Goal: Task Accomplishment & Management: Complete application form

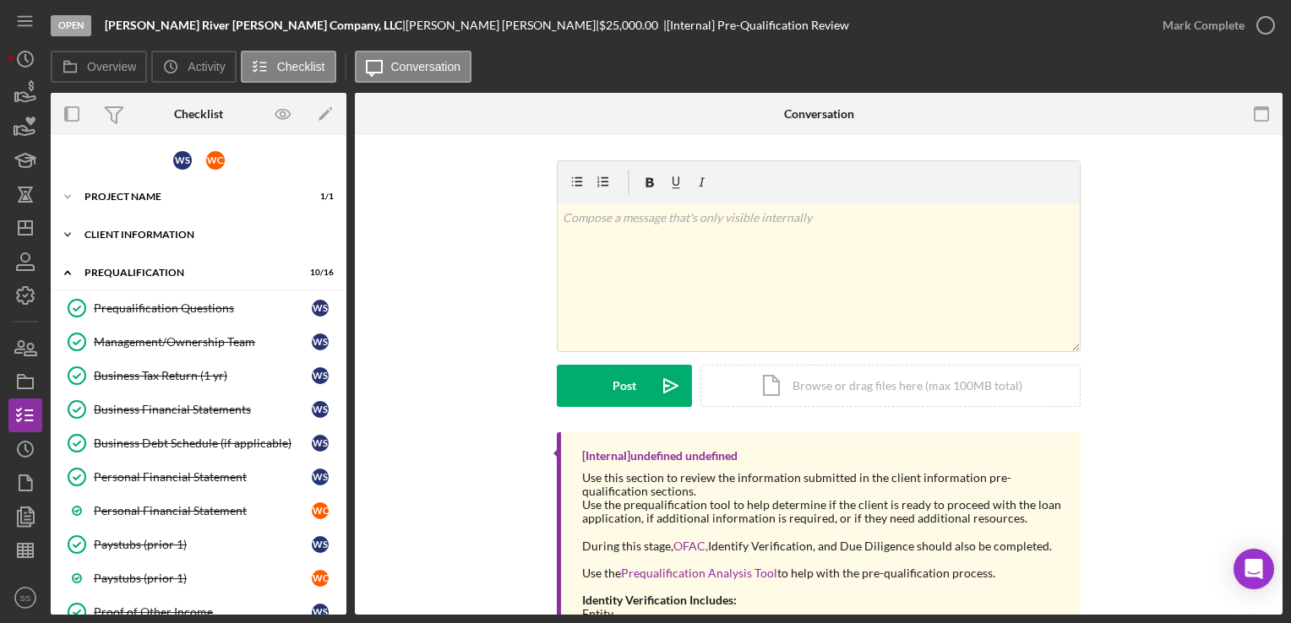
click at [159, 235] on div "Client Information" at bounding box center [204, 235] width 241 height 10
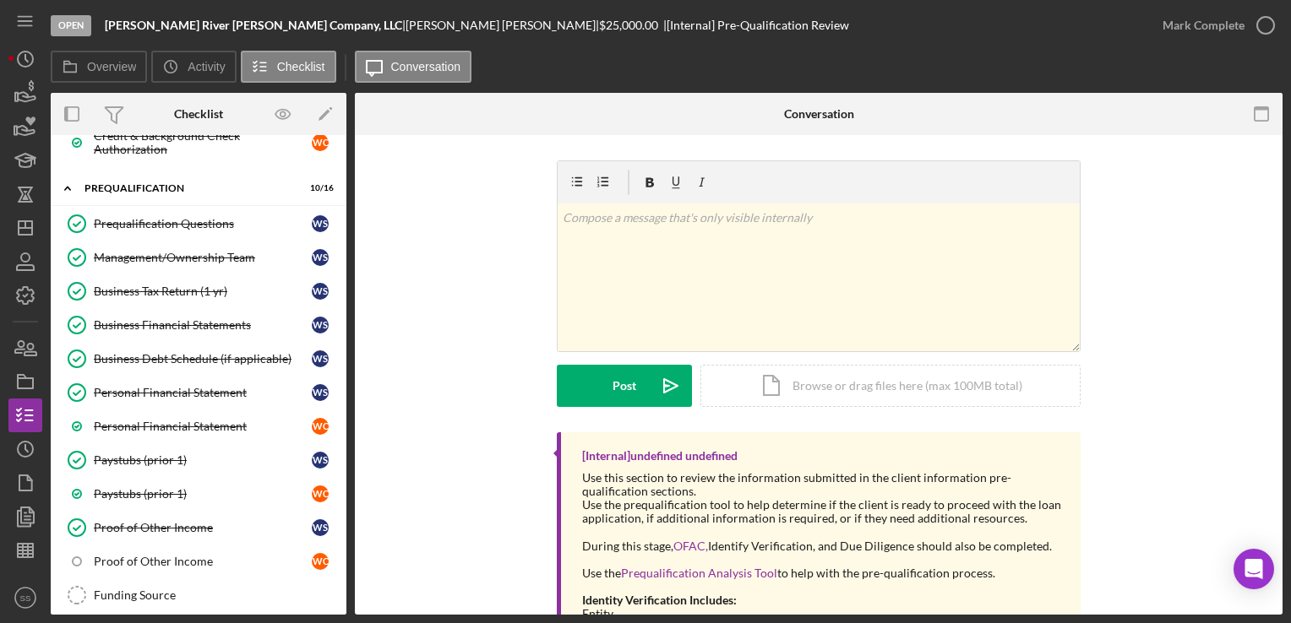
scroll to position [869, 0]
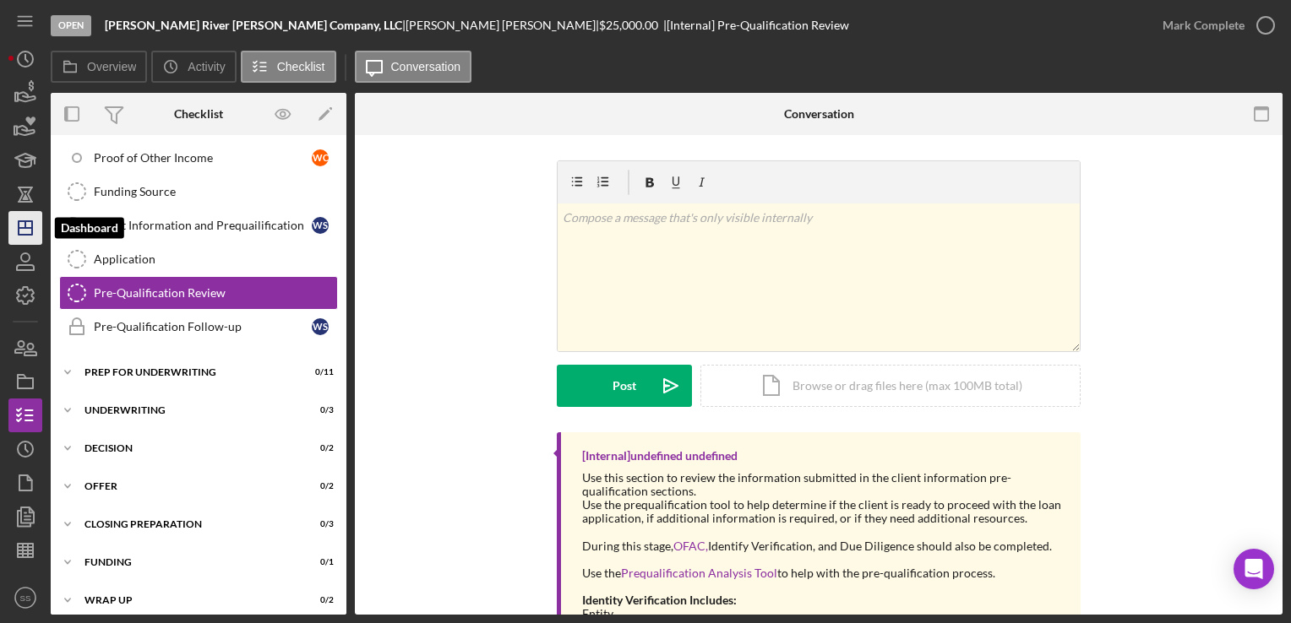
click at [26, 226] on icon "Icon/Dashboard" at bounding box center [25, 228] width 42 height 42
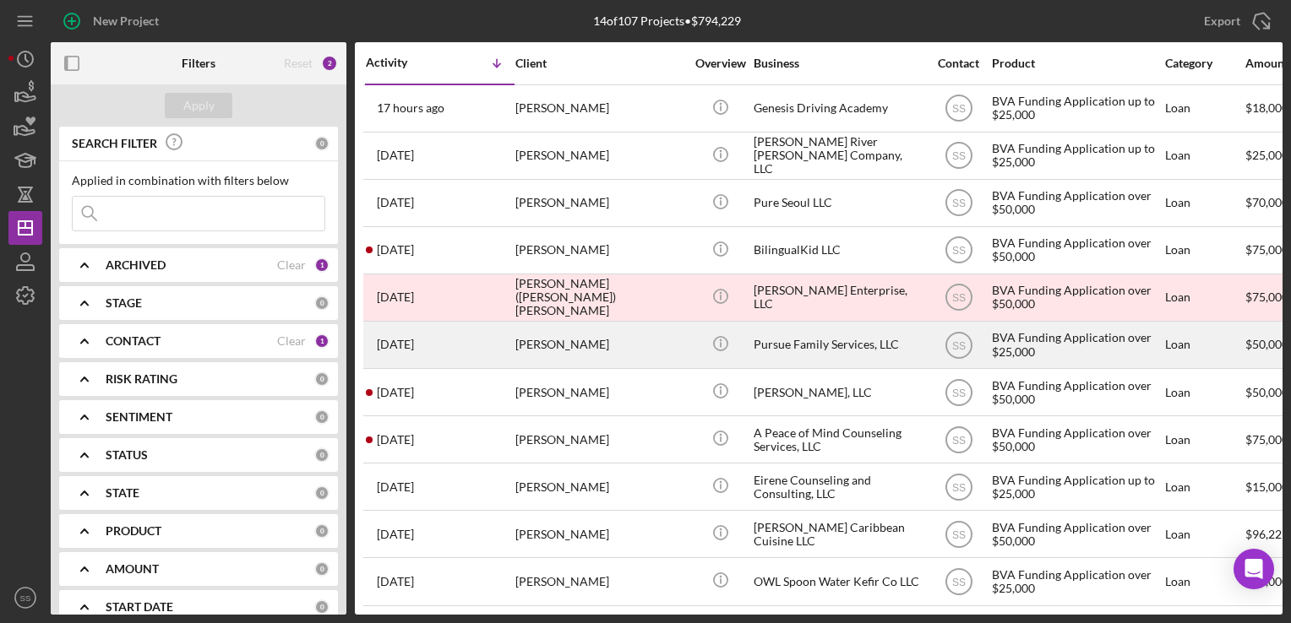
click at [556, 351] on div "[PERSON_NAME]" at bounding box center [599, 345] width 169 height 45
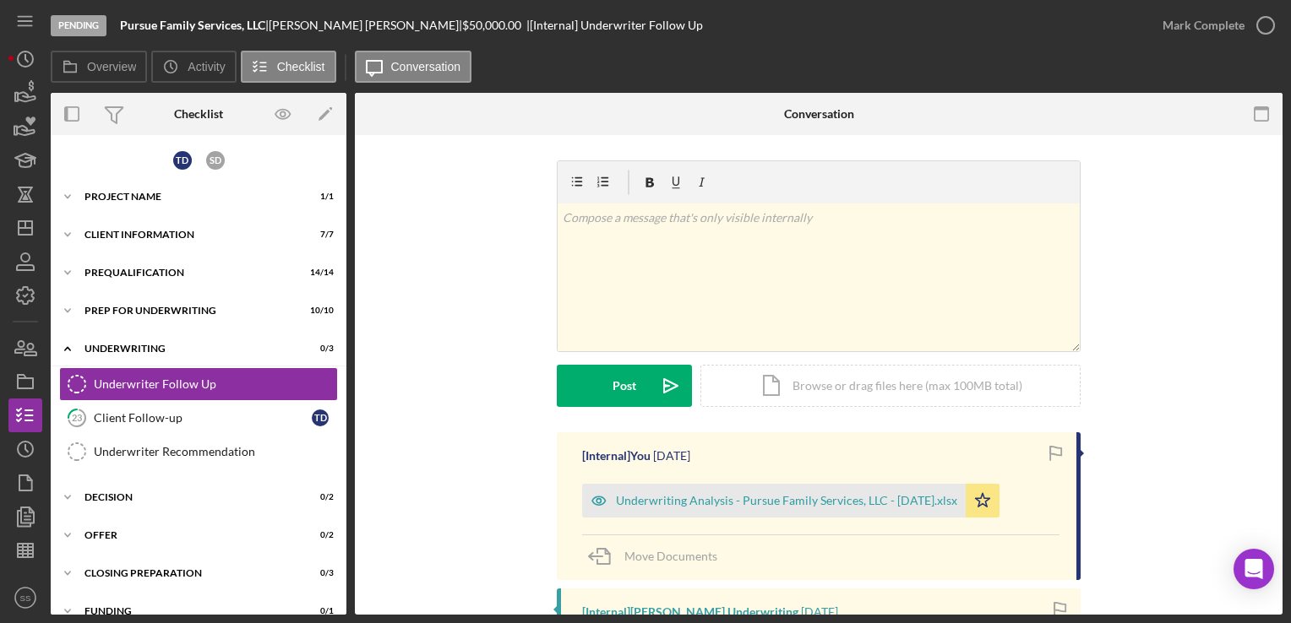
scroll to position [8, 0]
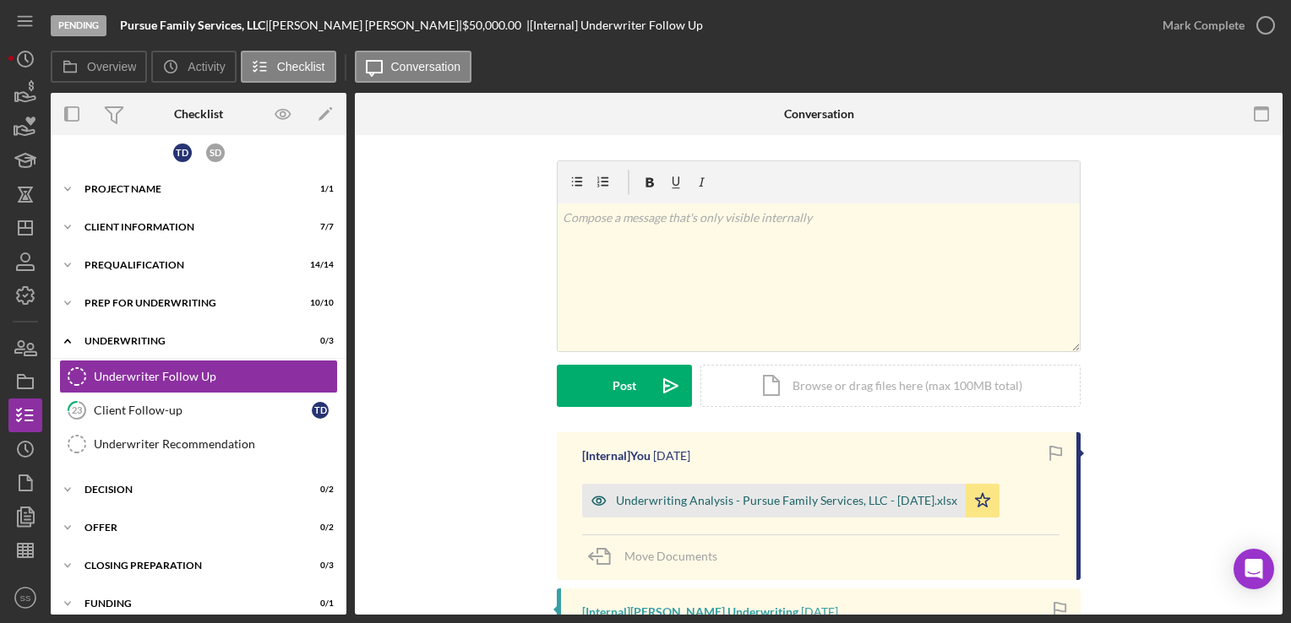
click at [713, 501] on div "Underwriting Analysis - Pursue Family Services, LLC - [DATE].xlsx" at bounding box center [786, 501] width 341 height 14
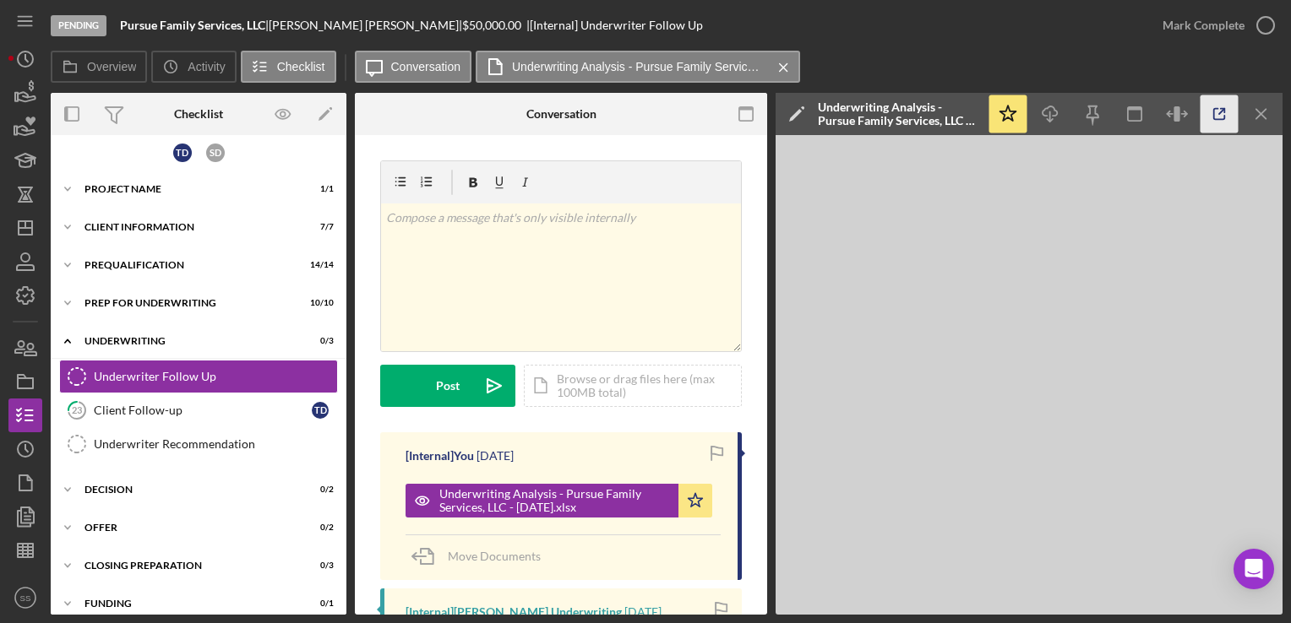
click at [1230, 113] on icon "button" at bounding box center [1219, 114] width 38 height 38
click at [214, 438] on div "Underwriter Recommendation" at bounding box center [215, 445] width 243 height 14
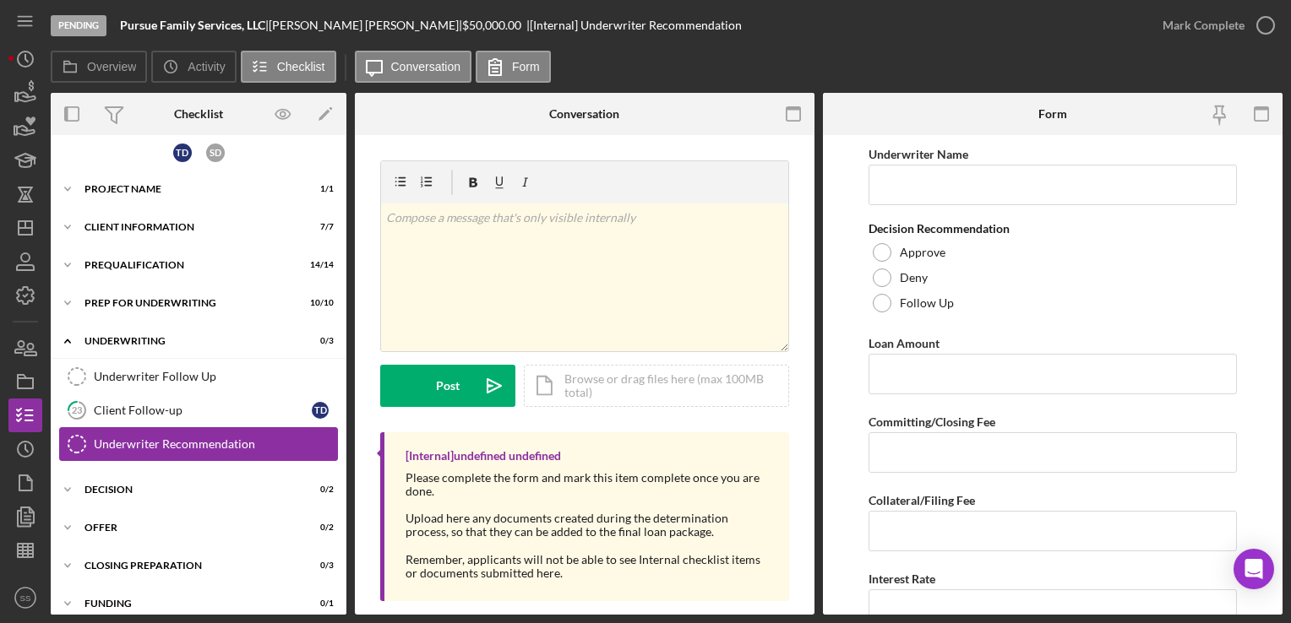
scroll to position [57, 0]
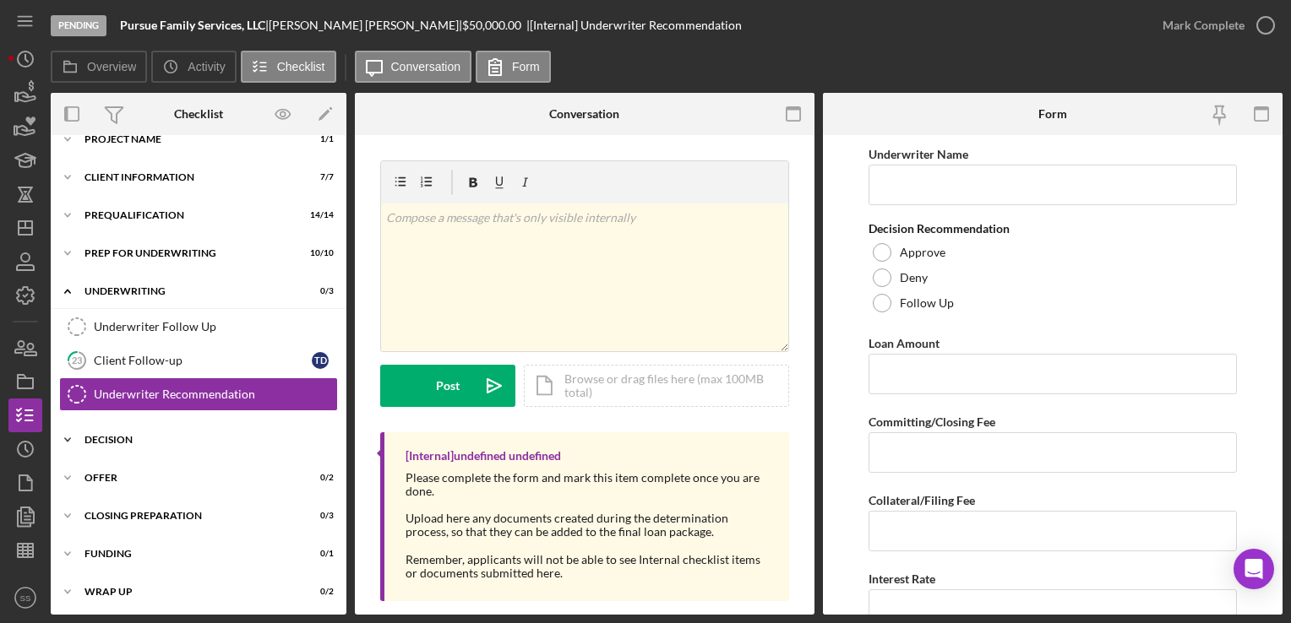
click at [199, 430] on div "Icon/Expander Decision 0 / 2" at bounding box center [199, 440] width 296 height 34
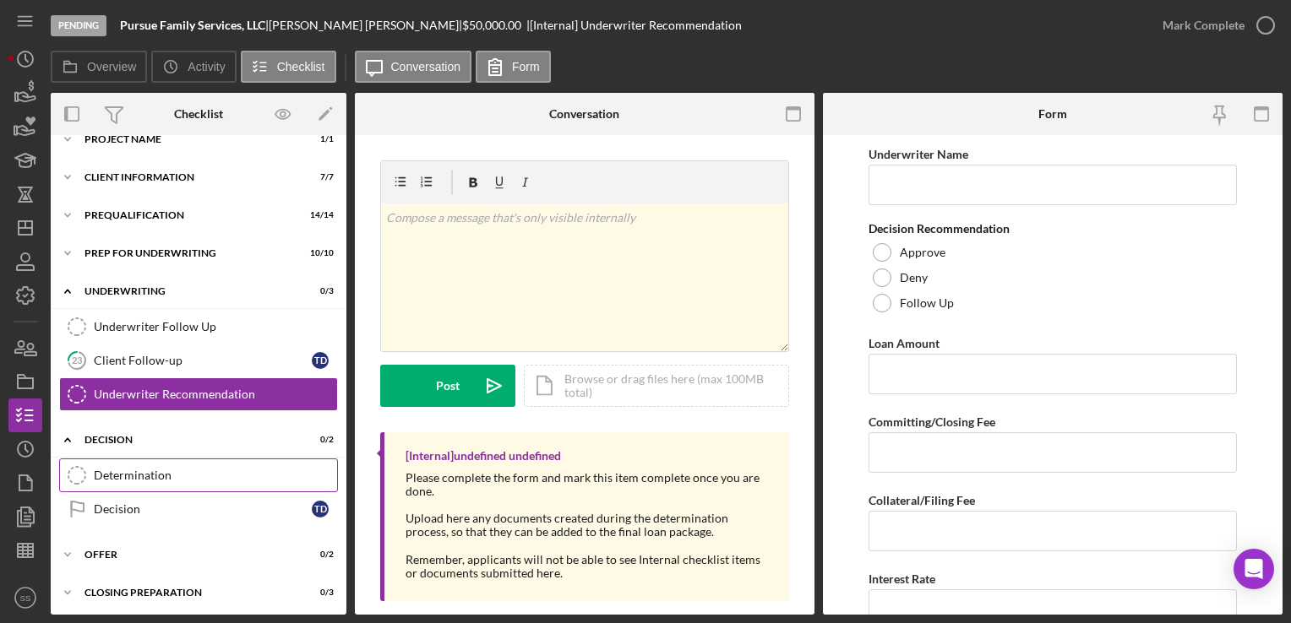
click at [206, 472] on div "Determination" at bounding box center [215, 476] width 243 height 14
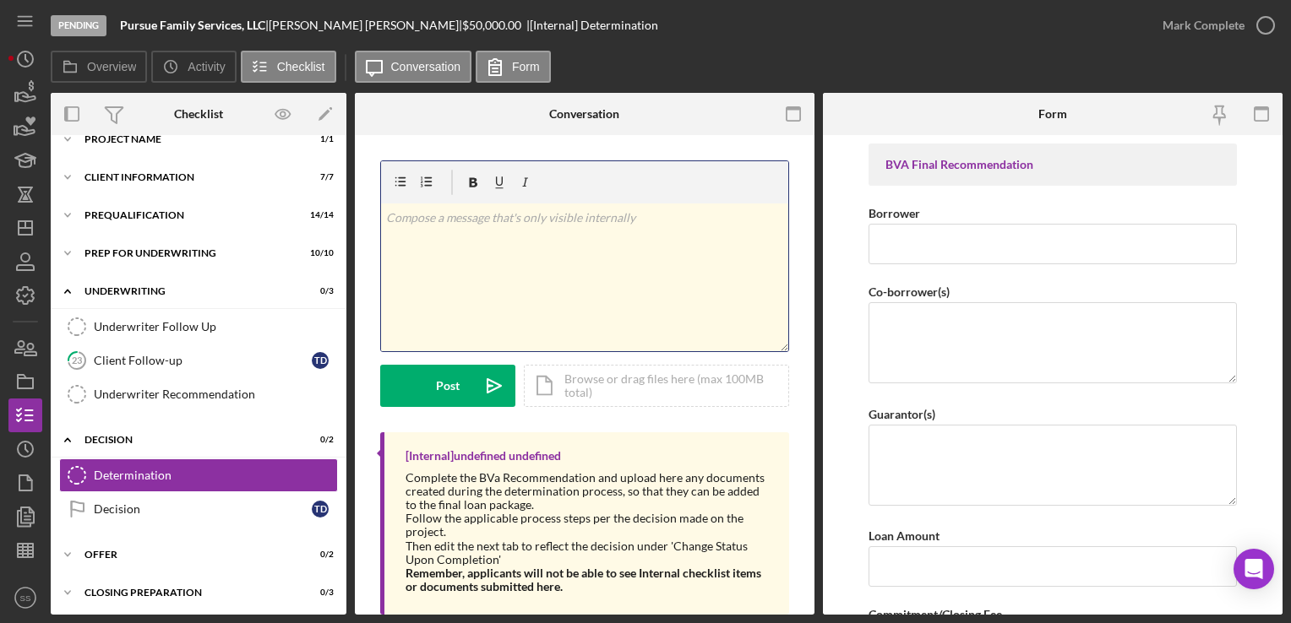
click at [551, 258] on div "v Color teal Color pink Remove color Add row above Add row below Add column bef…" at bounding box center [584, 278] width 407 height 148
click at [586, 386] on div "Icon/Document Browse or drag files here (max 100MB total) Tap to choose files o…" at bounding box center [656, 386] width 265 height 42
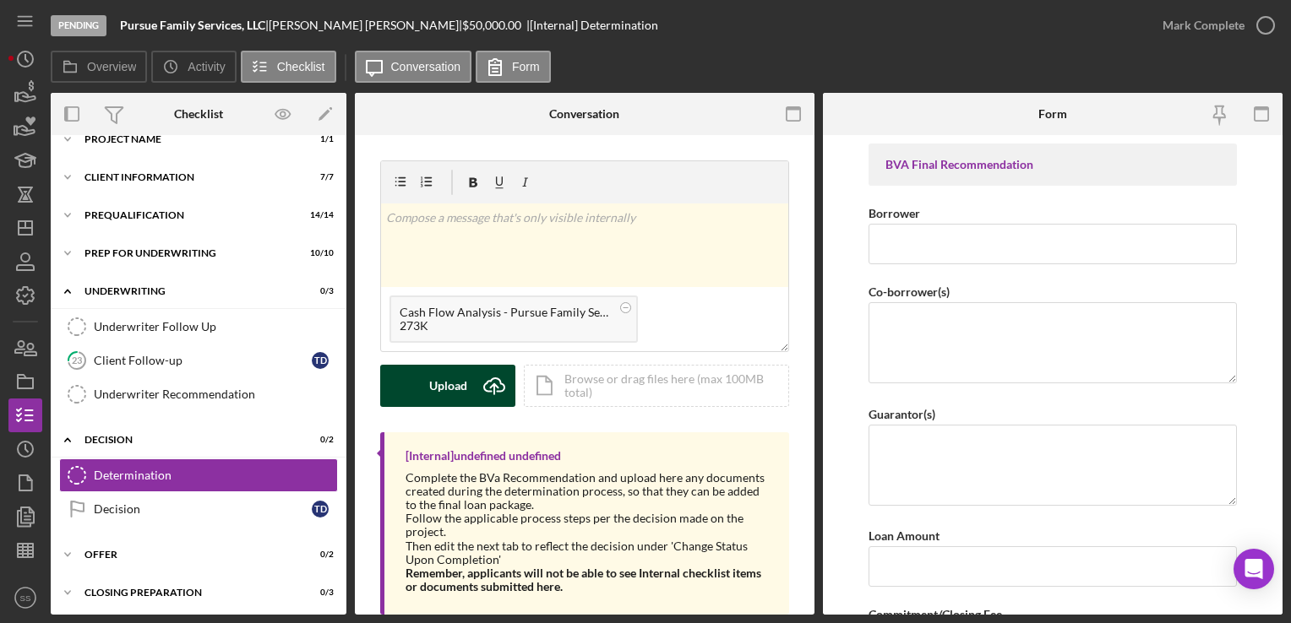
click at [468, 380] on button "Upload Icon/Upload" at bounding box center [447, 386] width 135 height 42
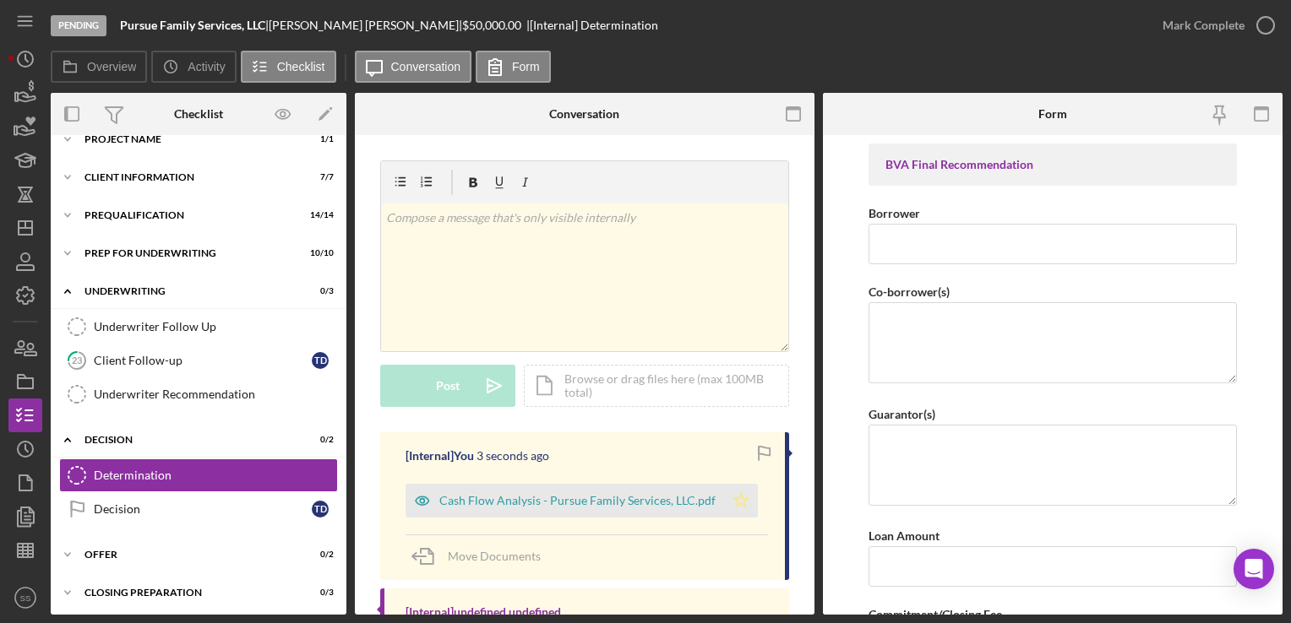
click at [740, 499] on polygon "button" at bounding box center [741, 500] width 14 height 14
click at [1063, 242] on input "Borrower" at bounding box center [1051, 244] width 367 height 41
type input "Pursue Family Services, LLC"
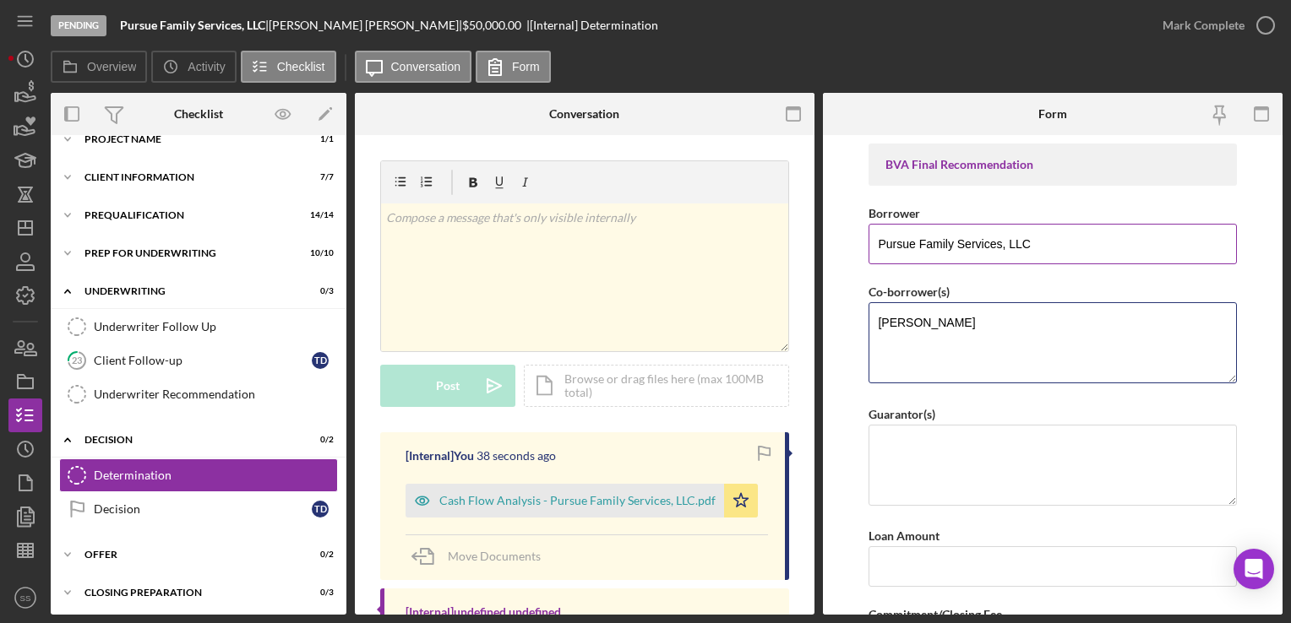
type textarea "[PERSON_NAME]"
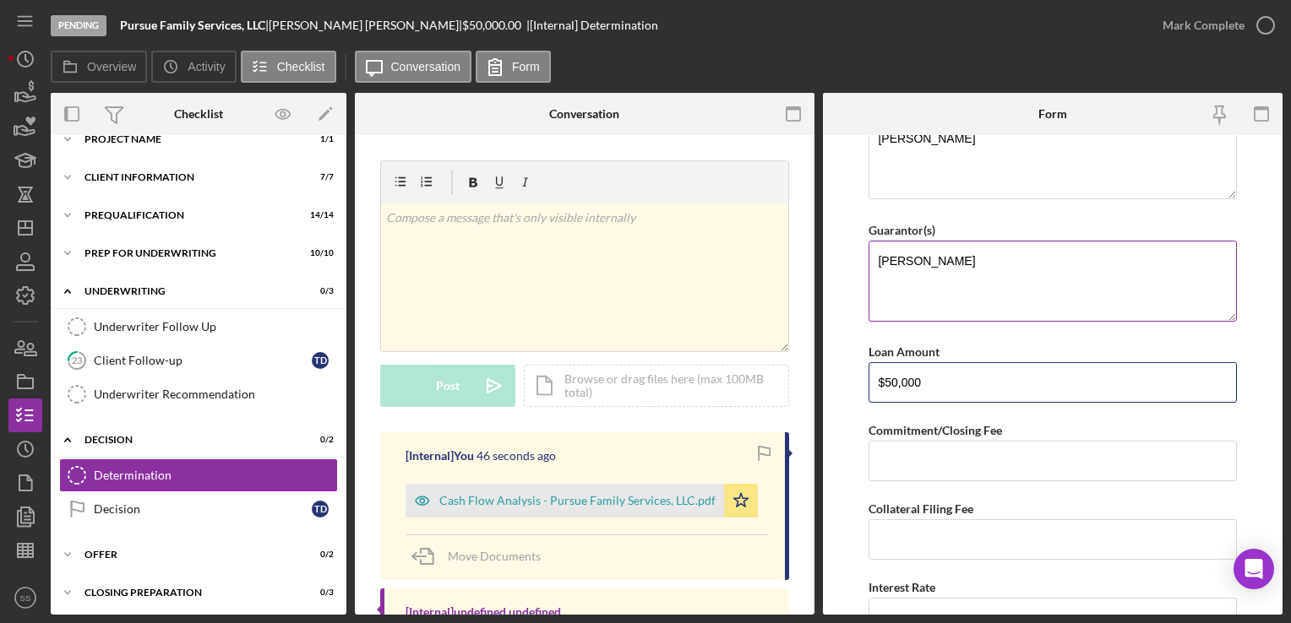
scroll to position [189, 0]
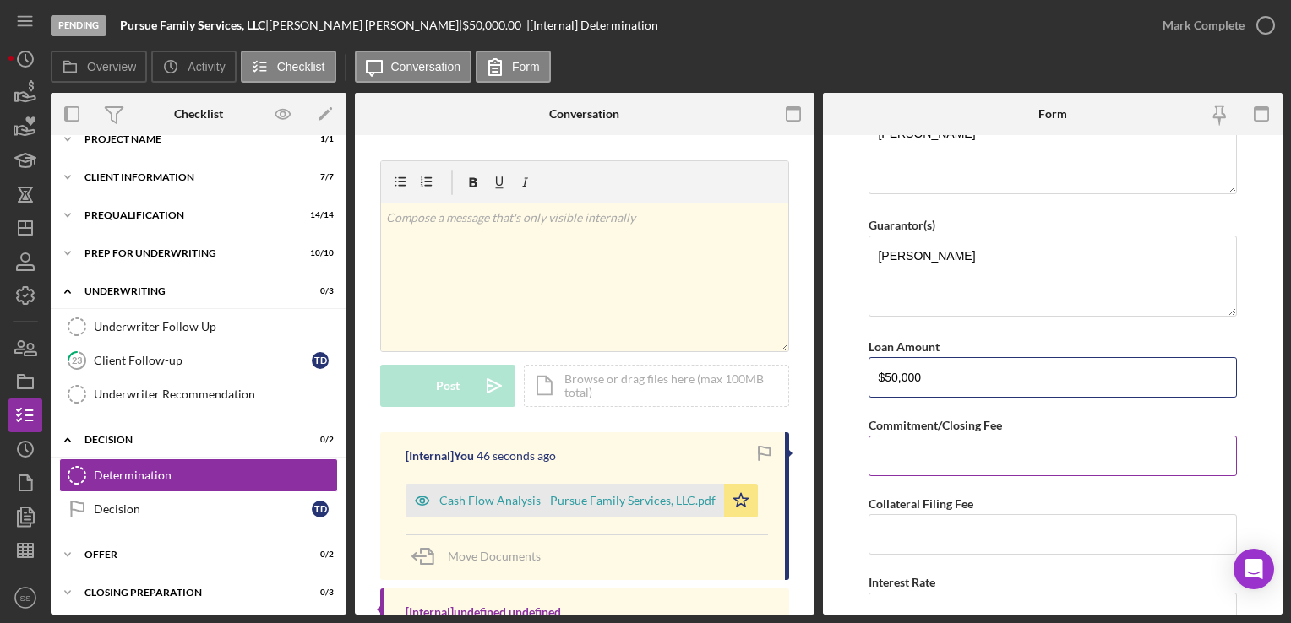
type input "$50,000"
click at [1042, 456] on input "Commitment/Closing Fee" at bounding box center [1051, 456] width 367 height 41
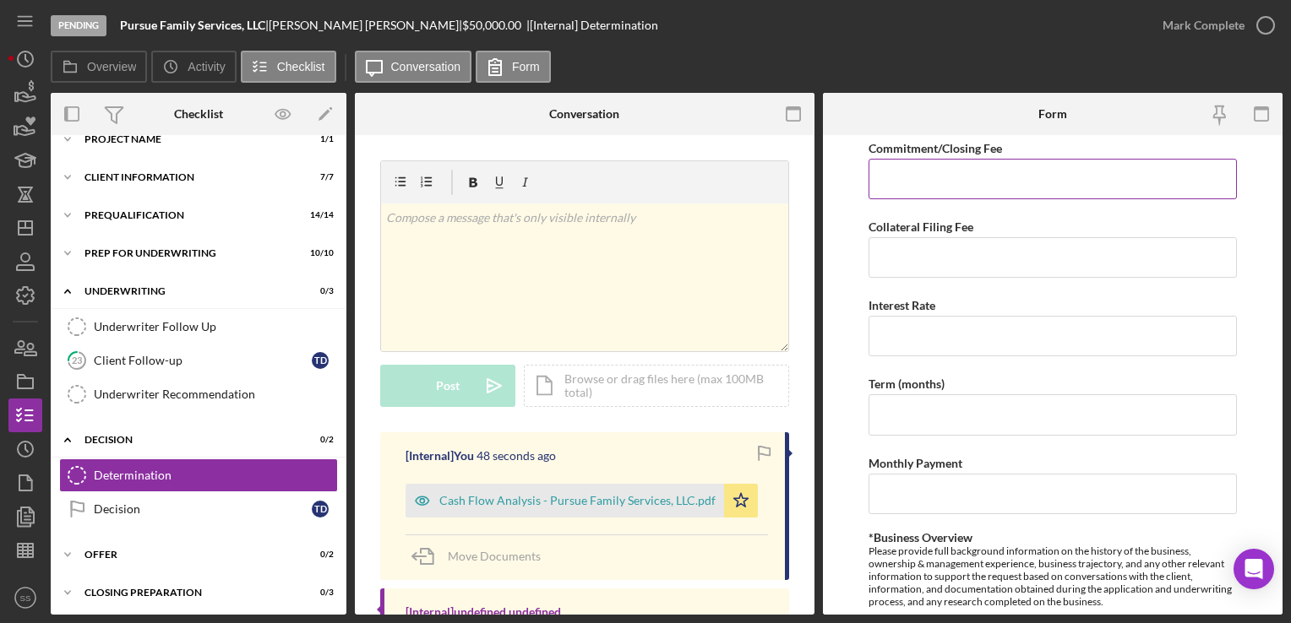
scroll to position [465, 0]
click at [926, 244] on input "Collateral Filing Fee" at bounding box center [1051, 258] width 367 height 41
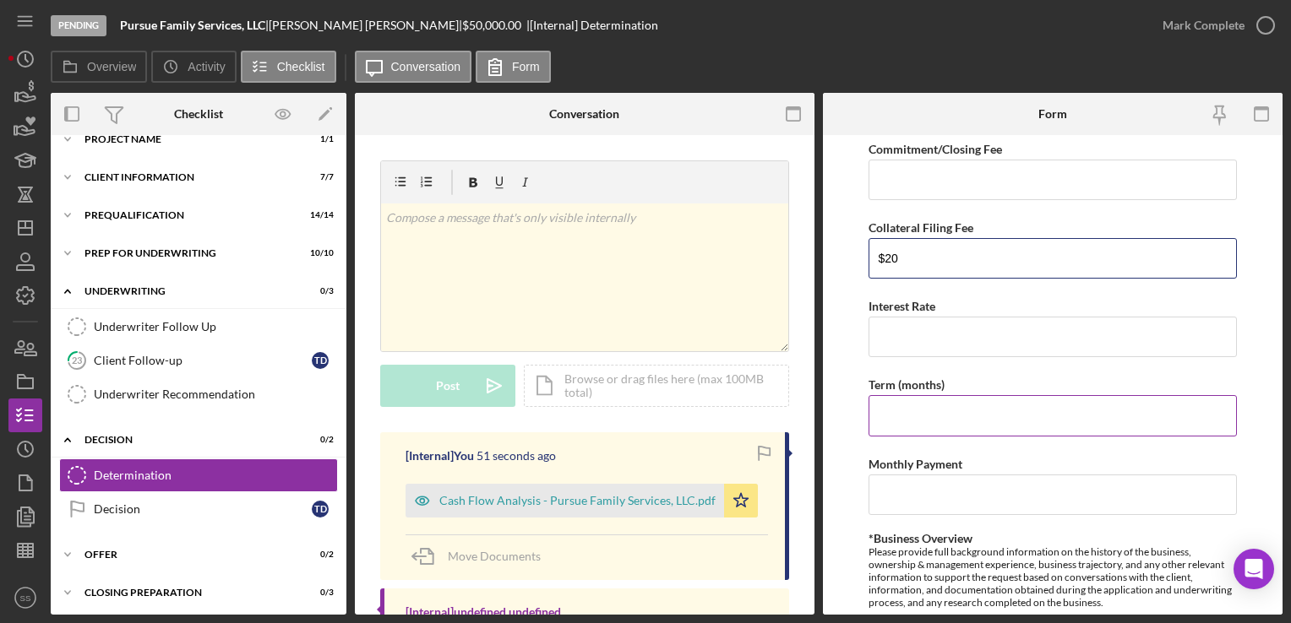
type input "$20"
click at [973, 419] on input "Term (months)" at bounding box center [1051, 415] width 367 height 41
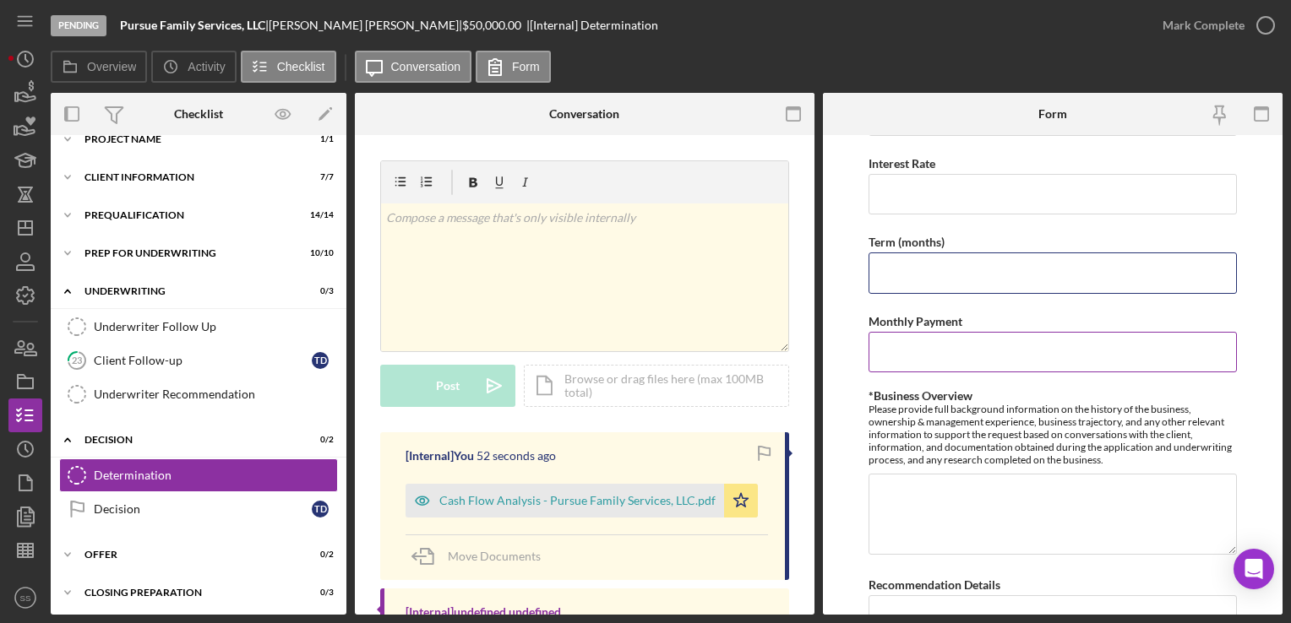
scroll to position [610, 0]
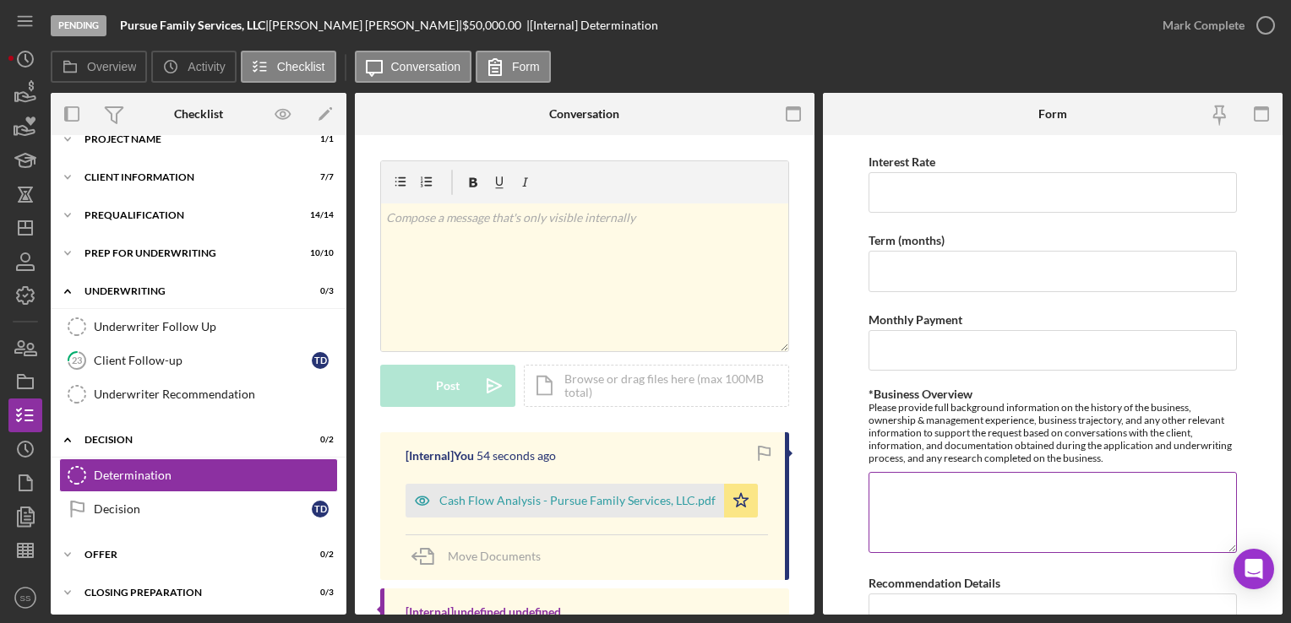
click at [949, 538] on textarea "*Business Overview" at bounding box center [1051, 512] width 367 height 81
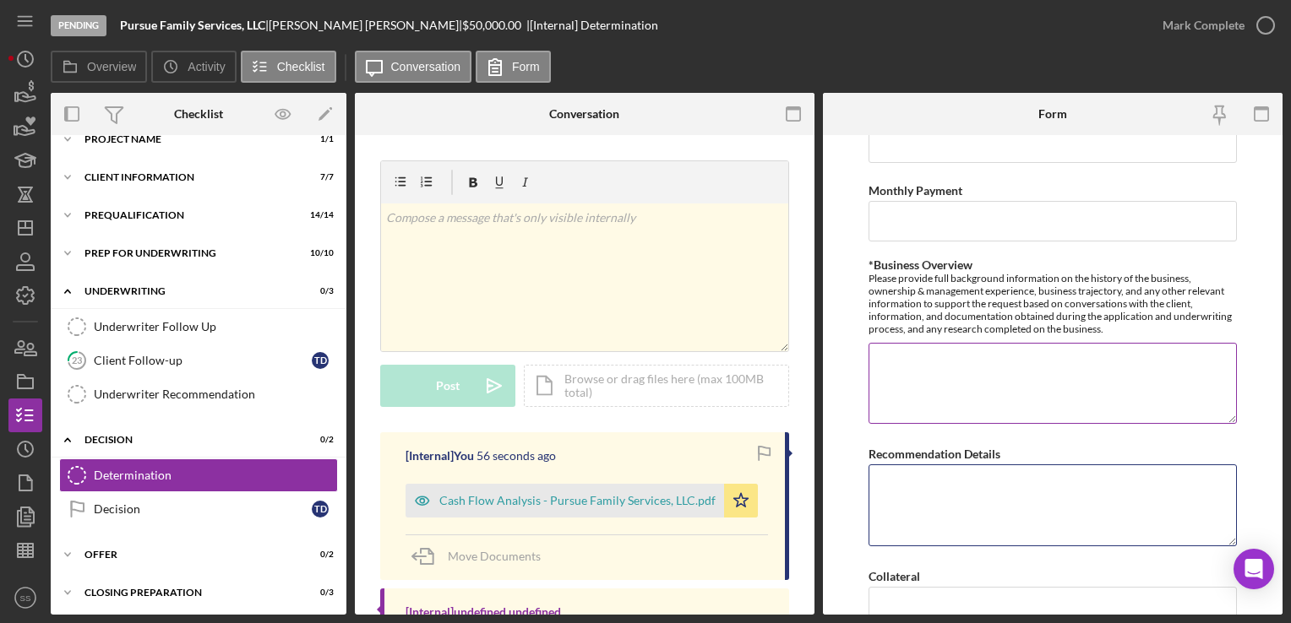
click at [949, 538] on textarea "Recommendation Details" at bounding box center [1051, 505] width 367 height 81
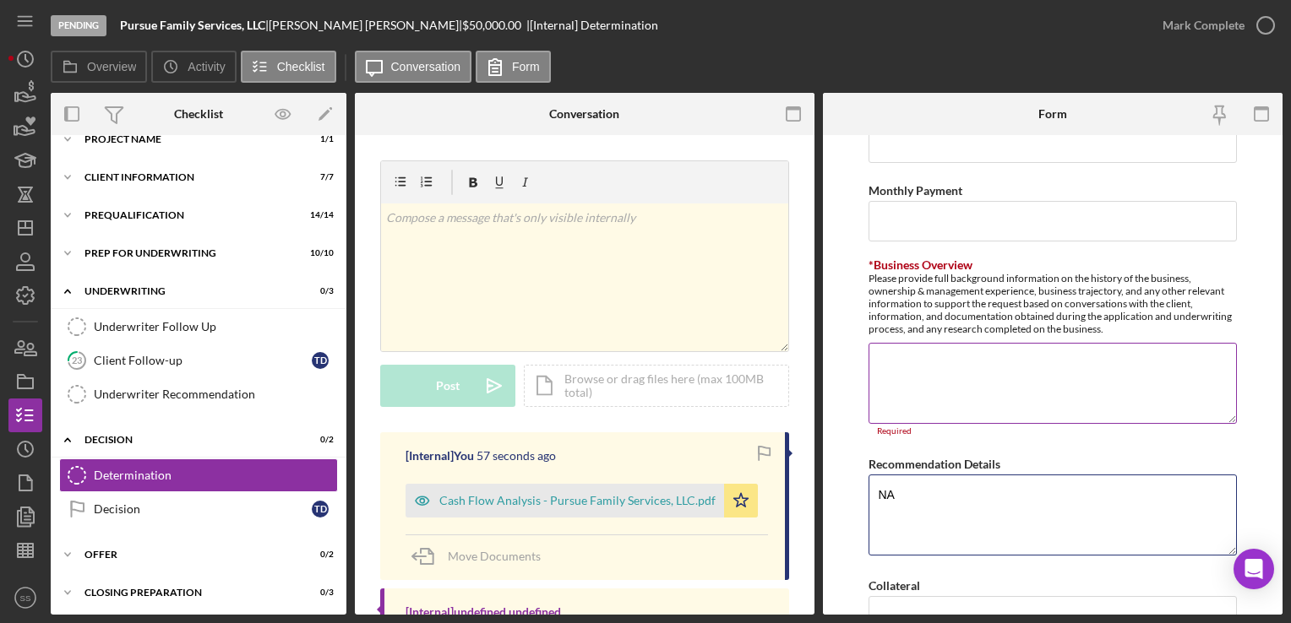
type textarea "NA"
click at [947, 410] on textarea "*Business Overview" at bounding box center [1051, 383] width 367 height 81
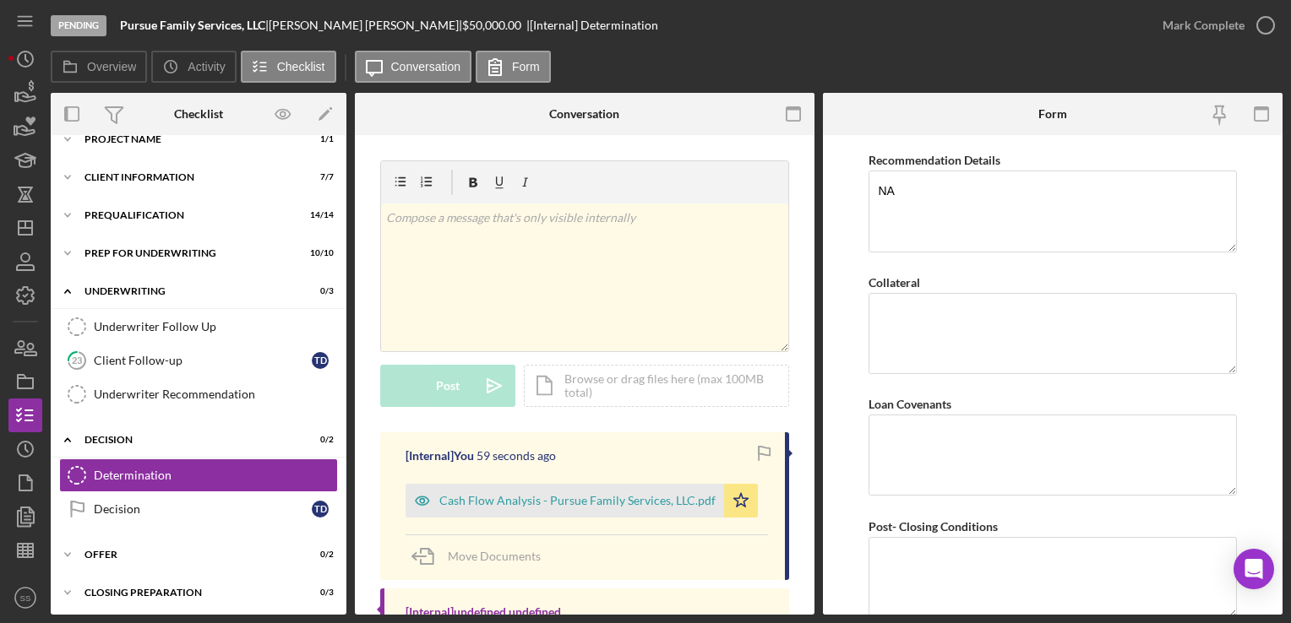
scroll to position [1340, 0]
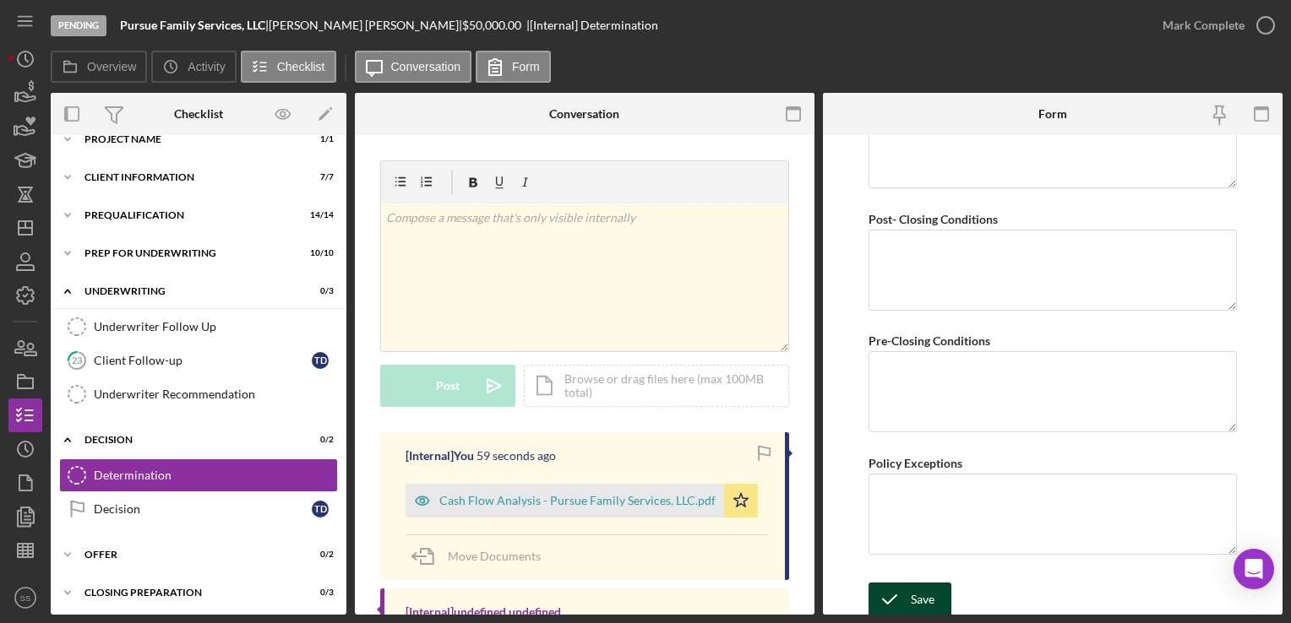
type textarea "n"
click at [912, 593] on div "Save" at bounding box center [922, 600] width 24 height 34
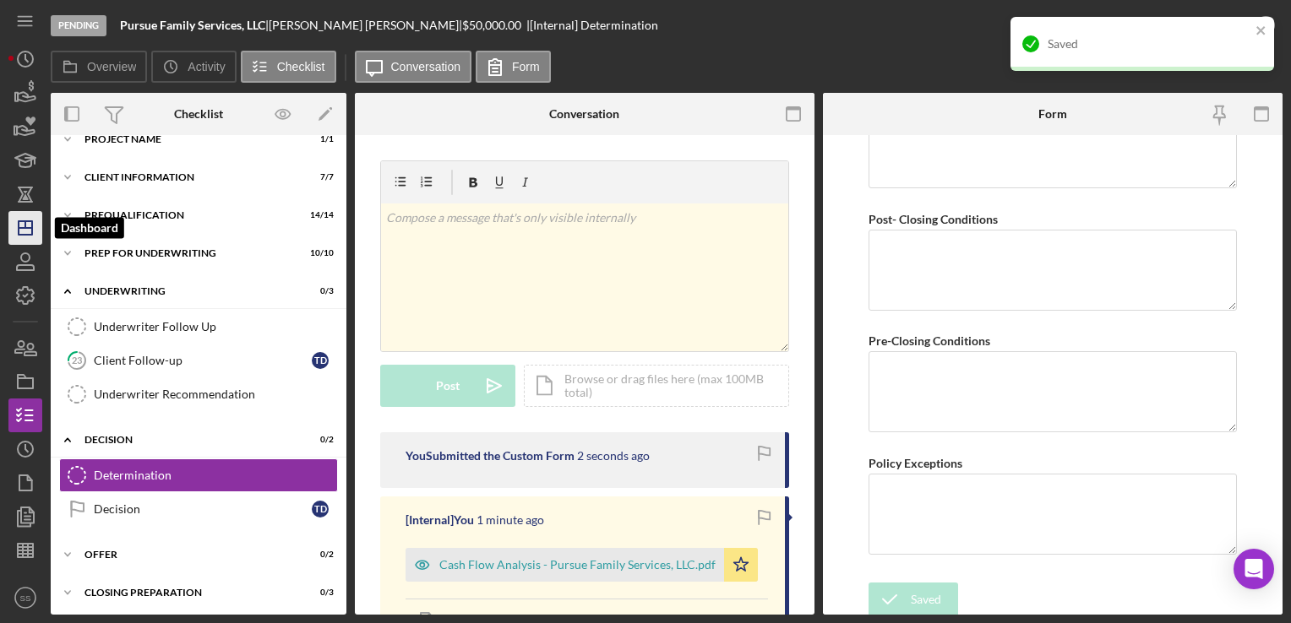
click at [10, 229] on icon "Icon/Dashboard" at bounding box center [25, 228] width 42 height 42
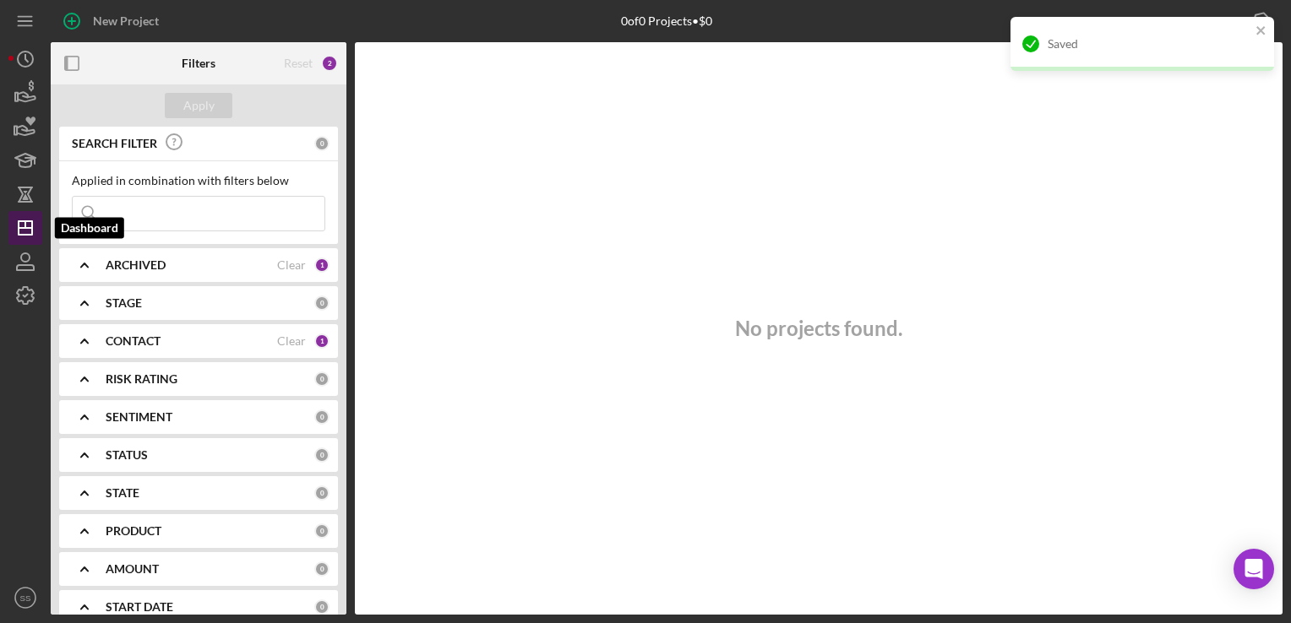
click at [10, 229] on icon "Icon/Dashboard" at bounding box center [25, 228] width 42 height 42
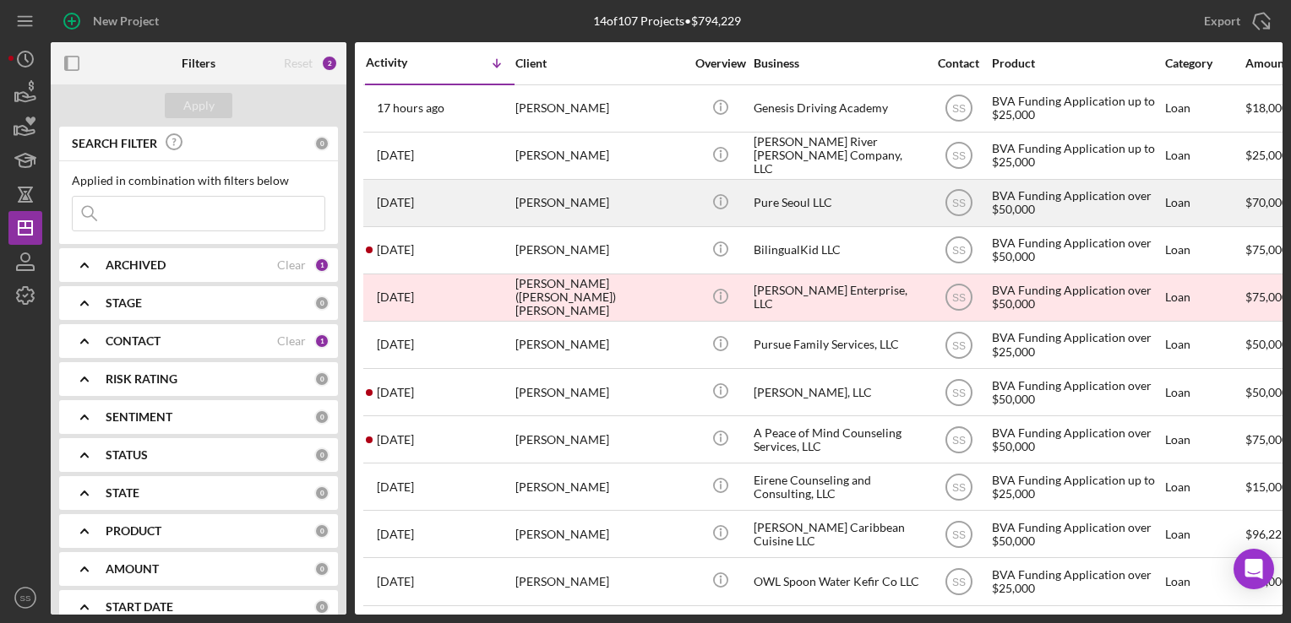
click at [546, 190] on div "[PERSON_NAME]" at bounding box center [599, 203] width 169 height 45
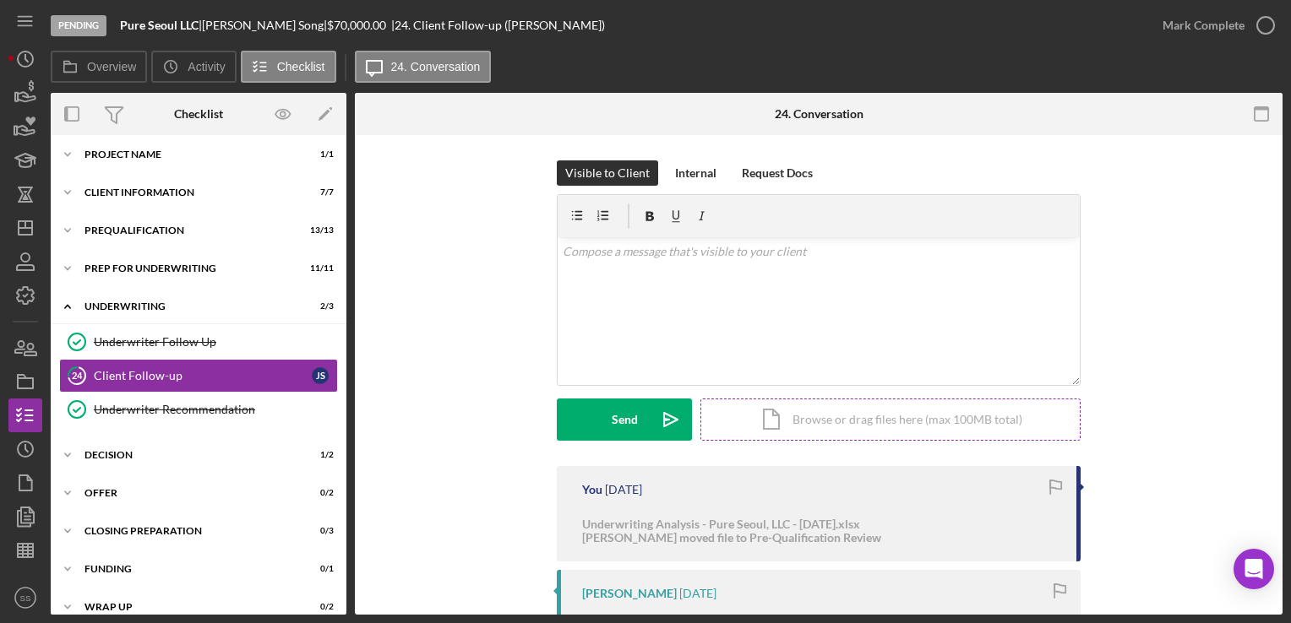
scroll to position [344, 0]
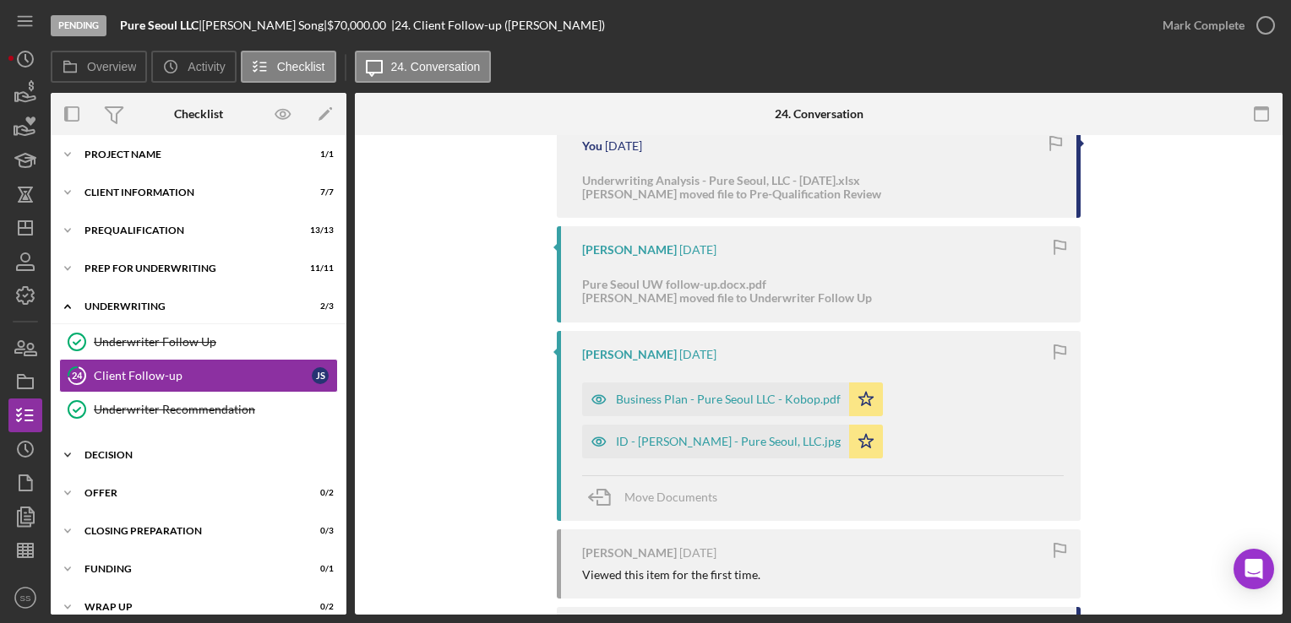
click at [115, 458] on div "Decision" at bounding box center [204, 455] width 241 height 10
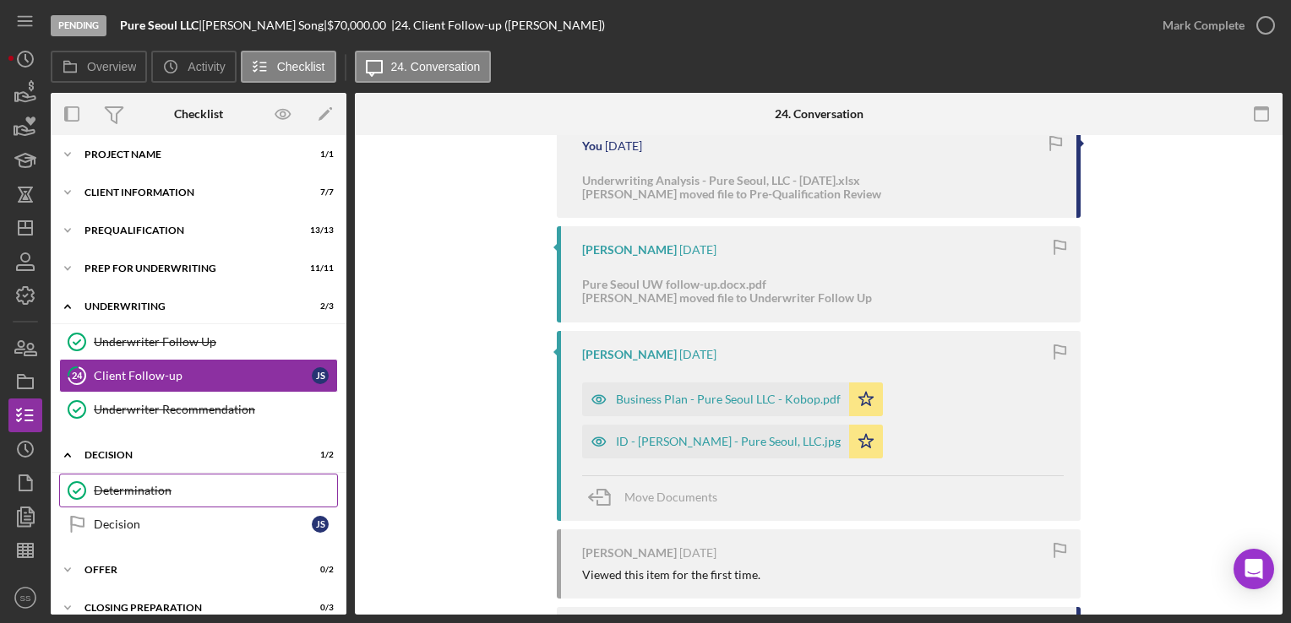
click at [168, 502] on link "Determination Determination" at bounding box center [198, 491] width 279 height 34
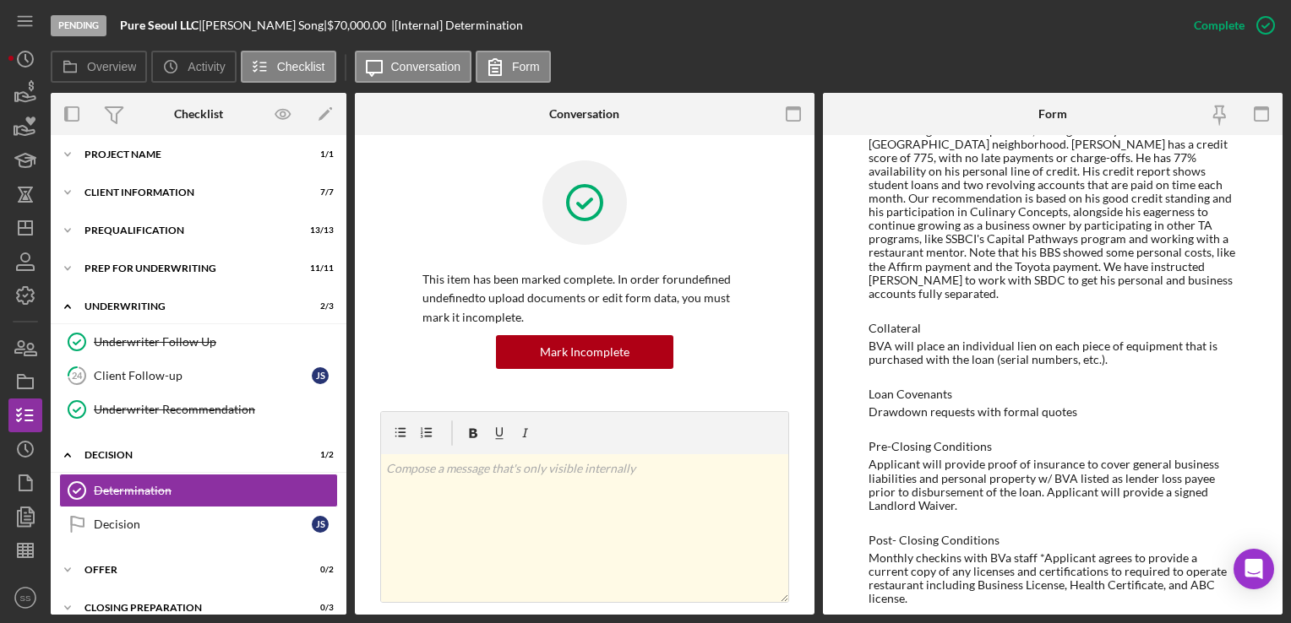
scroll to position [1372, 0]
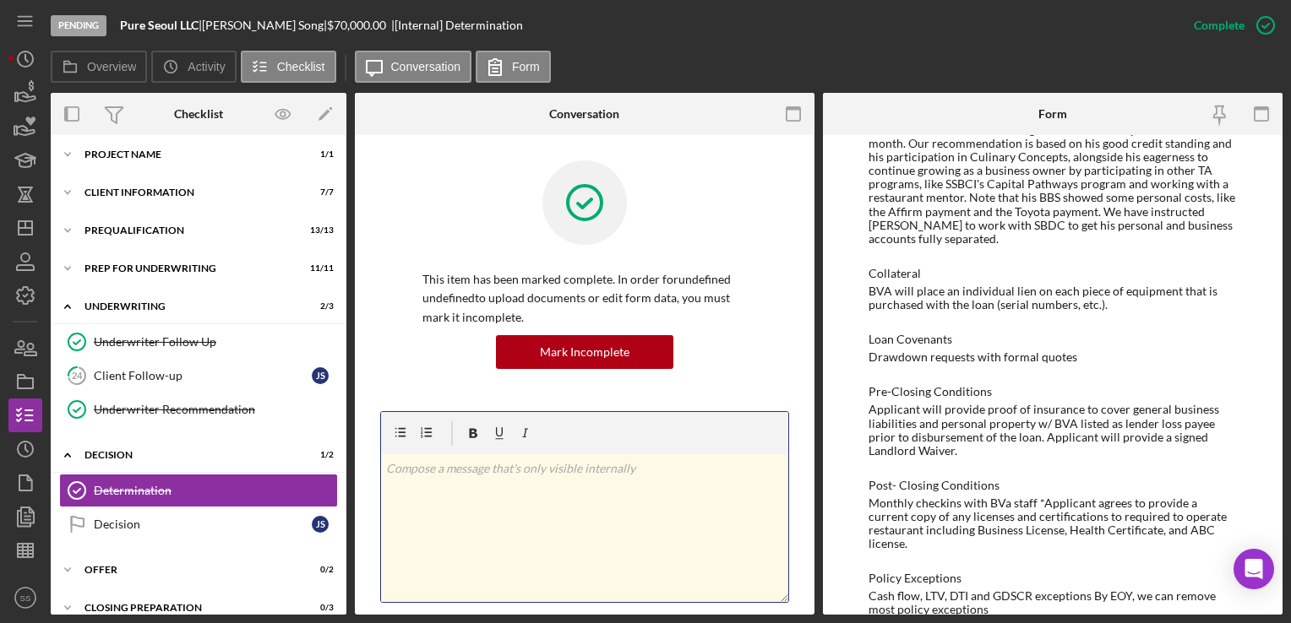
click at [527, 520] on div "v Color teal Color pink Remove color Add row above Add row below Add column bef…" at bounding box center [584, 528] width 407 height 148
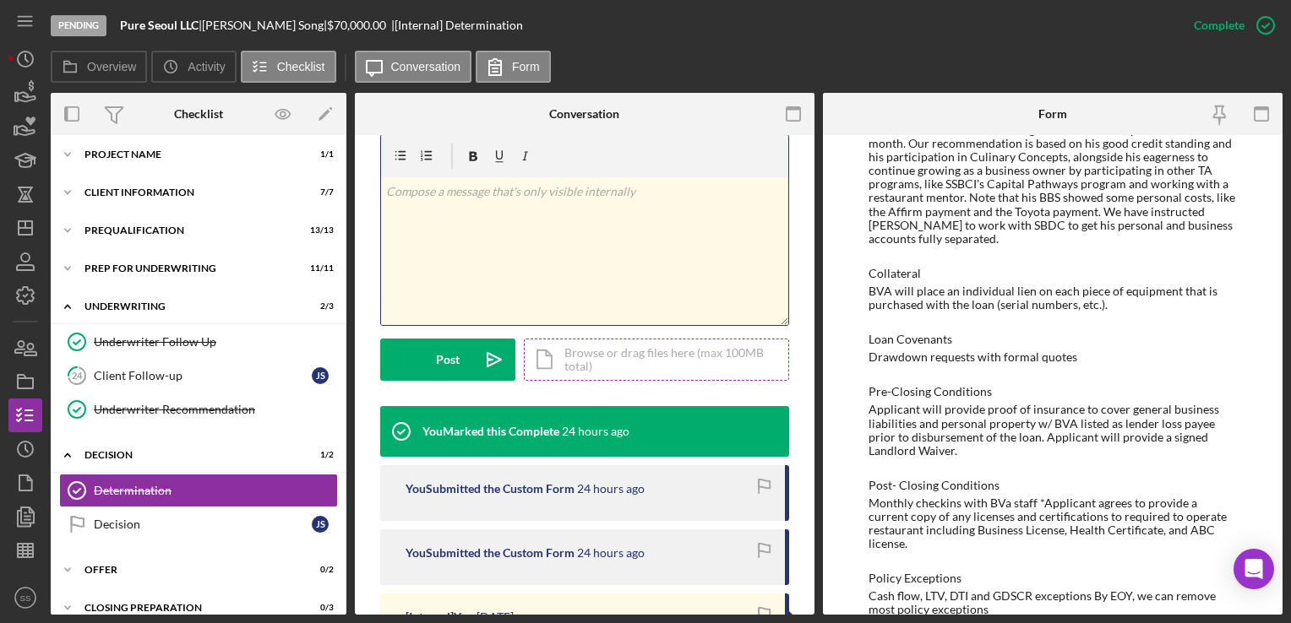
click at [560, 348] on div "Icon/Document Browse or drag files here (max 100MB total) Tap to choose files o…" at bounding box center [656, 360] width 265 height 42
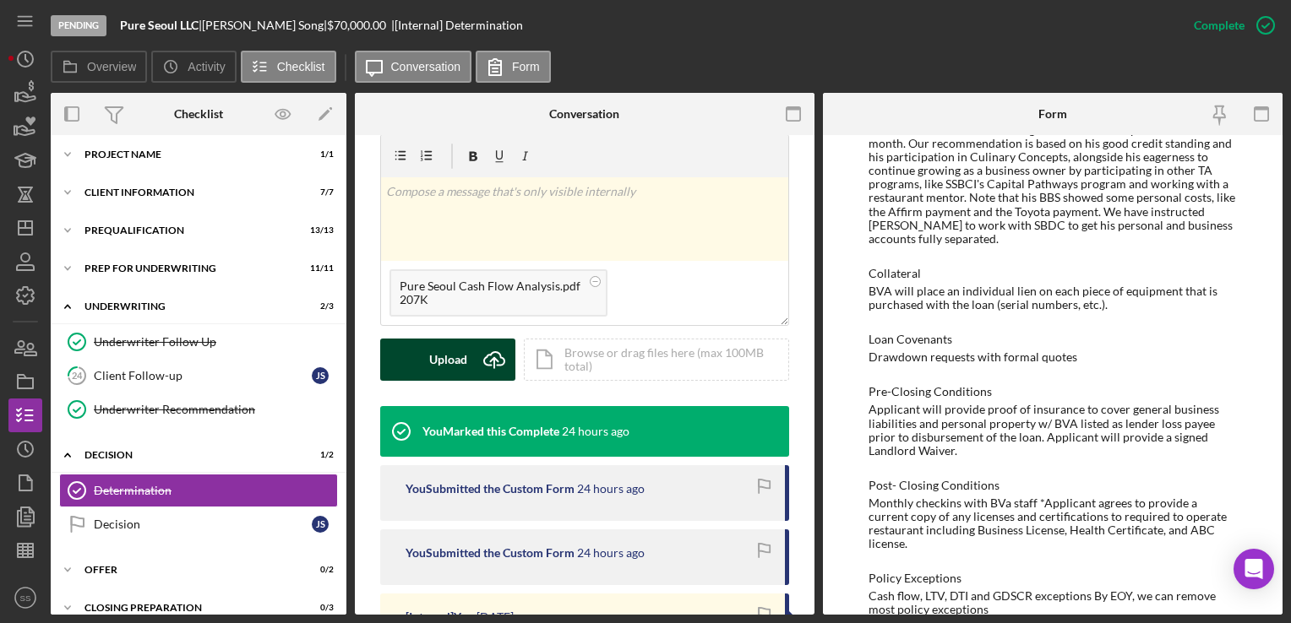
click at [459, 345] on div "Upload" at bounding box center [448, 360] width 38 height 42
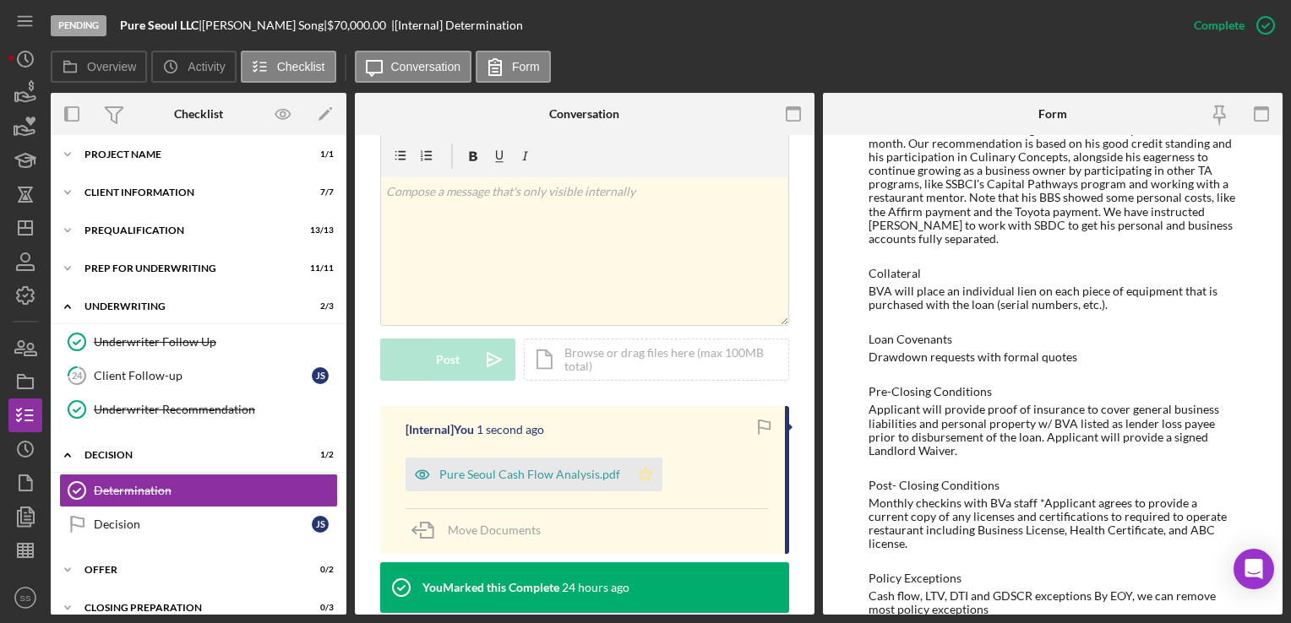
click at [639, 475] on icon "Icon/Star" at bounding box center [645, 475] width 34 height 34
click at [17, 221] on icon "Icon/Dashboard" at bounding box center [25, 228] width 42 height 42
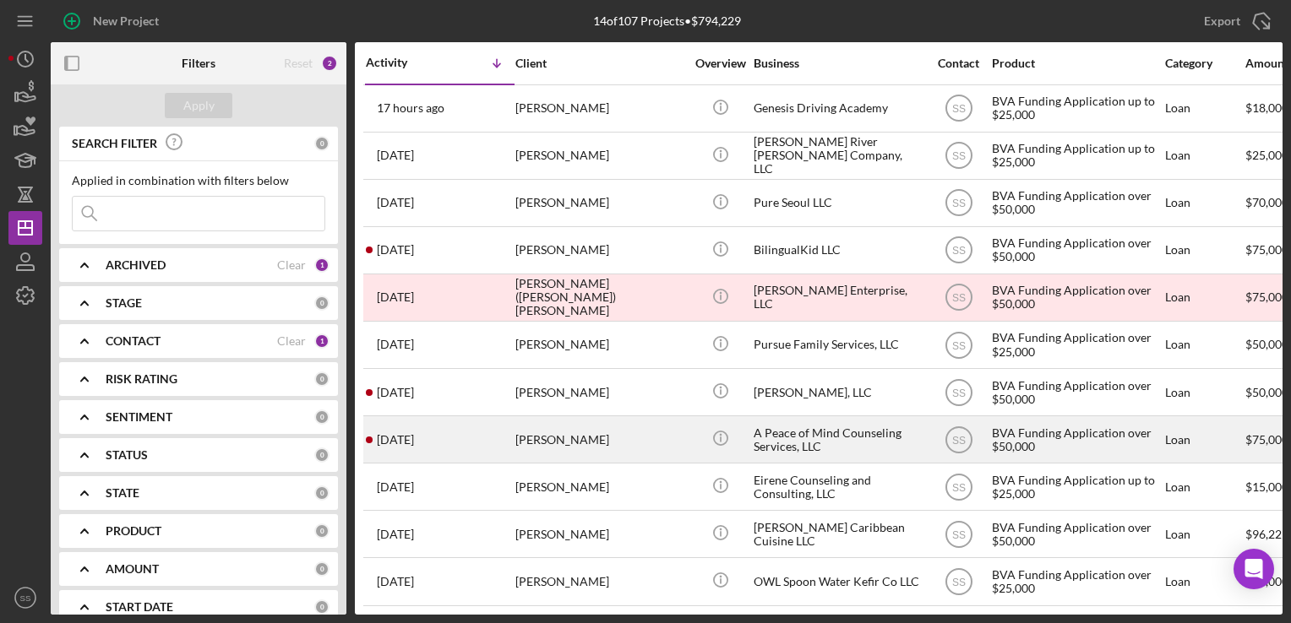
scroll to position [154, 0]
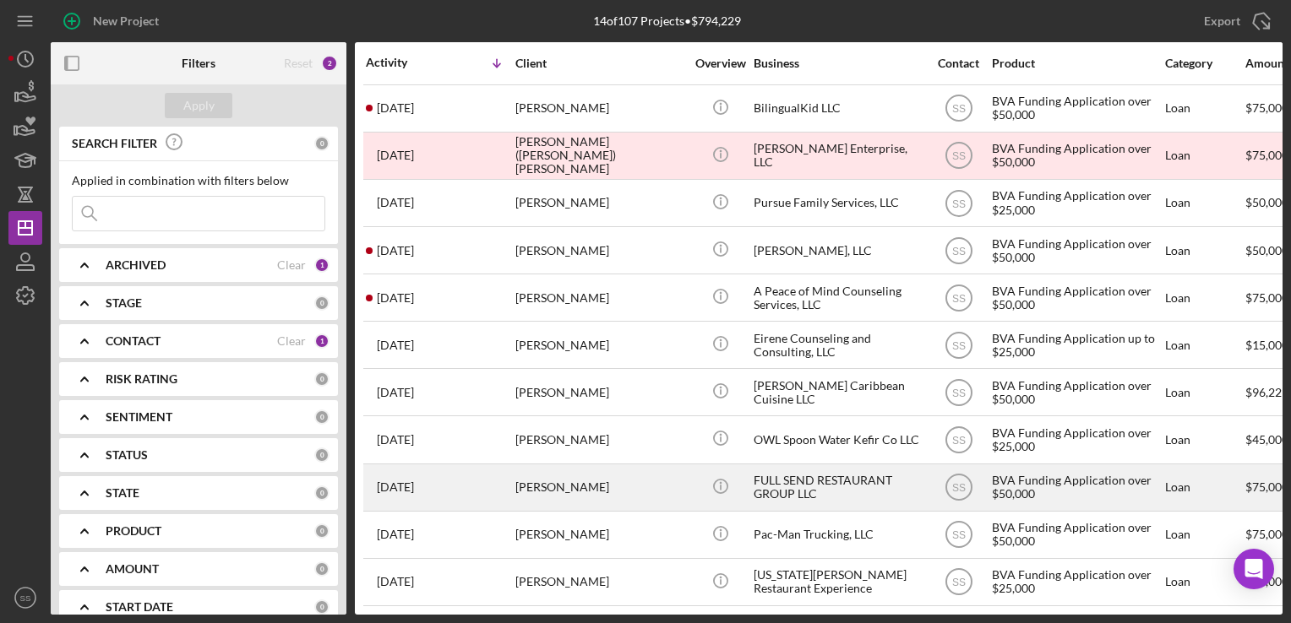
click at [578, 466] on div "[PERSON_NAME]" at bounding box center [599, 487] width 169 height 45
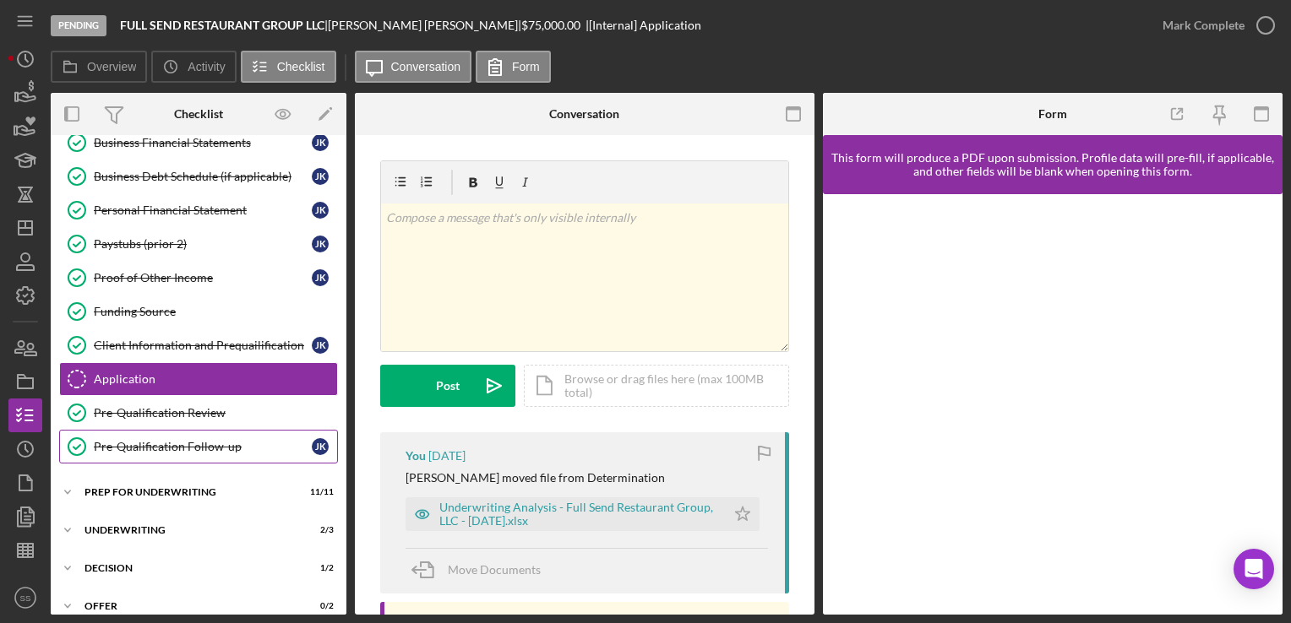
scroll to position [356, 0]
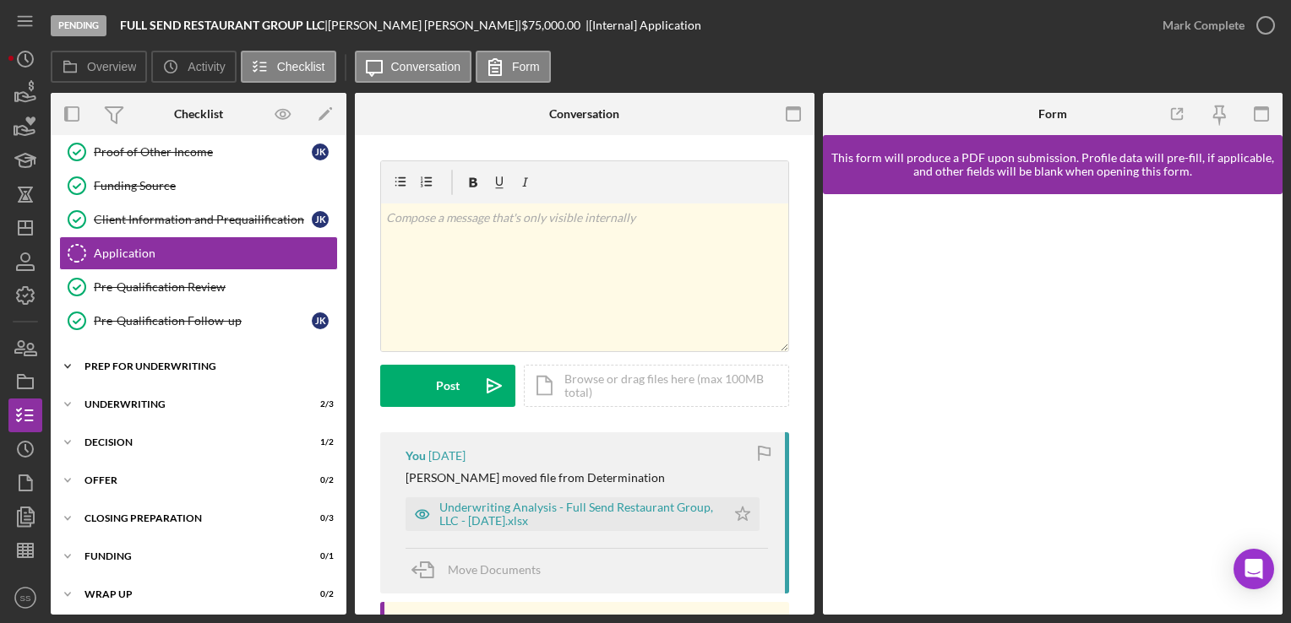
click at [140, 351] on div "Icon/Expander Prep for Underwriting 11 / 11" at bounding box center [199, 367] width 296 height 34
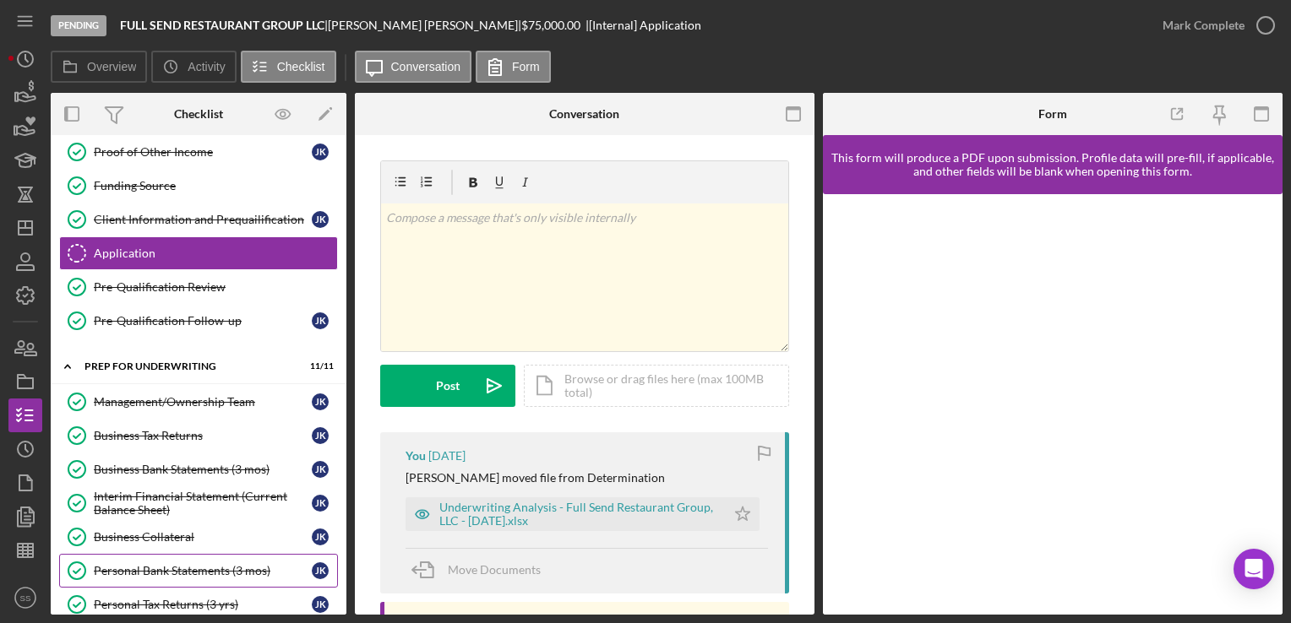
scroll to position [733, 0]
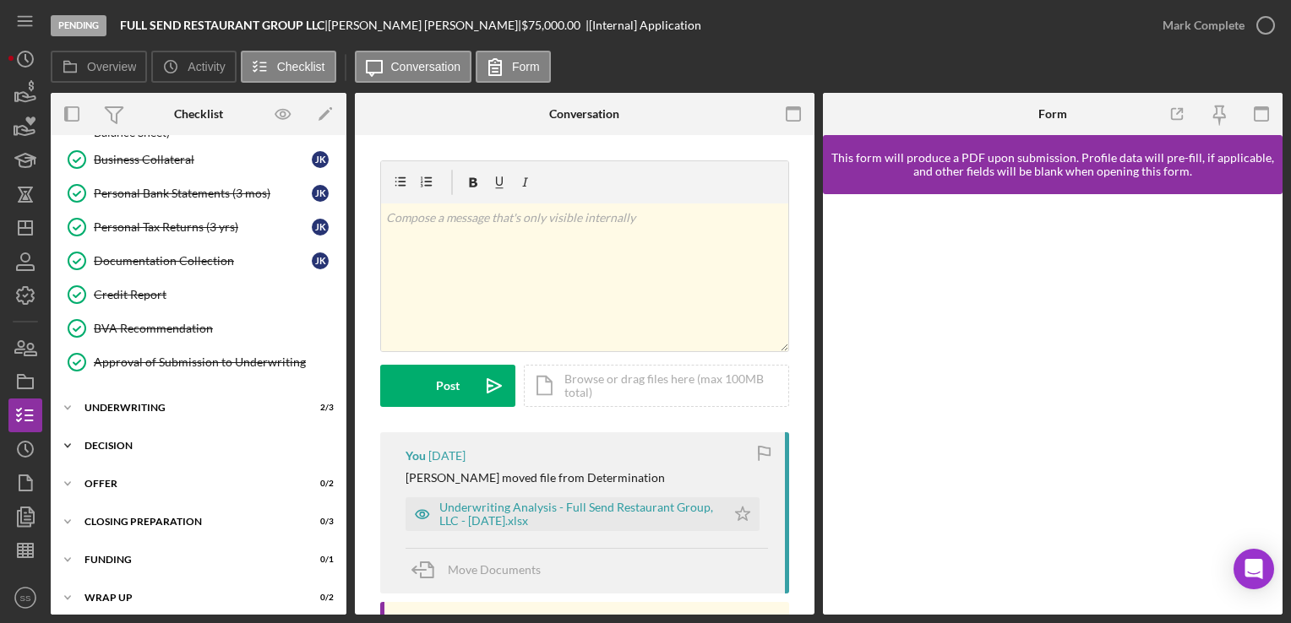
click at [108, 448] on div "Icon/Expander Decision 1 / 2" at bounding box center [199, 446] width 296 height 34
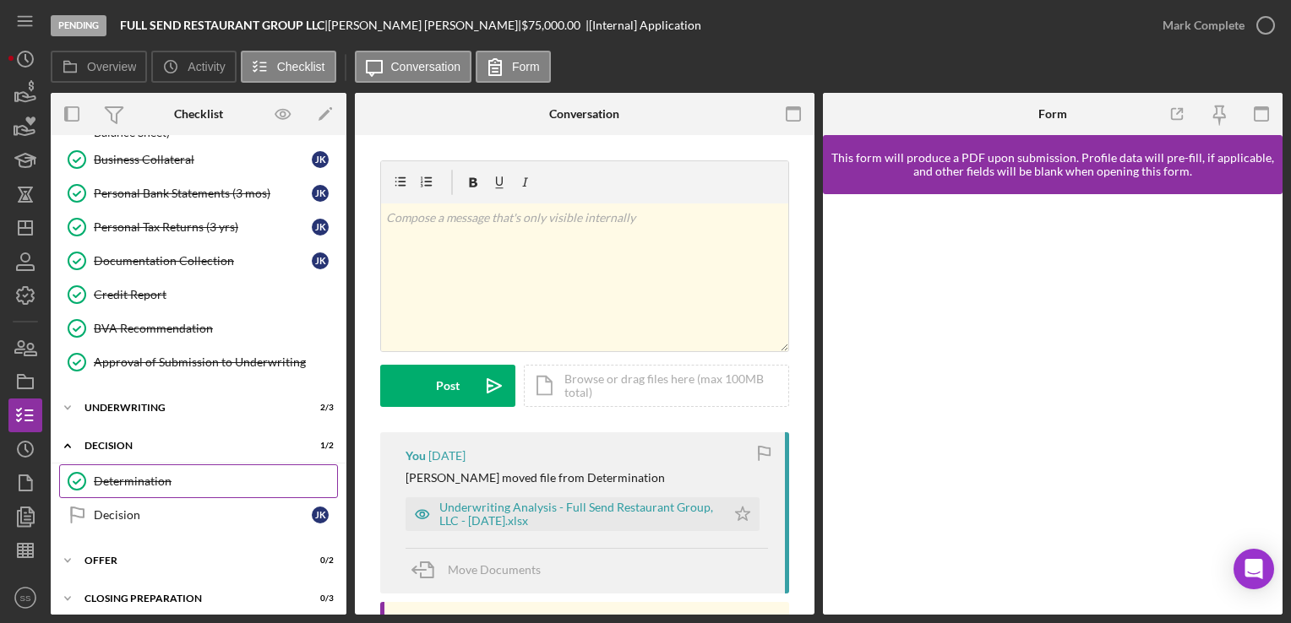
click at [169, 475] on div "Determination" at bounding box center [215, 482] width 243 height 14
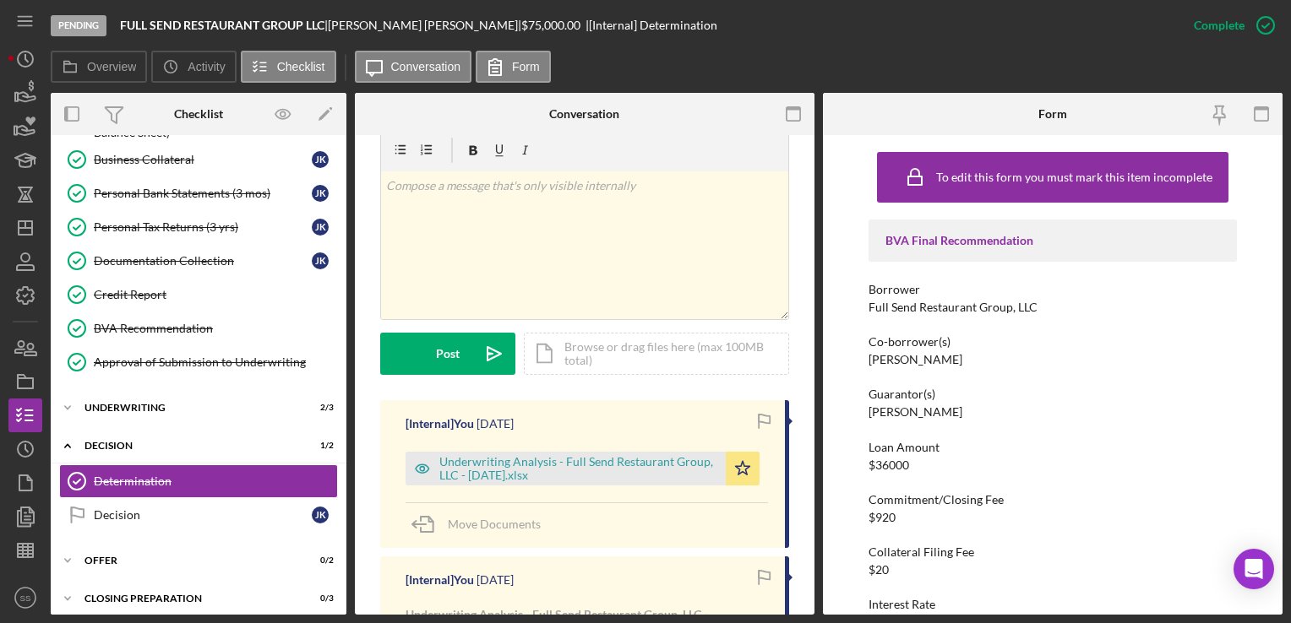
scroll to position [284, 0]
click at [661, 347] on div "Icon/Document Browse or drag files here (max 100MB total) Tap to choose files o…" at bounding box center [656, 353] width 265 height 42
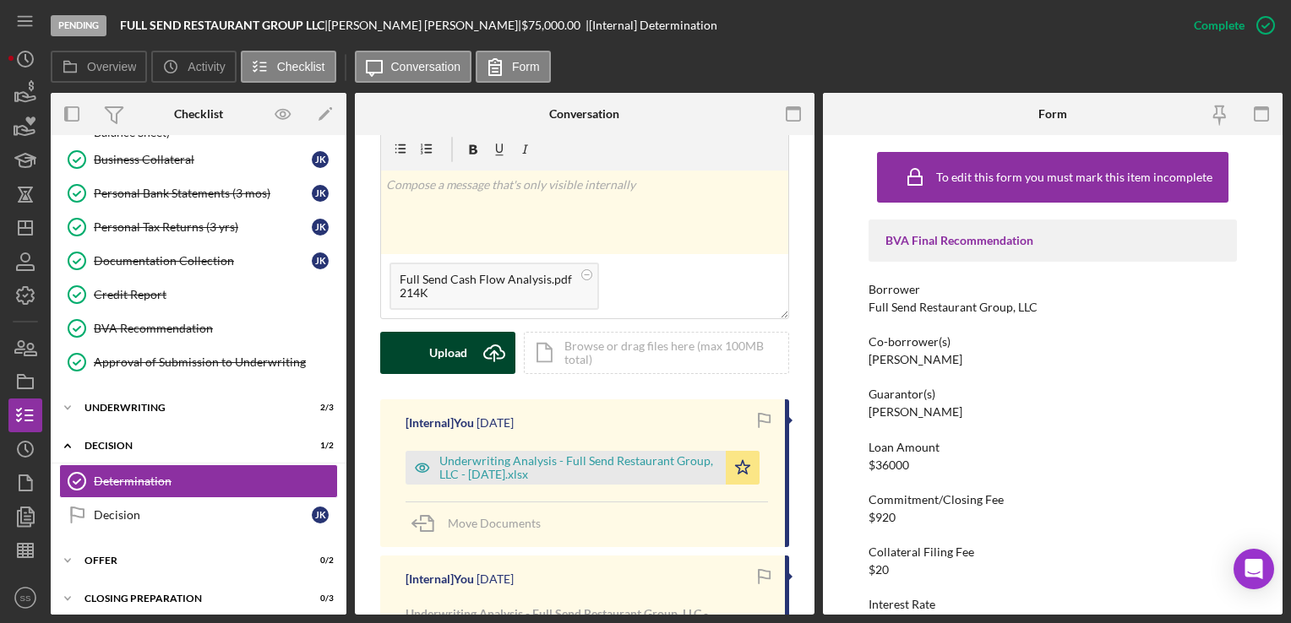
click at [454, 334] on div "Upload" at bounding box center [448, 353] width 38 height 42
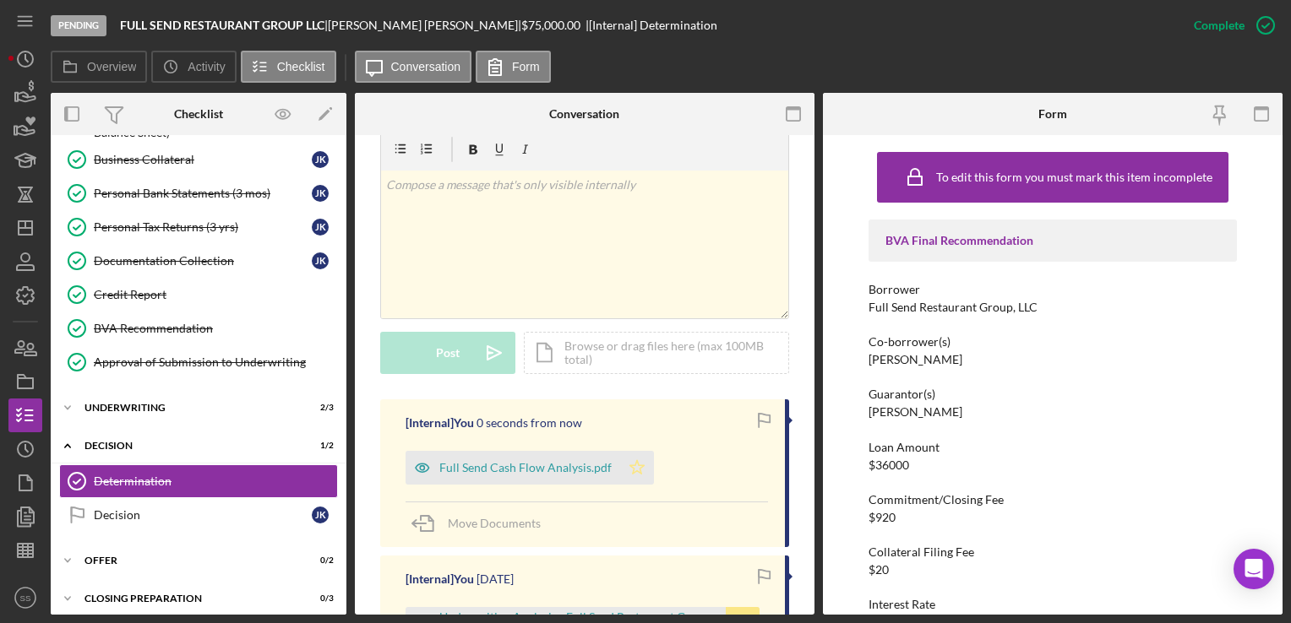
click at [630, 466] on icon "Icon/Star" at bounding box center [637, 468] width 34 height 34
click at [24, 215] on icon "Icon/Dashboard" at bounding box center [25, 228] width 42 height 42
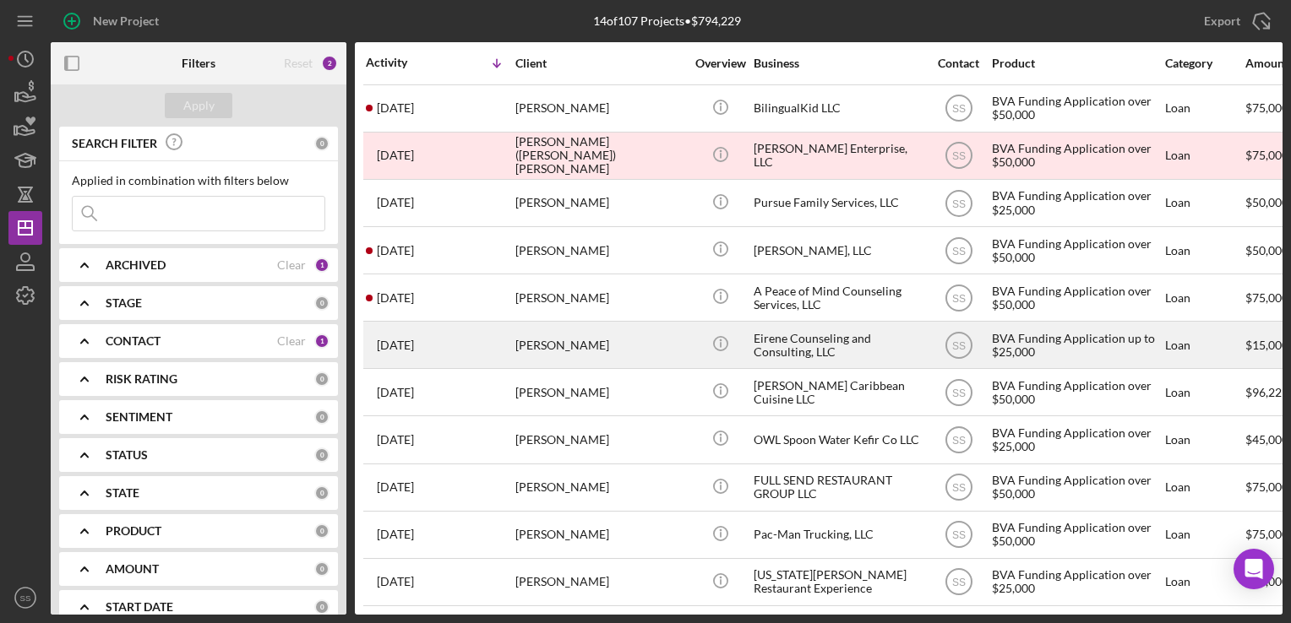
scroll to position [145, 0]
click at [565, 346] on div "[PERSON_NAME]" at bounding box center [599, 345] width 169 height 45
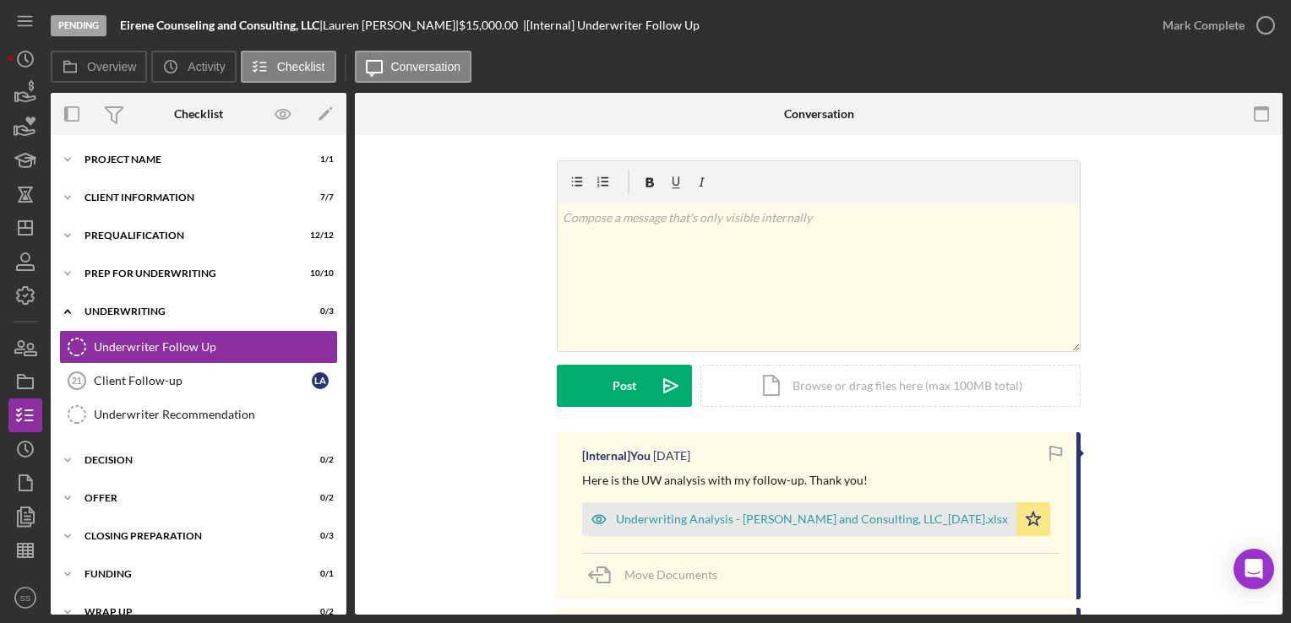
scroll to position [12, 0]
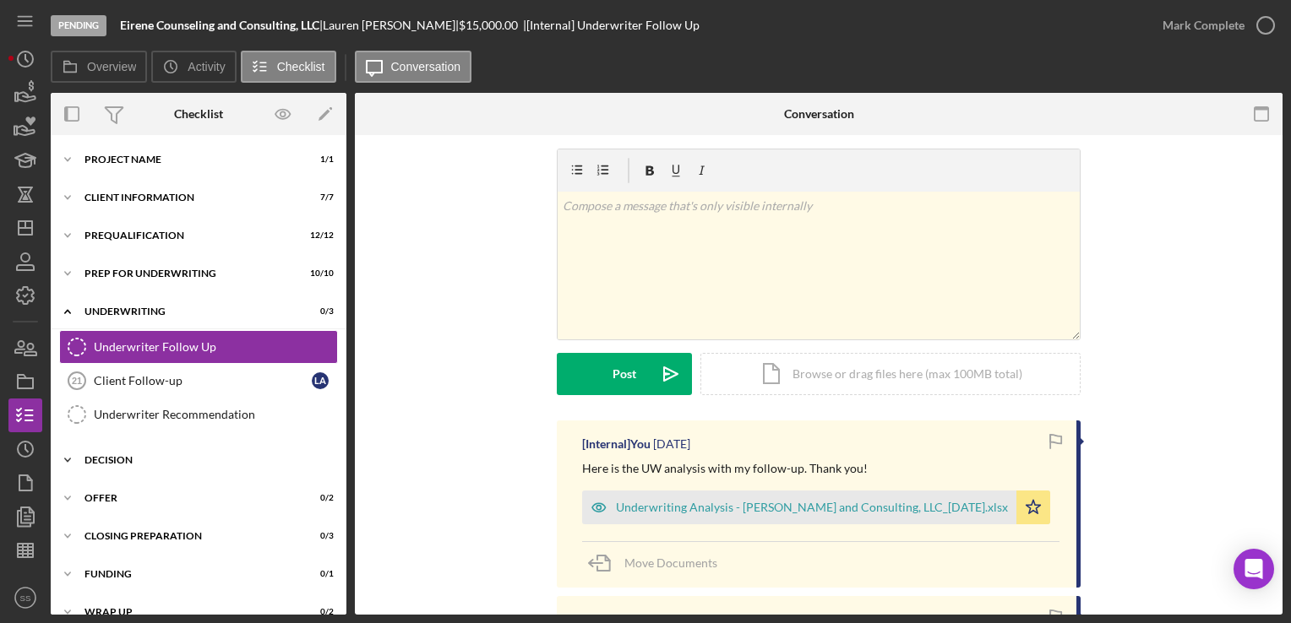
click at [111, 461] on div "Decision" at bounding box center [204, 460] width 241 height 10
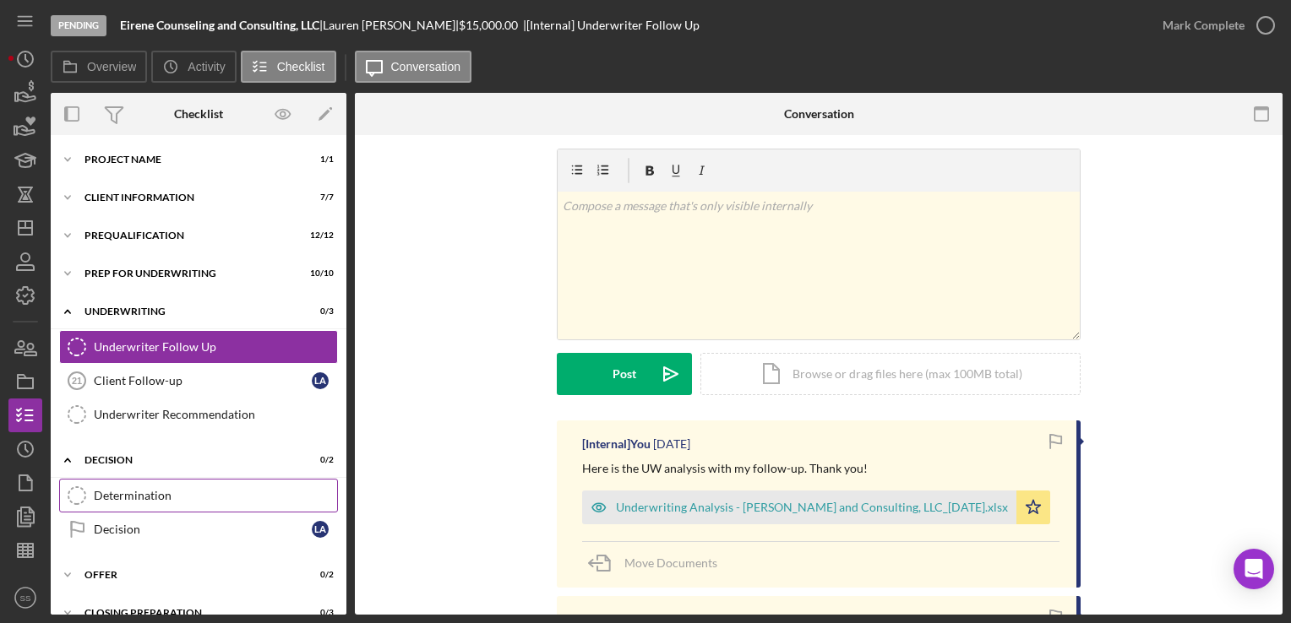
click at [143, 498] on div "Determination" at bounding box center [215, 496] width 243 height 14
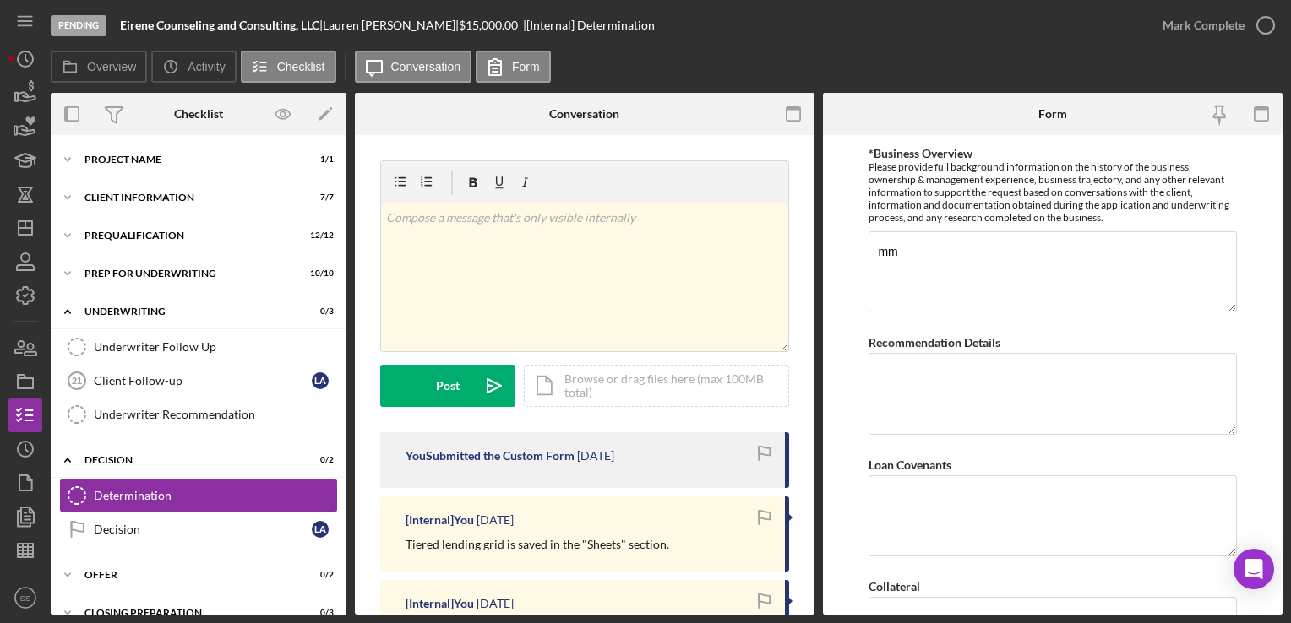
scroll to position [855, 0]
click at [561, 369] on div "Icon/Document Browse or drag files here (max 100MB total) Tap to choose files o…" at bounding box center [656, 386] width 265 height 42
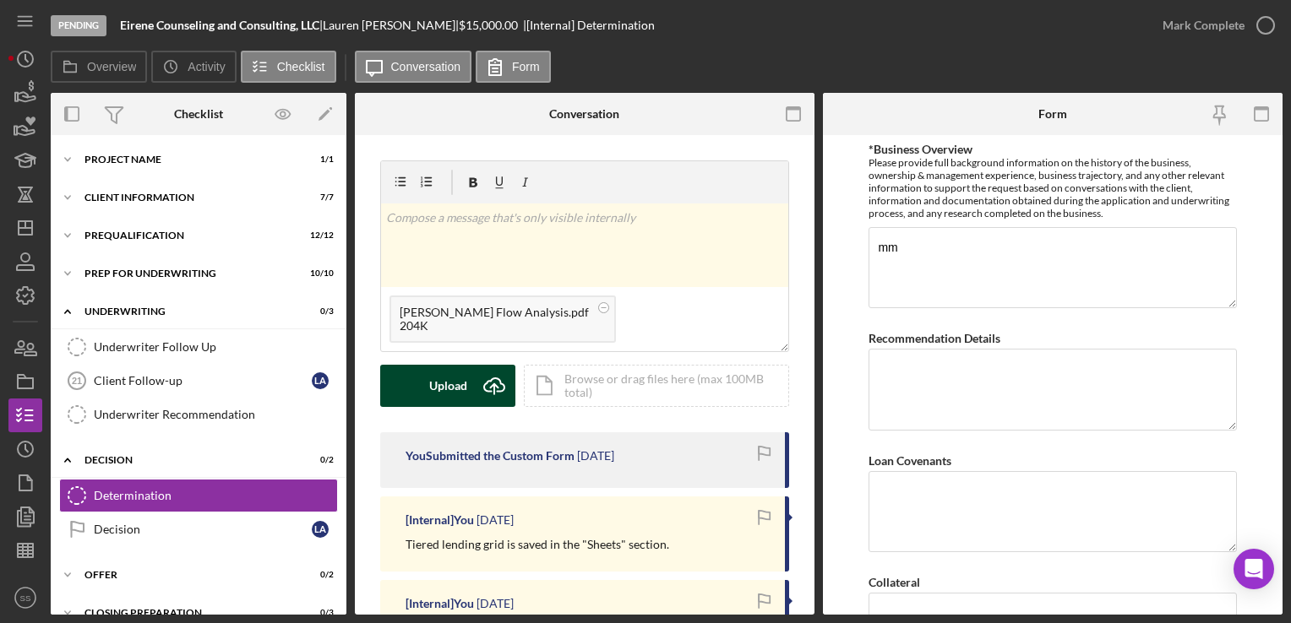
click at [463, 383] on div "Upload" at bounding box center [448, 386] width 38 height 42
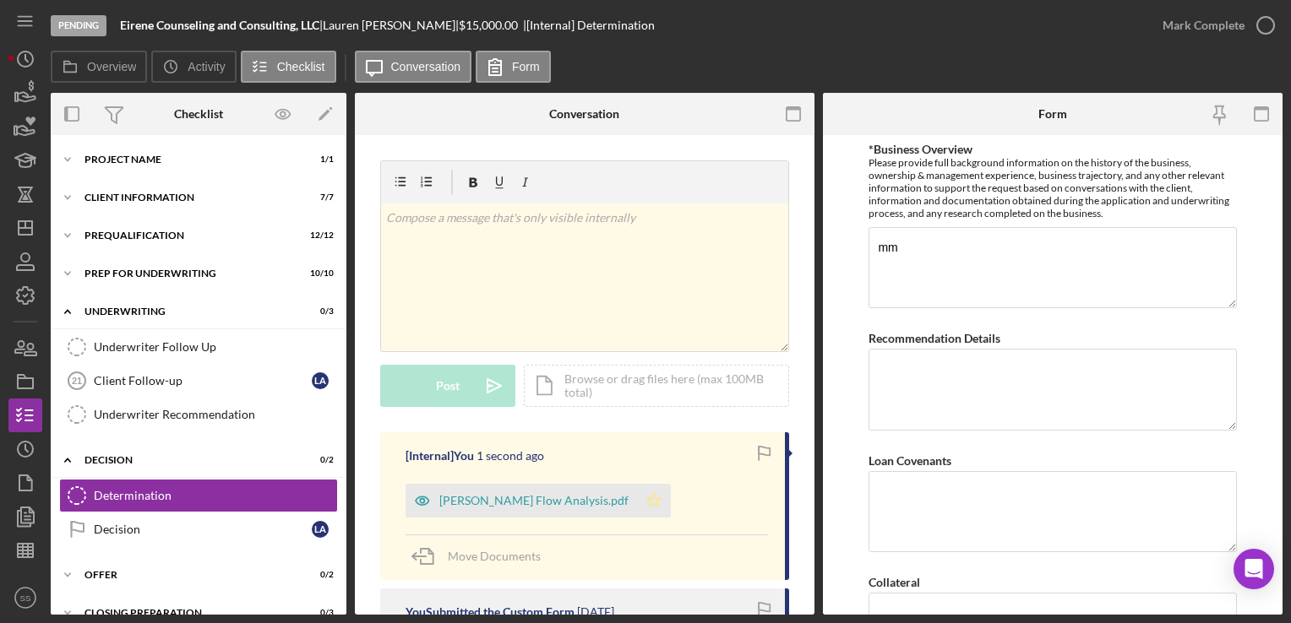
click at [637, 498] on icon "Icon/Star" at bounding box center [654, 501] width 34 height 34
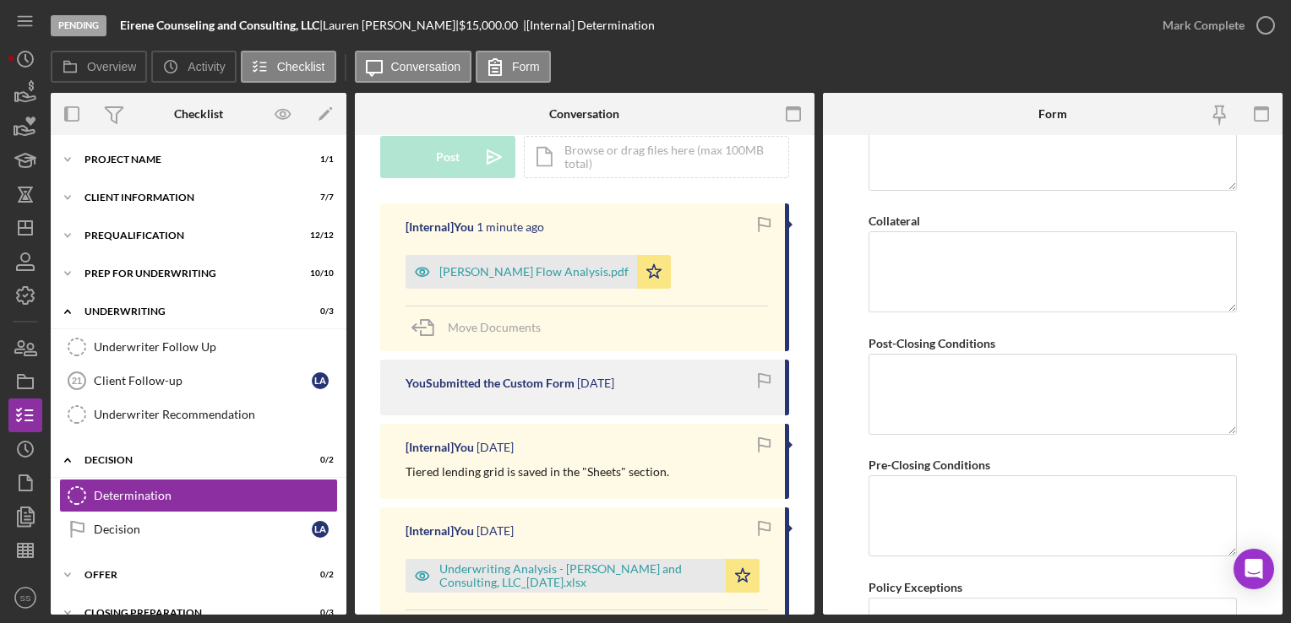
scroll to position [1226, 0]
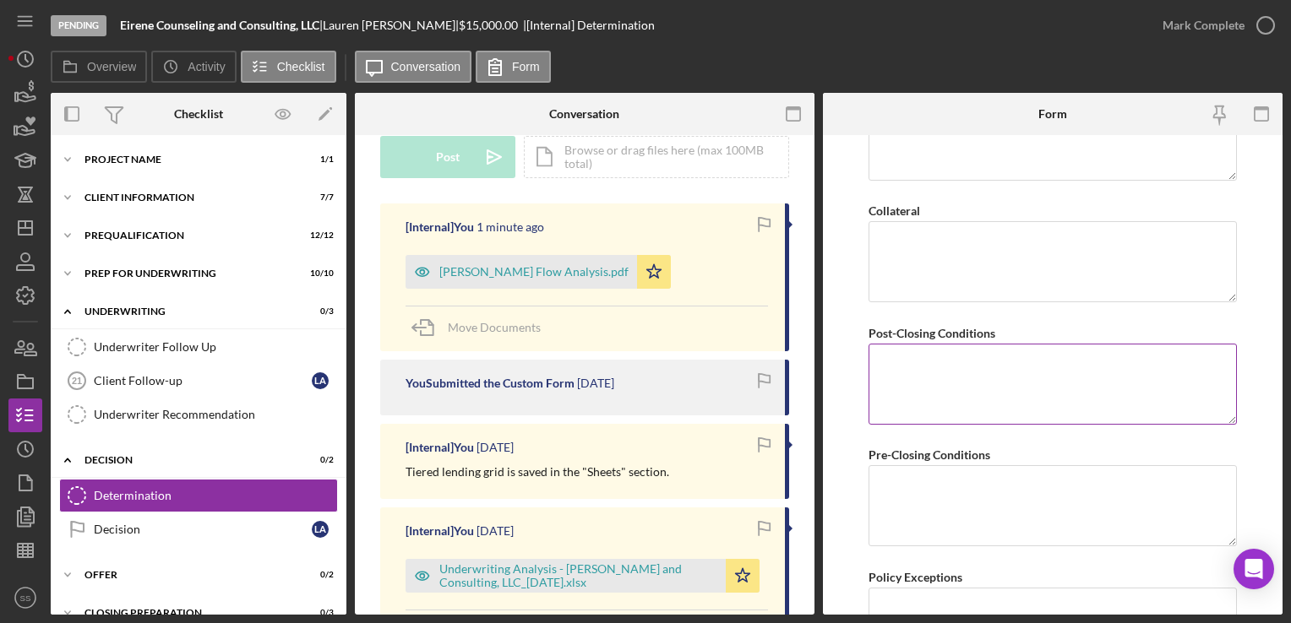
click at [928, 401] on textarea "Post-Closing Conditions" at bounding box center [1051, 384] width 367 height 81
type textarea "Client will provide the three most recent bank statements for business and pers…"
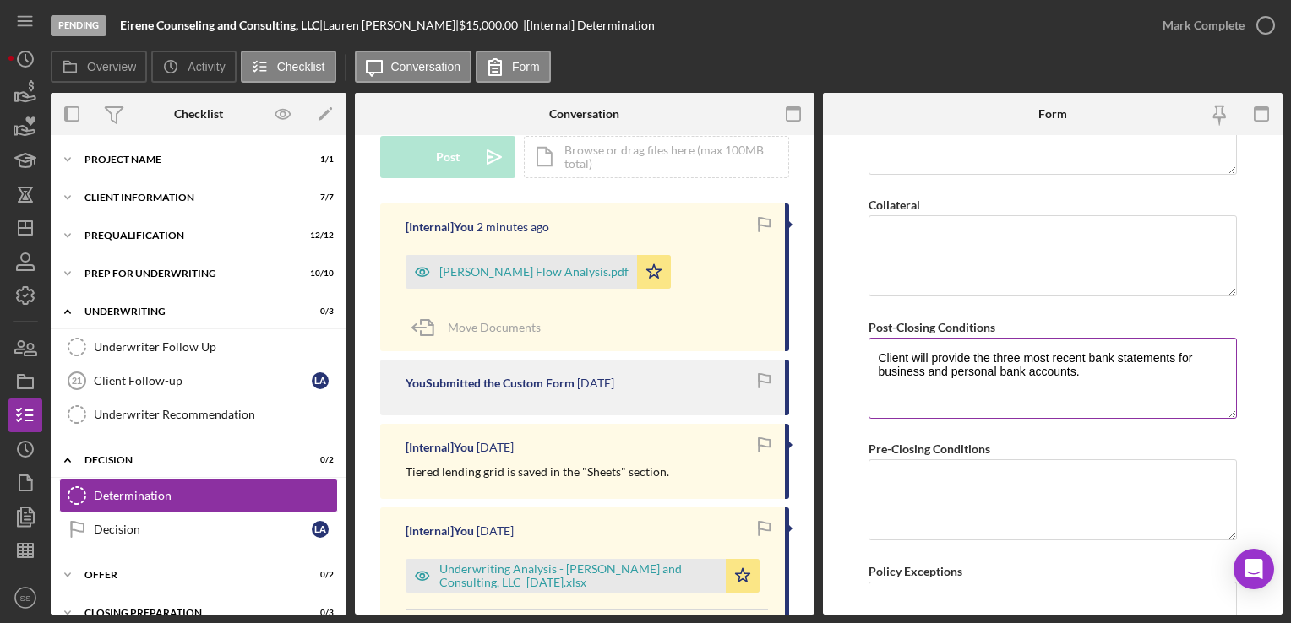
scroll to position [1233, 0]
drag, startPoint x: 1107, startPoint y: 372, endPoint x: 858, endPoint y: 328, distance: 253.0
click at [858, 328] on form "BVA Final Recommendation Borrower Eirene Counseling and Consulting Services, LL…" at bounding box center [1052, 375] width 459 height 480
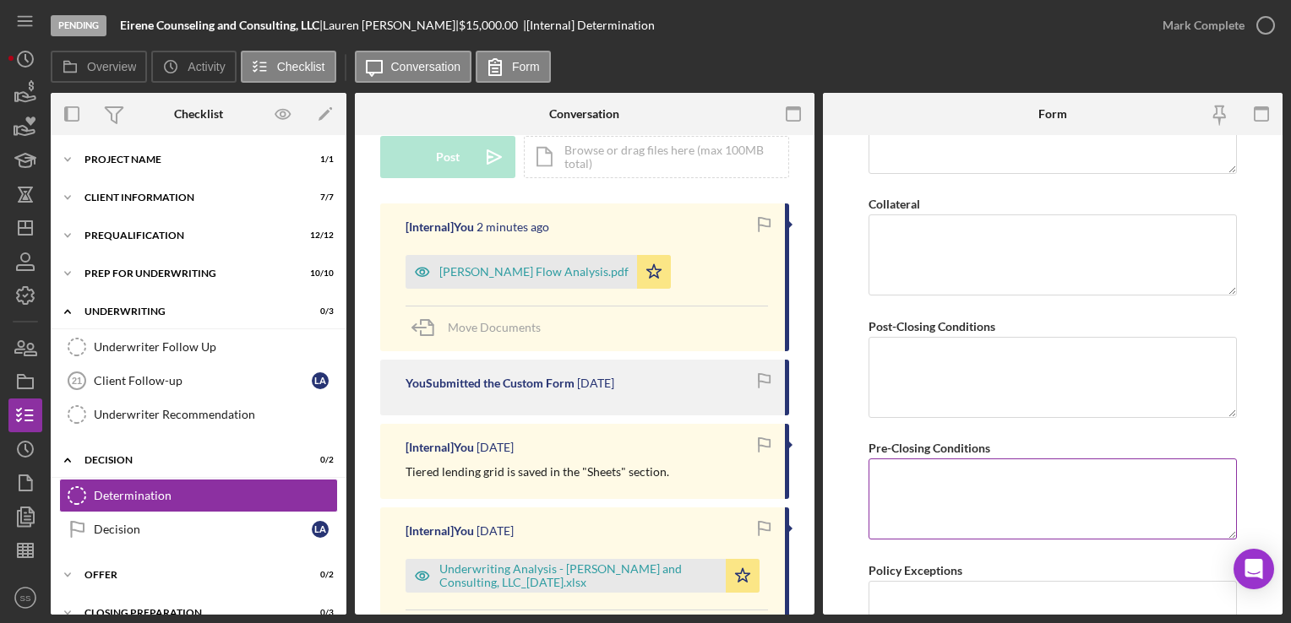
click at [972, 502] on textarea "Pre-Closing Conditions" at bounding box center [1051, 499] width 367 height 81
paste textarea "Client will provide the three most recent bank statements for business and pers…"
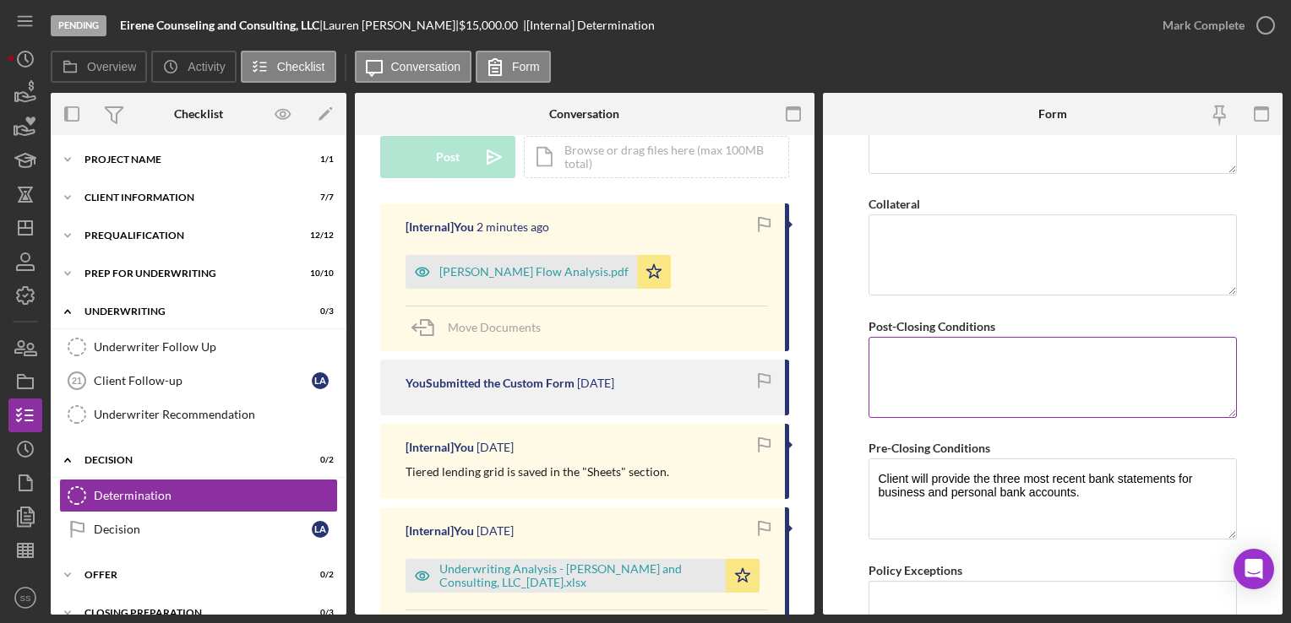
click at [970, 372] on textarea "Post-Closing Conditions" at bounding box center [1051, 377] width 367 height 81
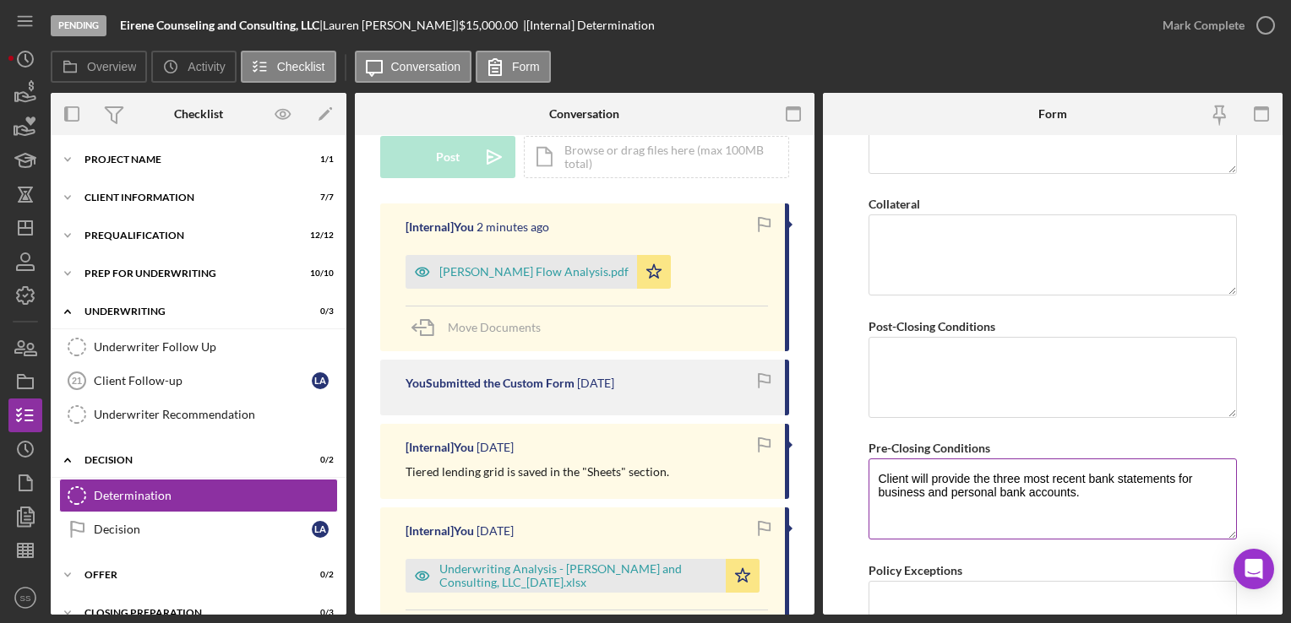
click at [970, 512] on textarea "Client will provide the three most recent bank statements for business and pers…" at bounding box center [1051, 499] width 367 height 81
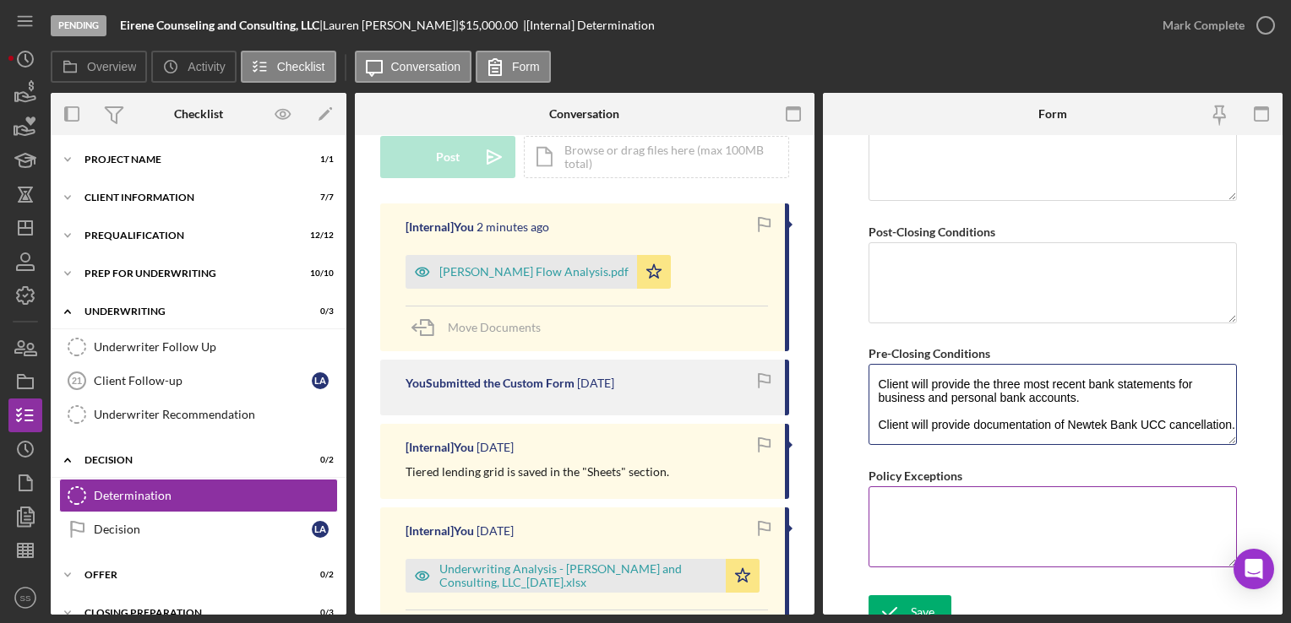
scroll to position [1340, 0]
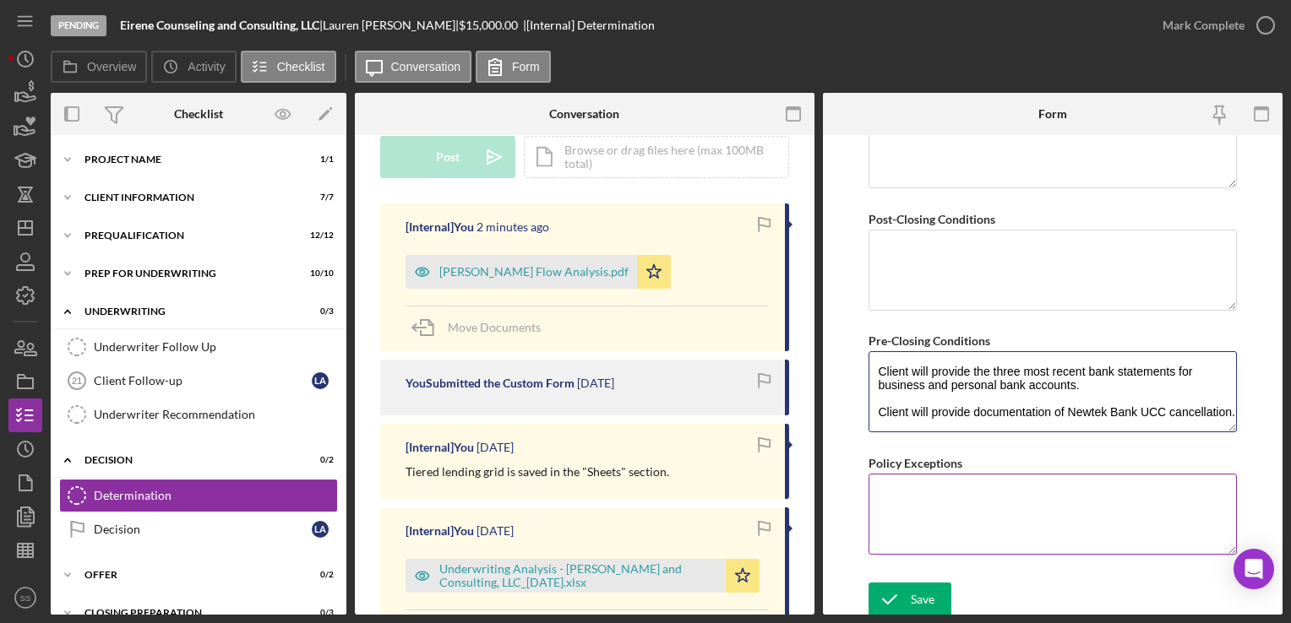
type textarea "Client will provide the three most recent bank statements for business and pers…"
click at [948, 525] on textarea "Policy Exceptions" at bounding box center [1051, 514] width 367 height 81
type textarea "DTI"
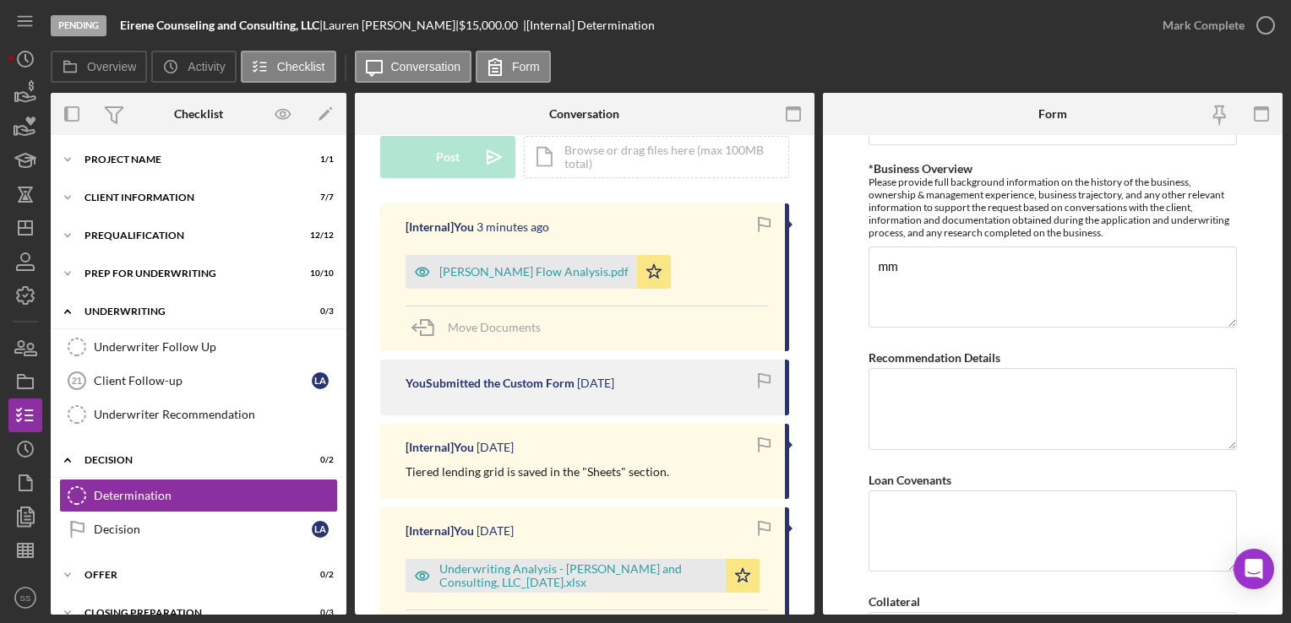
scroll to position [795, 0]
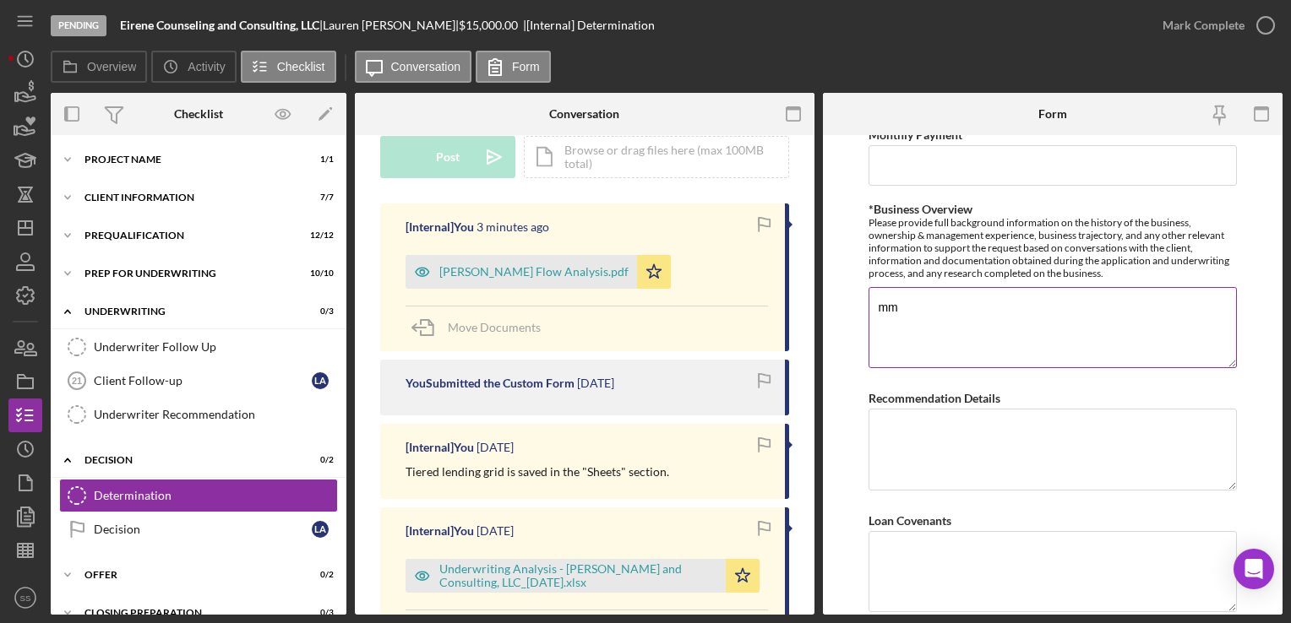
click at [960, 332] on textarea "mm" at bounding box center [1051, 327] width 367 height 81
type textarea "m"
paste textarea "Eirene Counseling and Consulting, LLC is a growing counseling practice in [GEOG…"
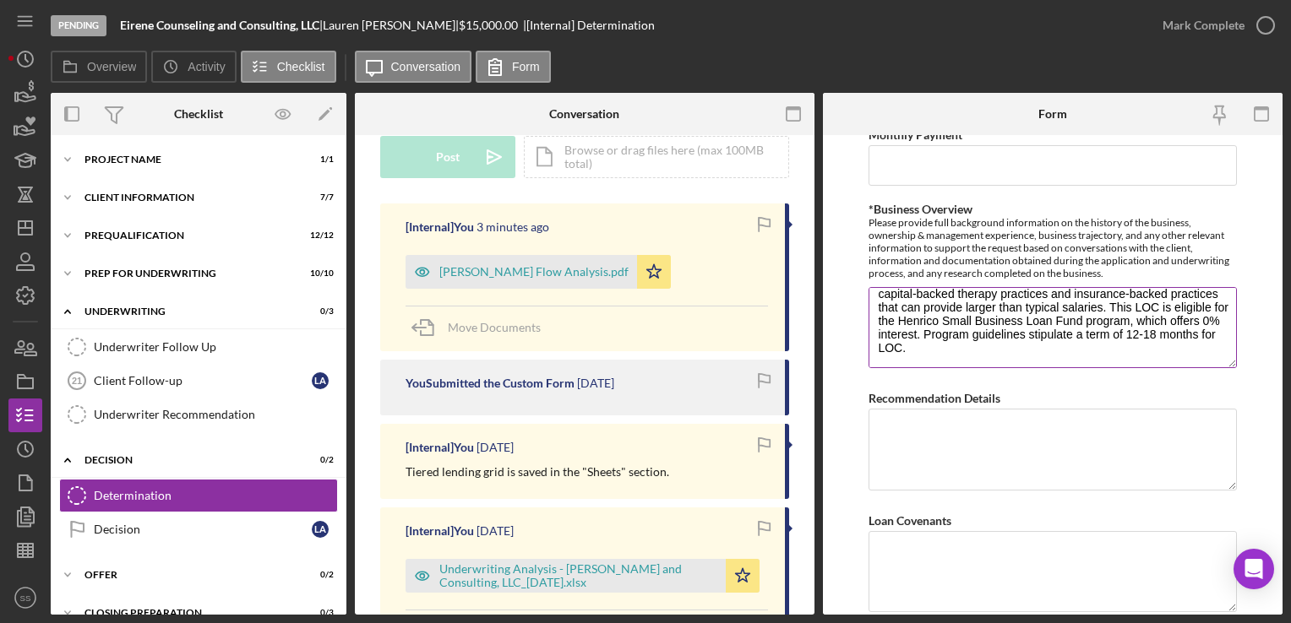
scroll to position [163, 0]
type textarea "Eirene Counseling and Consulting, LLC is a growing counseling practice in [GEOG…"
click at [933, 411] on textarea "Recommendation Details" at bounding box center [1051, 449] width 367 height 81
type textarea "V"
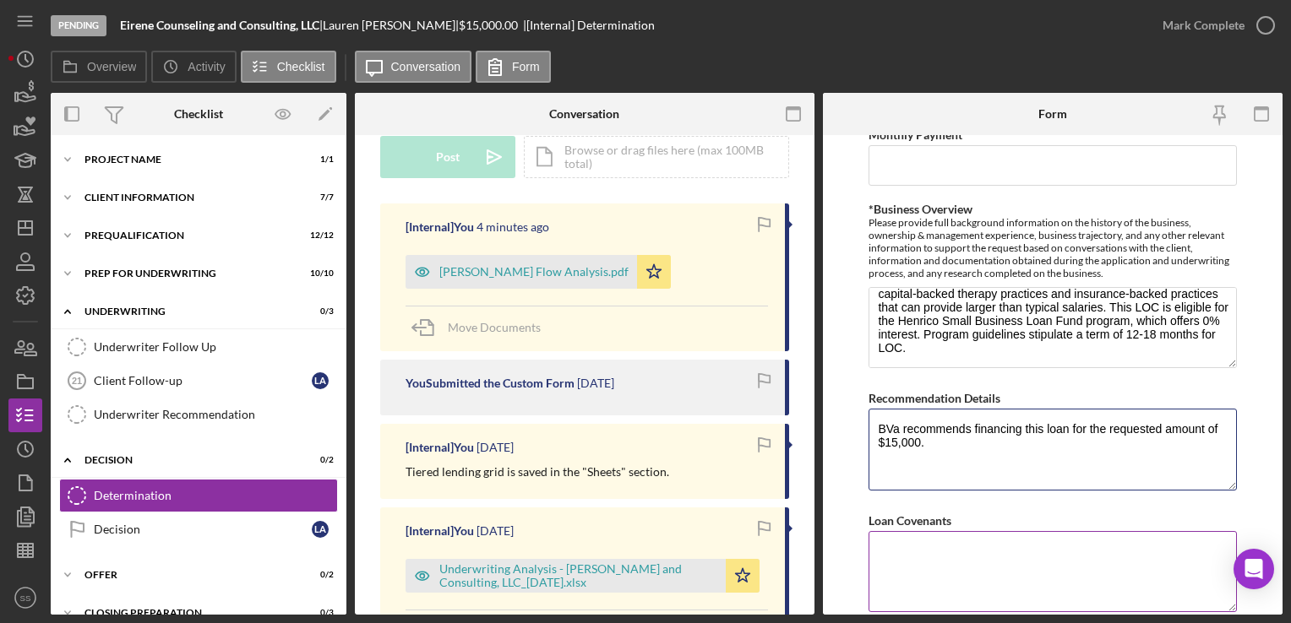
type textarea "BVa recommends financing this loan for the requested amount of $15,000."
click at [936, 569] on textarea "Loan Covenants" at bounding box center [1051, 571] width 367 height 81
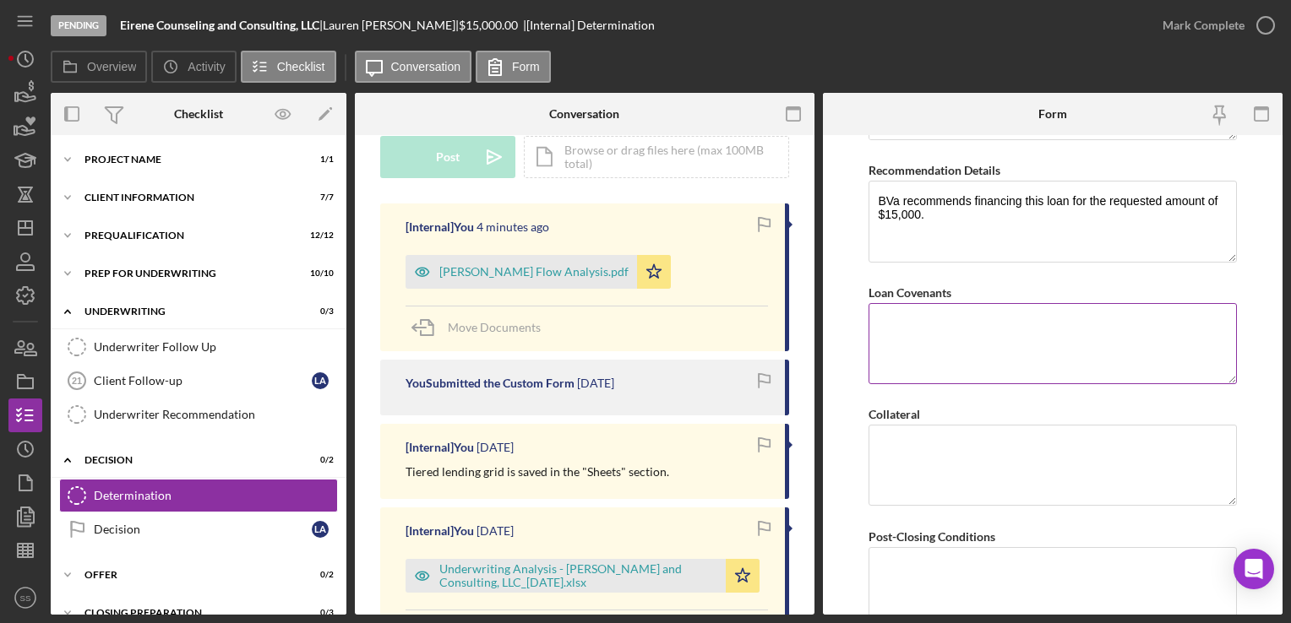
scroll to position [1024, 0]
click at [909, 459] on textarea "Collateral" at bounding box center [1051, 464] width 367 height 81
paste textarea ""Bridging [US_STATE] will place a 2nd position UCC lien on the assets of the bu…"
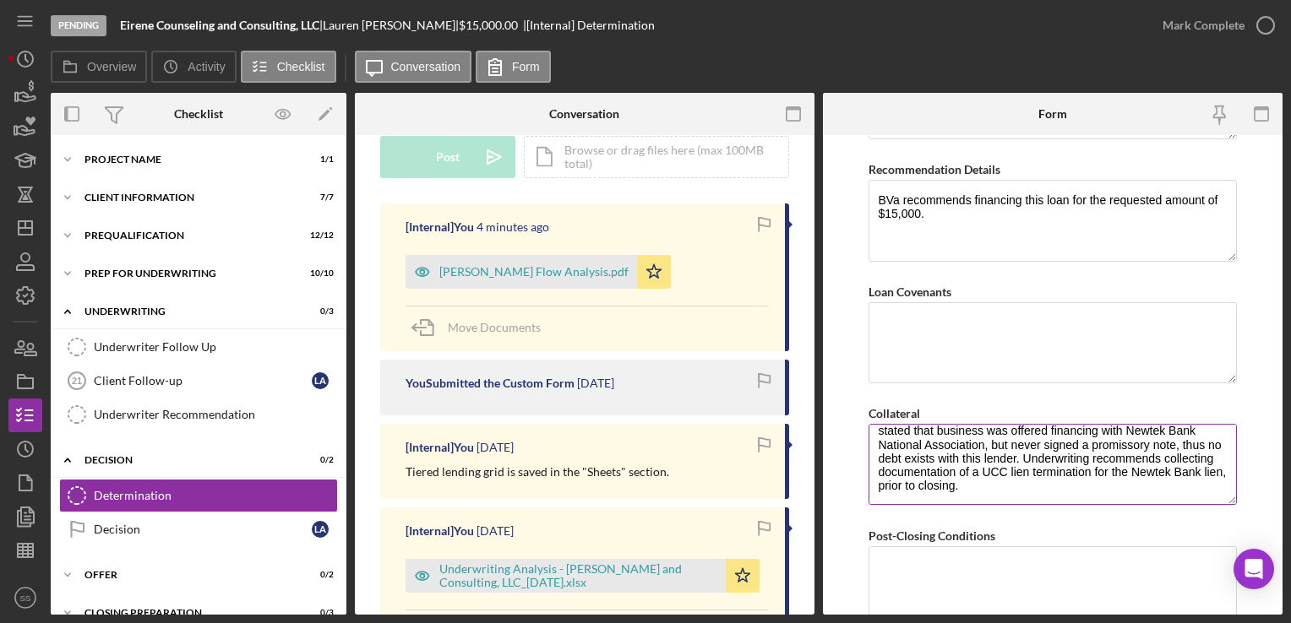
scroll to position [68, 0]
click at [875, 465] on textarea ""Bridging [US_STATE] will place a 2nd position UCC lien on the assets of the bu…" at bounding box center [1051, 464] width 367 height 81
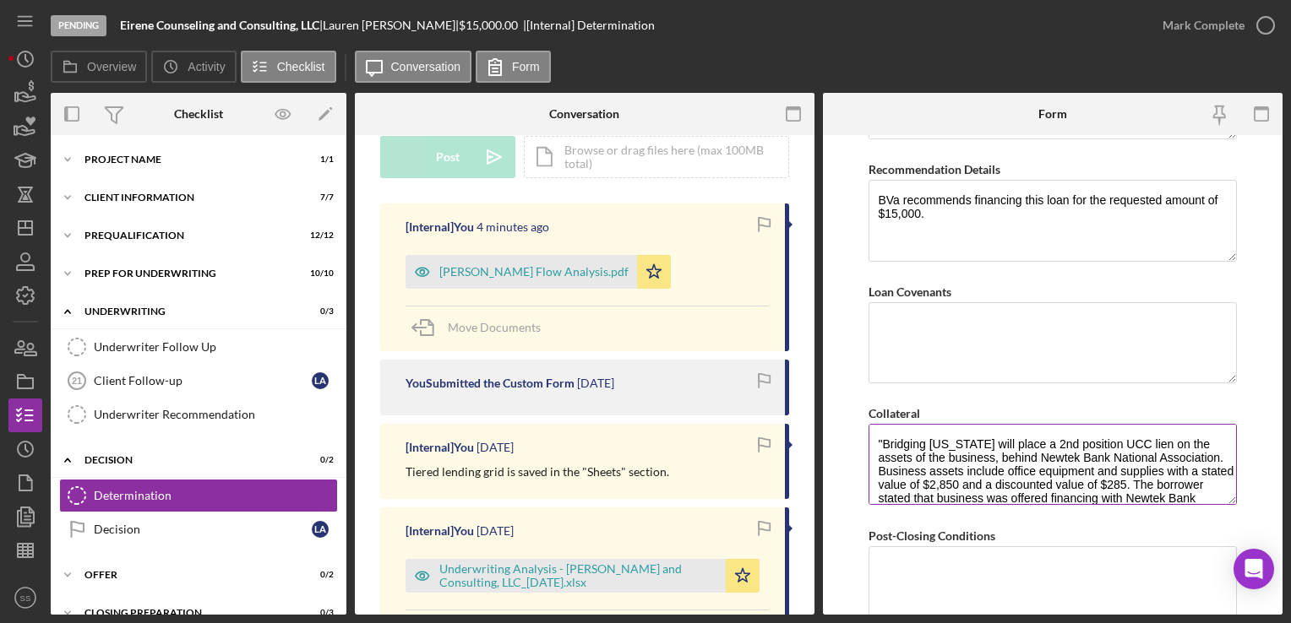
scroll to position [7, 0]
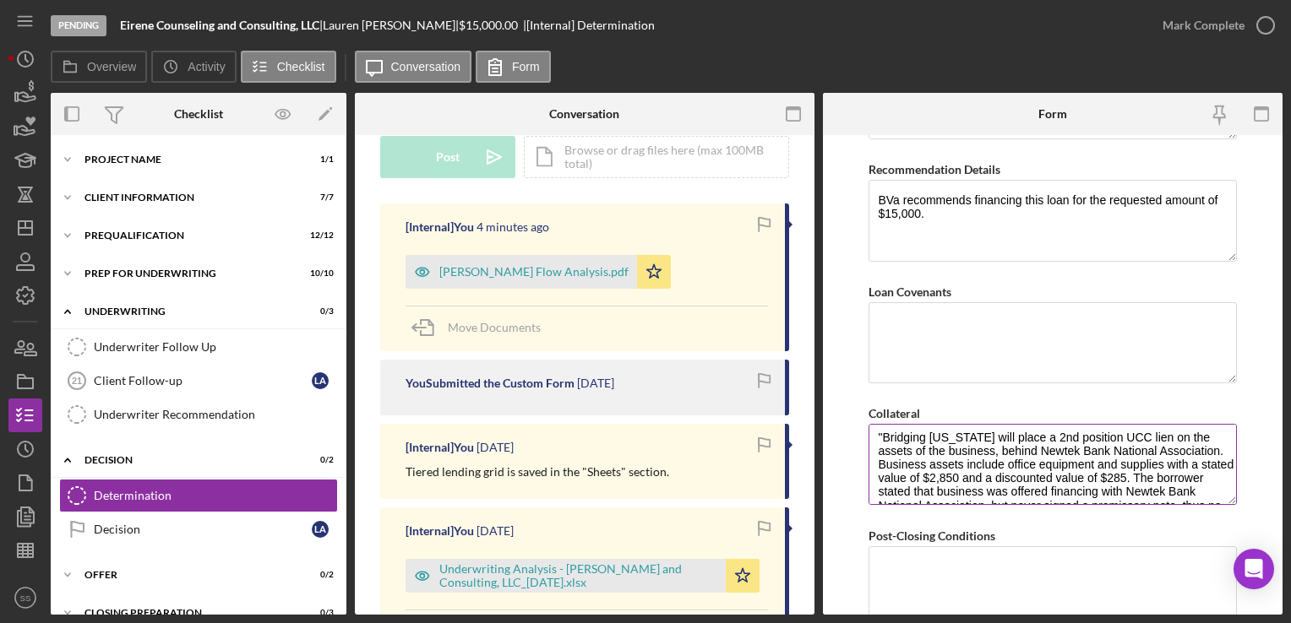
click at [879, 427] on textarea ""Bridging [US_STATE] will place a 2nd position UCC lien on the assets of the bu…" at bounding box center [1051, 464] width 367 height 81
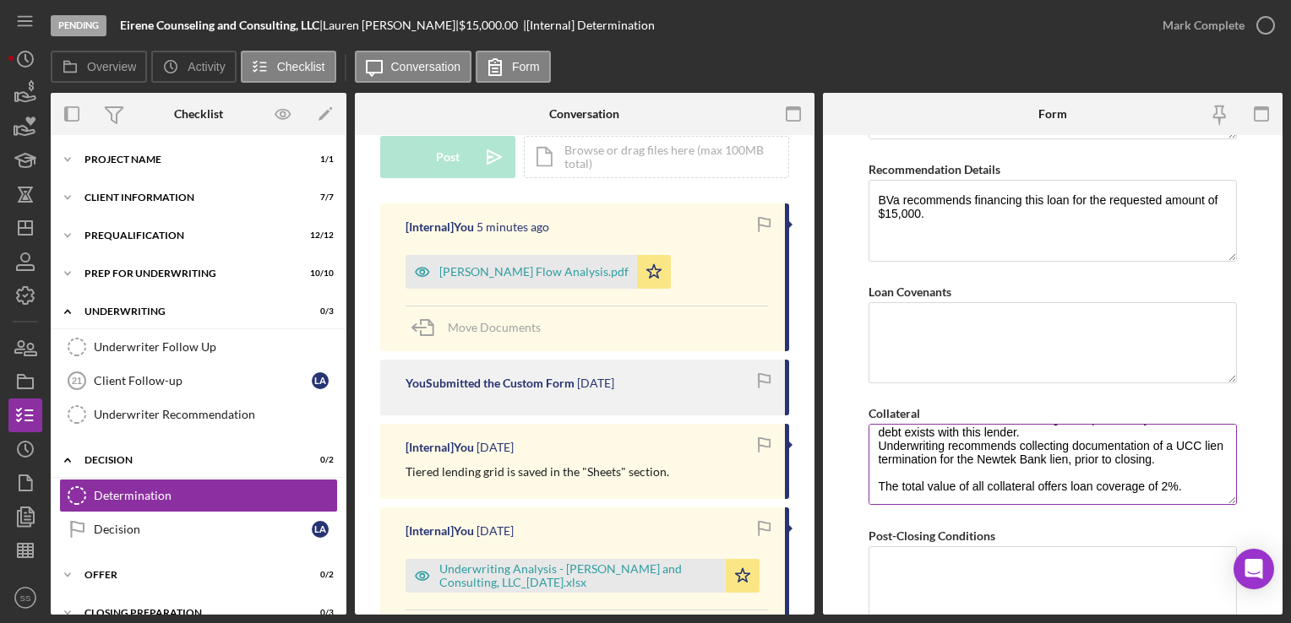
scroll to position [105, 0]
type textarea "Bridging [US_STATE] will place a 2nd position UCC lien on the assets of the bus…"
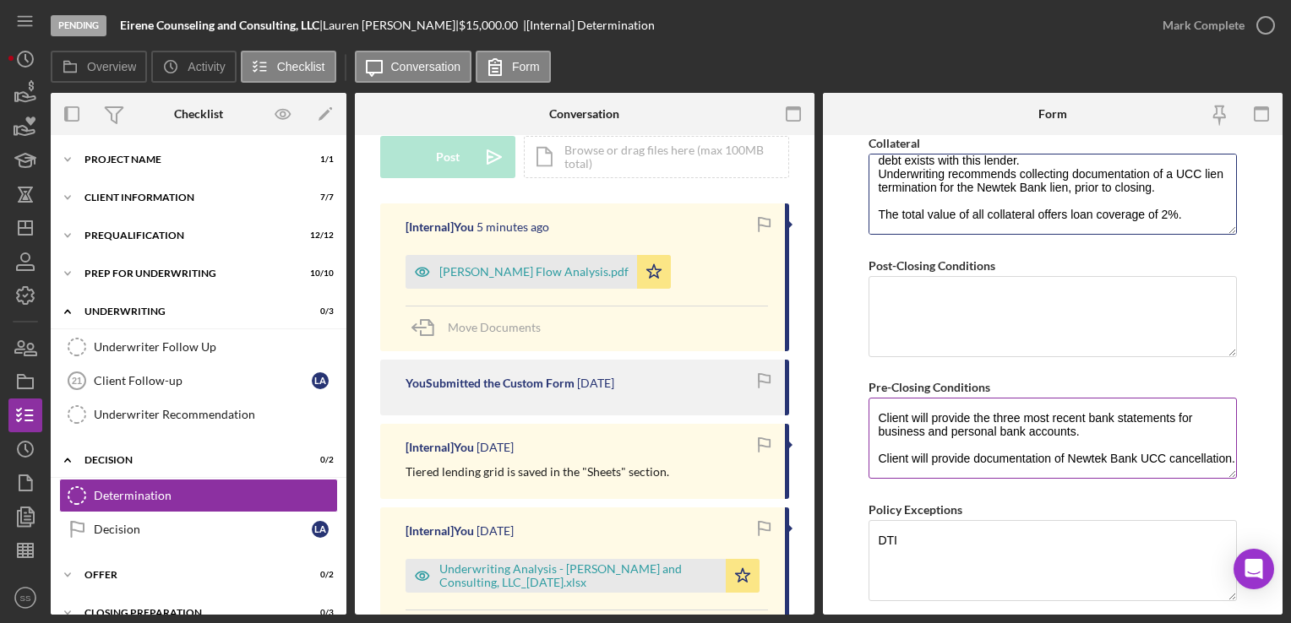
scroll to position [5, 0]
click at [970, 459] on textarea "Client will provide the three most recent bank statements for business and pers…" at bounding box center [1051, 438] width 367 height 81
paste textarea ""Bridging [US_STATE] will place a 2nd position UCC lien on the assets of the bu…"
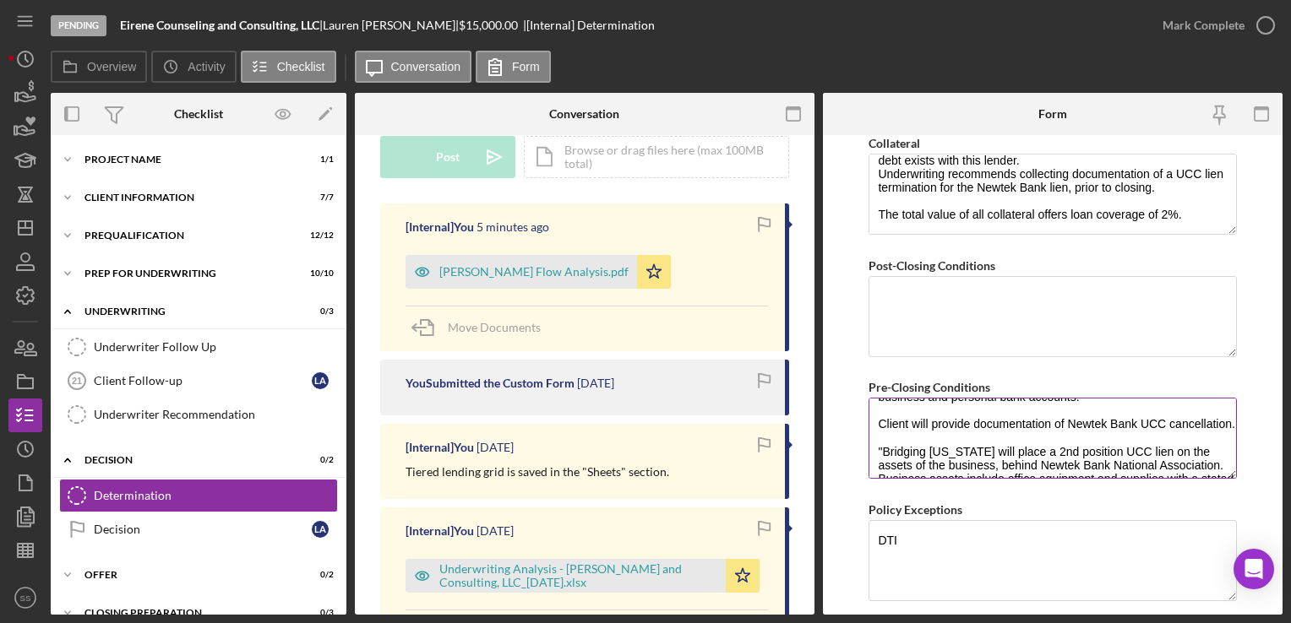
scroll to position [67, 0]
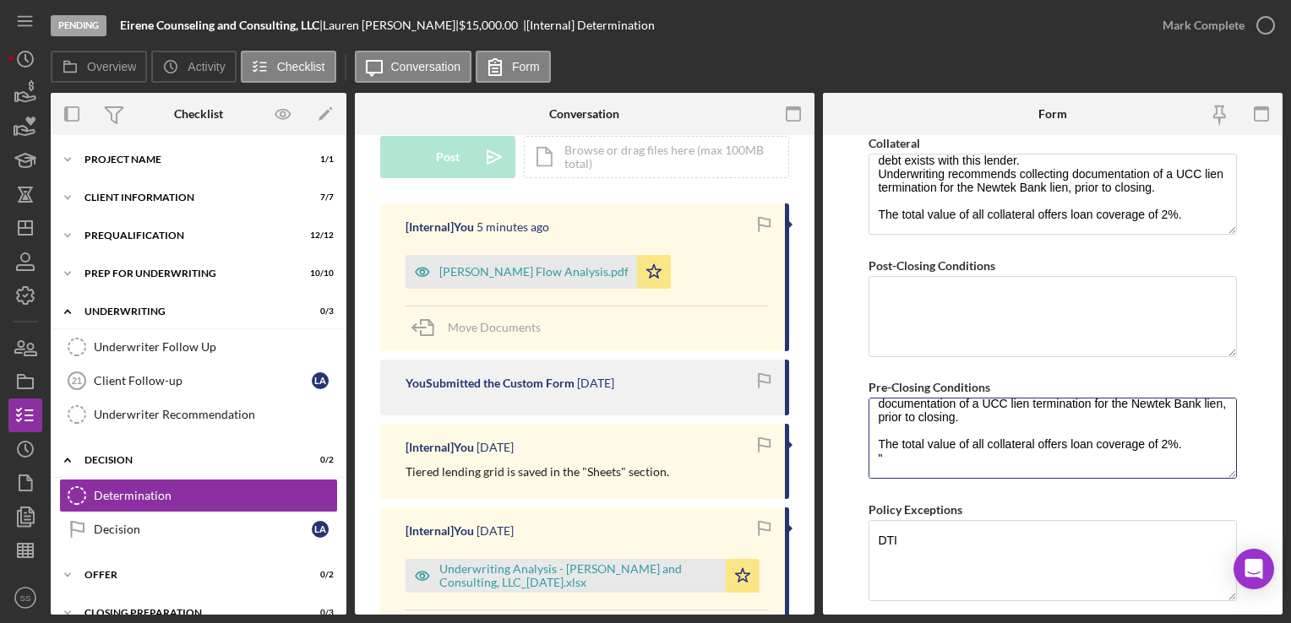
drag, startPoint x: 872, startPoint y: 424, endPoint x: 1242, endPoint y: 522, distance: 382.7
click at [1242, 522] on form "BVA Final Recommendation Borrower Eirene Counseling and Consulting Services, LL…" at bounding box center [1052, 375] width 459 height 480
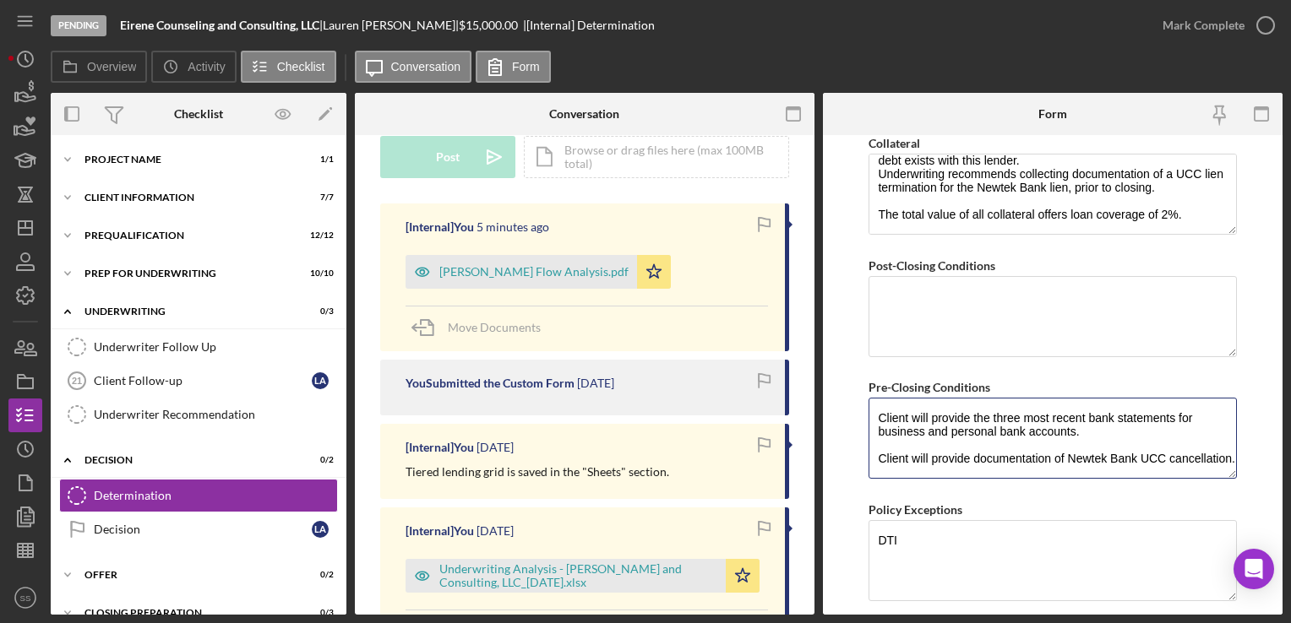
scroll to position [41, 0]
paste textarea "1/5 June and July bank statements for the Live Oak Bank savings account ending …"
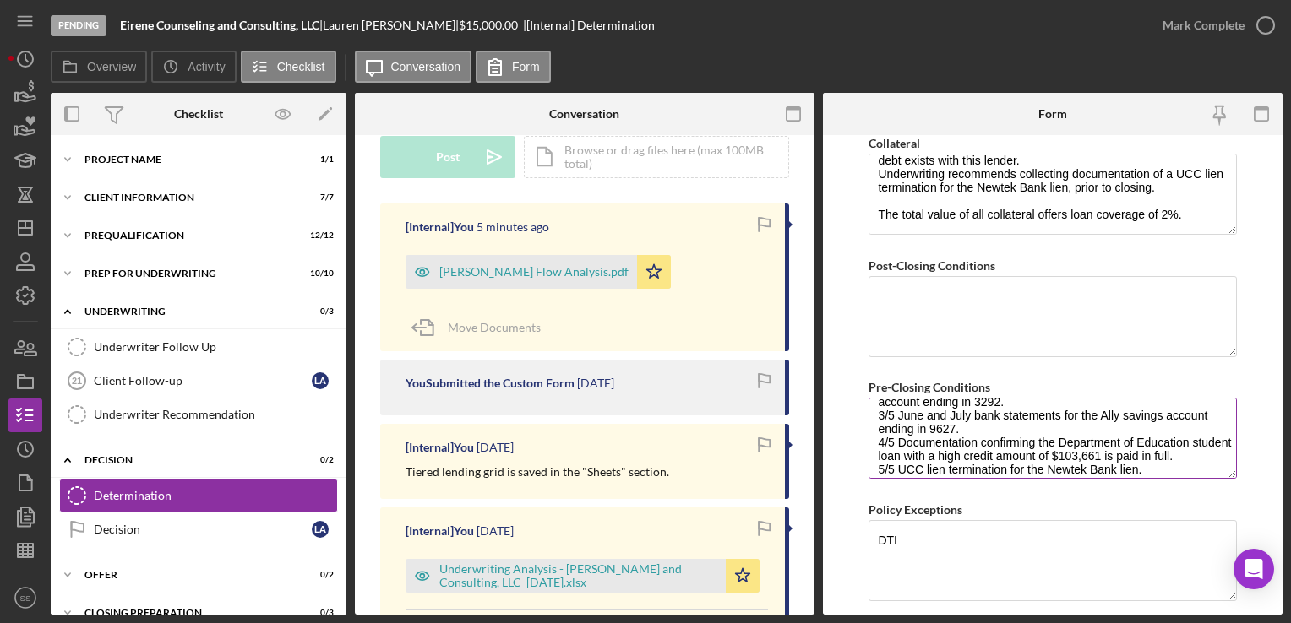
scroll to position [127, 0]
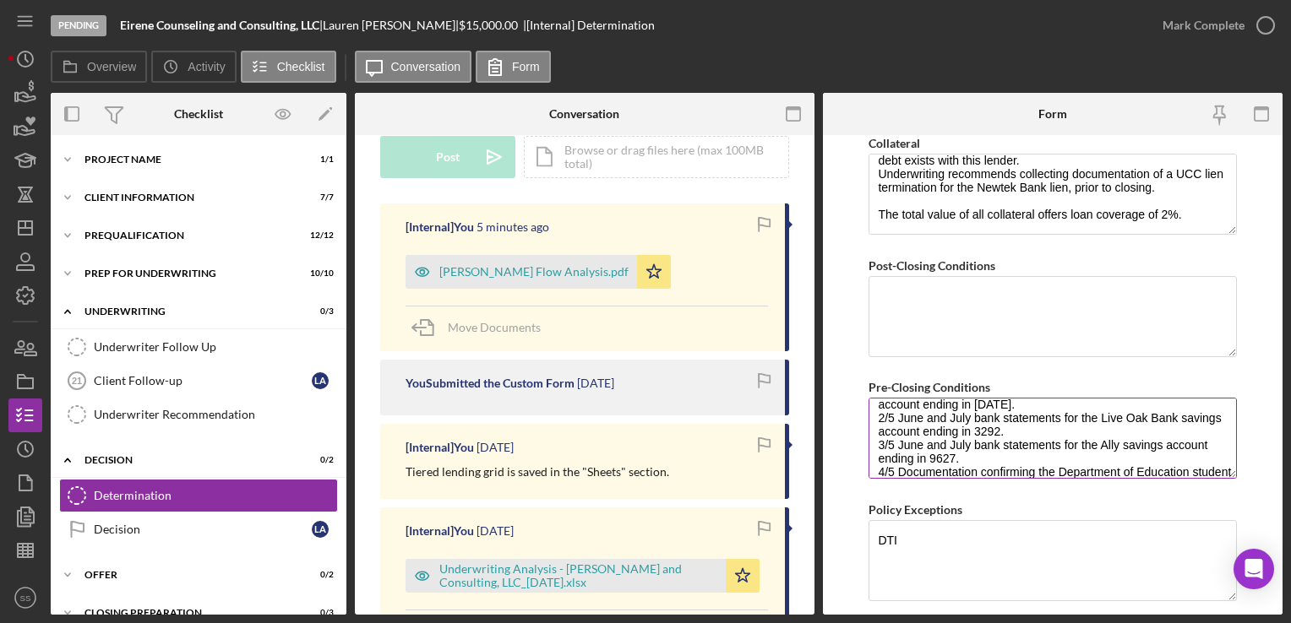
drag, startPoint x: 966, startPoint y: 434, endPoint x: 876, endPoint y: 404, distance: 95.4
click at [876, 404] on textarea "Client will provide the three most recent bank statements for business and pers…" at bounding box center [1051, 438] width 367 height 81
click at [883, 410] on textarea "Client will provide the three most recent bank statements for business and pers…" at bounding box center [1051, 438] width 367 height 81
drag, startPoint x: 878, startPoint y: 426, endPoint x: 1045, endPoint y: 458, distance: 170.3
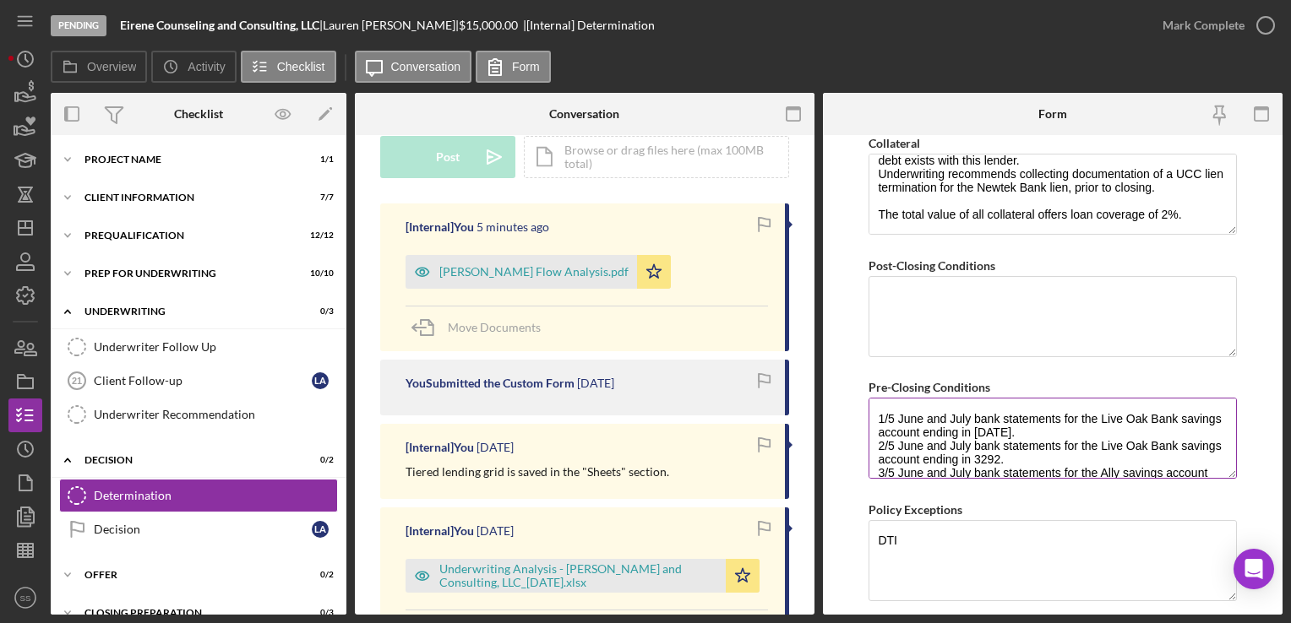
click at [1045, 458] on textarea "Client will provide the three most recent bank statements for business and pers…" at bounding box center [1051, 438] width 367 height 81
drag, startPoint x: 954, startPoint y: 455, endPoint x: 900, endPoint y: 427, distance: 61.6
click at [900, 427] on textarea "Client will provide the three most recent bank statements for business and pers…" at bounding box center [1051, 438] width 367 height 81
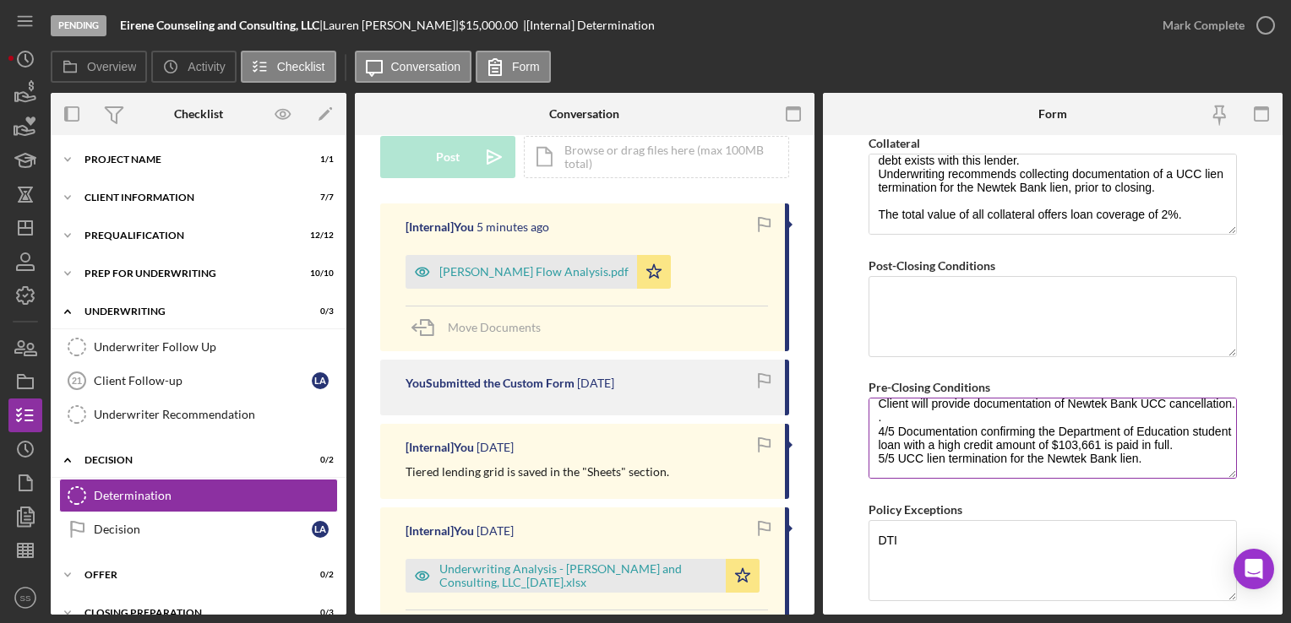
click at [886, 416] on textarea "Client will provide the three most recent bank statements for business and pers…" at bounding box center [1051, 438] width 367 height 81
click at [905, 427] on textarea "Client will provide the three most recent bank statements for business and pers…" at bounding box center [1051, 438] width 367 height 81
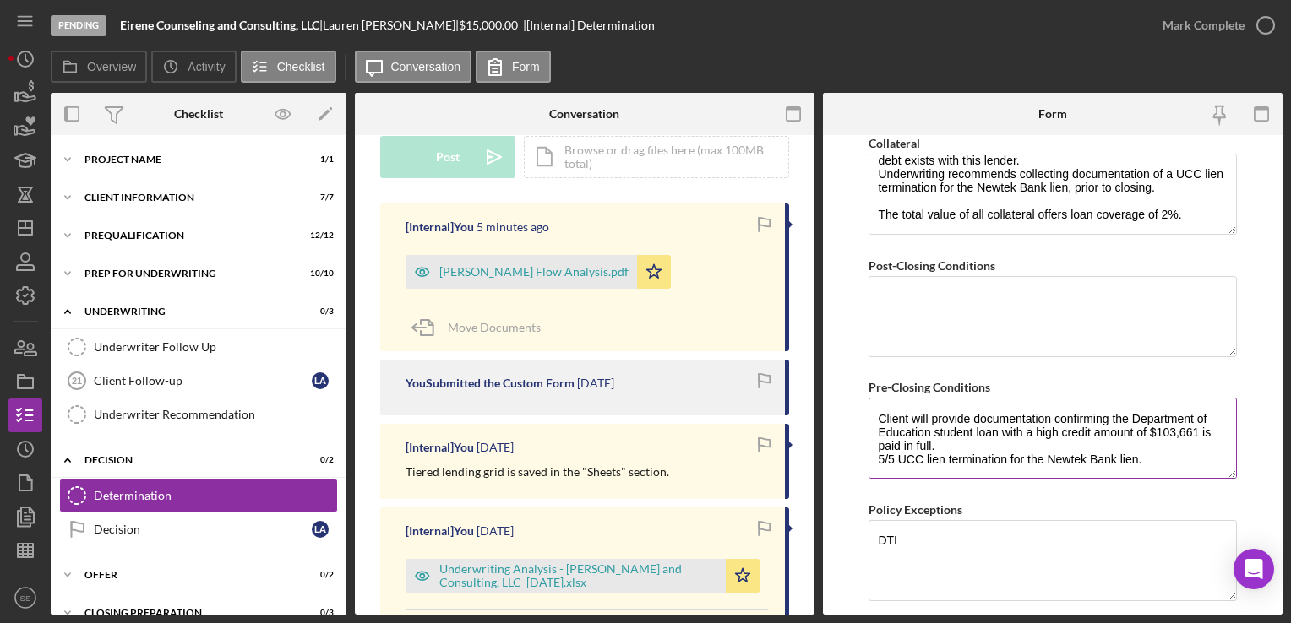
scroll to position [95, 0]
click at [945, 427] on textarea "Client will provide the three most recent bank statements for business and pers…" at bounding box center [1051, 438] width 367 height 81
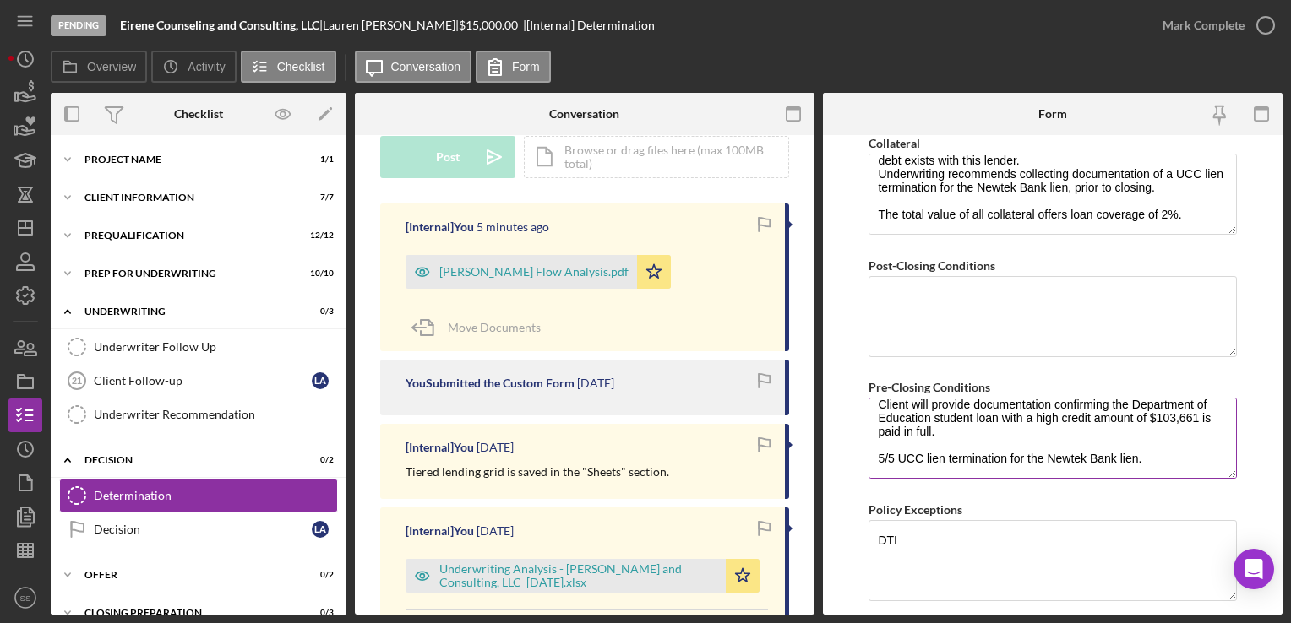
scroll to position [101, 0]
drag, startPoint x: 1162, startPoint y: 448, endPoint x: 808, endPoint y: 452, distance: 353.9
click at [808, 452] on div "Overview Internal Workflow Stage Pending Icon/Dropdown Arrow Archive (can unarc…" at bounding box center [666, 354] width 1231 height 522
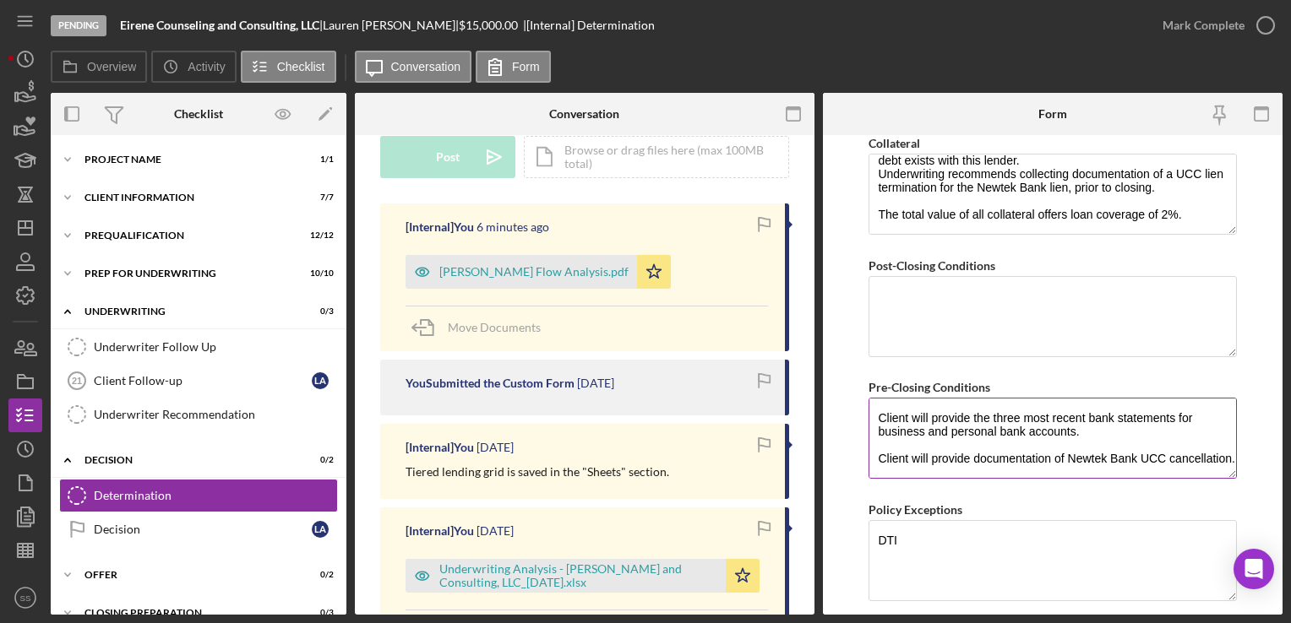
scroll to position [3, 0]
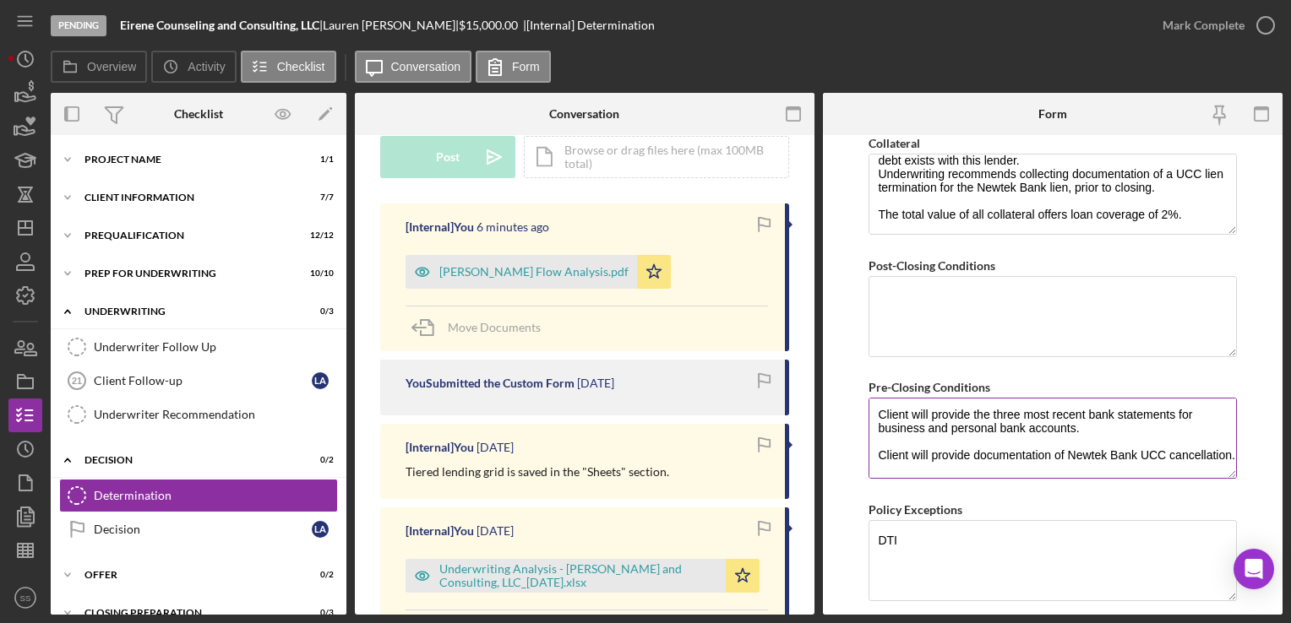
click at [938, 461] on textarea "Client will provide the three most recent bank statements for business and pers…" at bounding box center [1051, 438] width 367 height 81
click at [1019, 454] on textarea "Client will provide the three most recent bank statements for business and pers…" at bounding box center [1051, 438] width 367 height 81
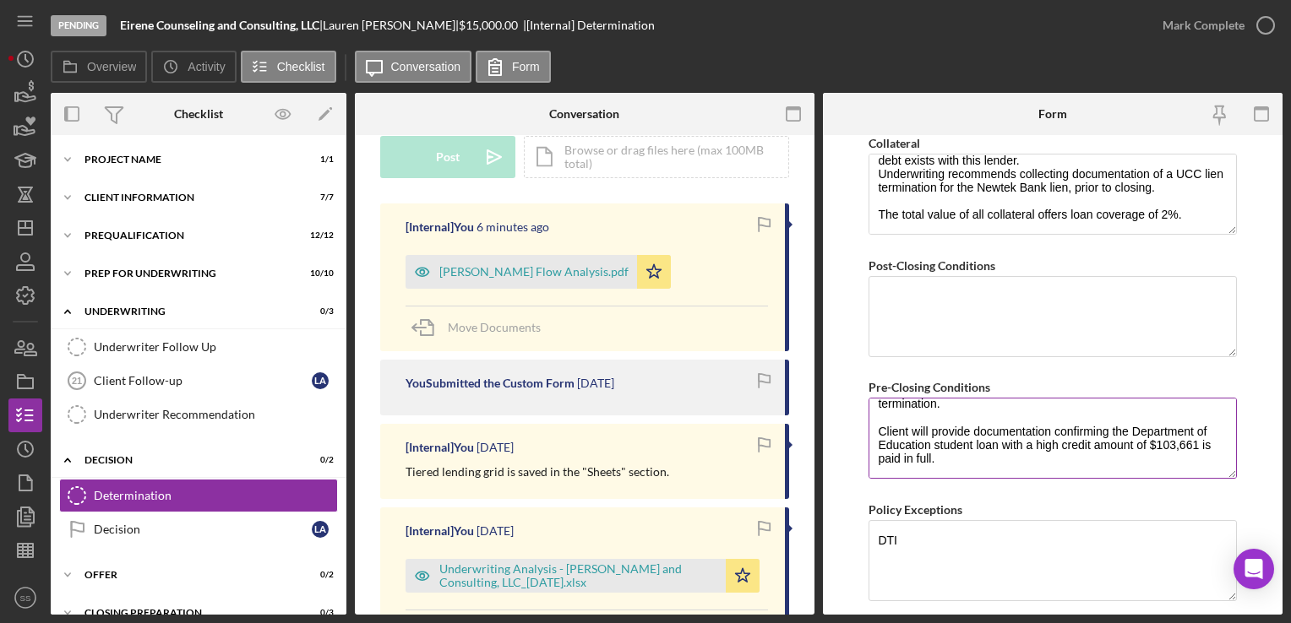
scroll to position [101, 0]
type textarea "Client will provide the three most recent bank statements for business and pers…"
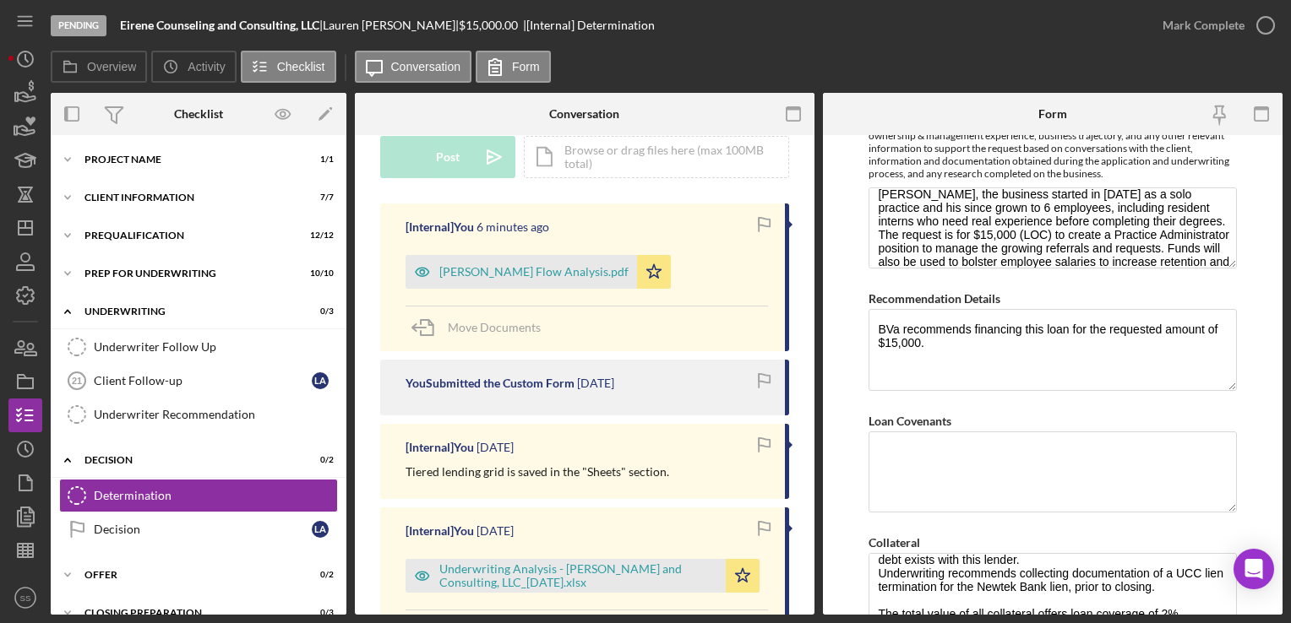
scroll to position [27, 0]
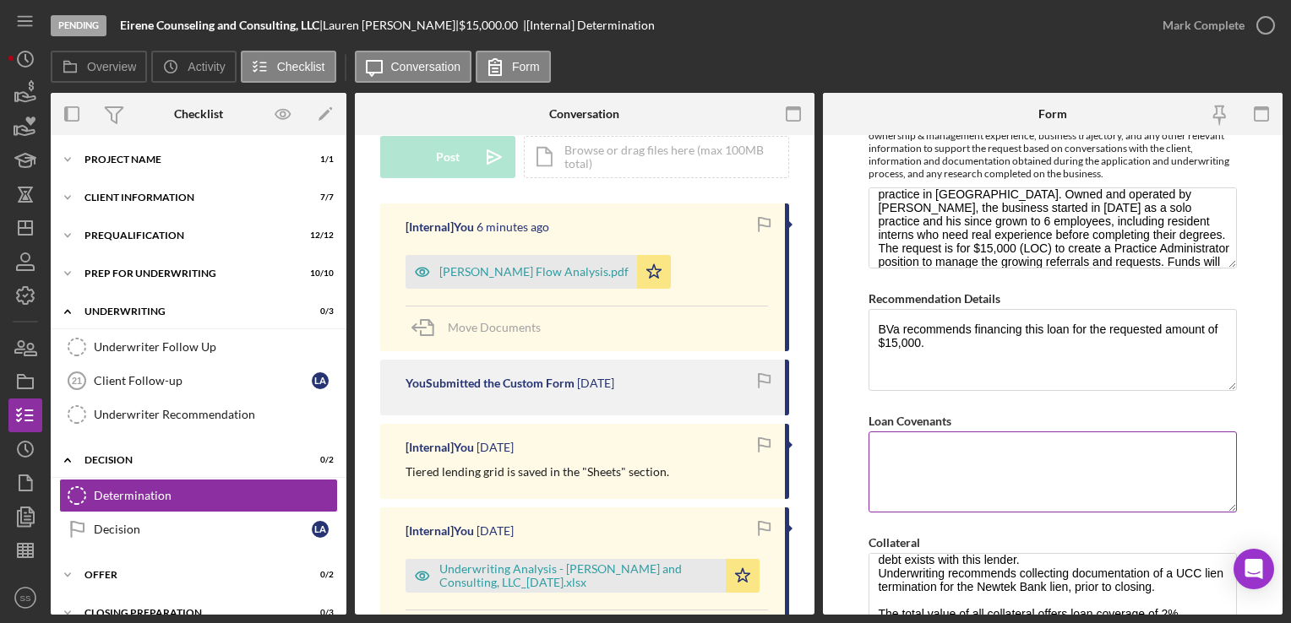
click at [966, 463] on textarea "Loan Covenants" at bounding box center [1051, 472] width 367 height 81
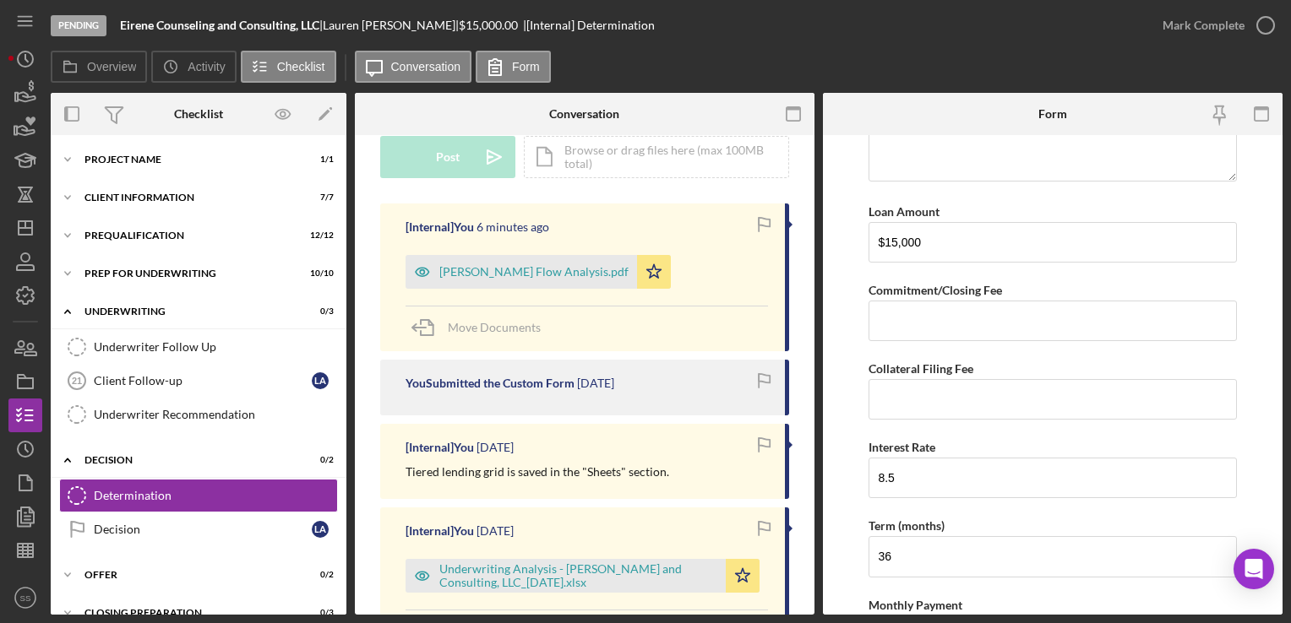
scroll to position [306, 0]
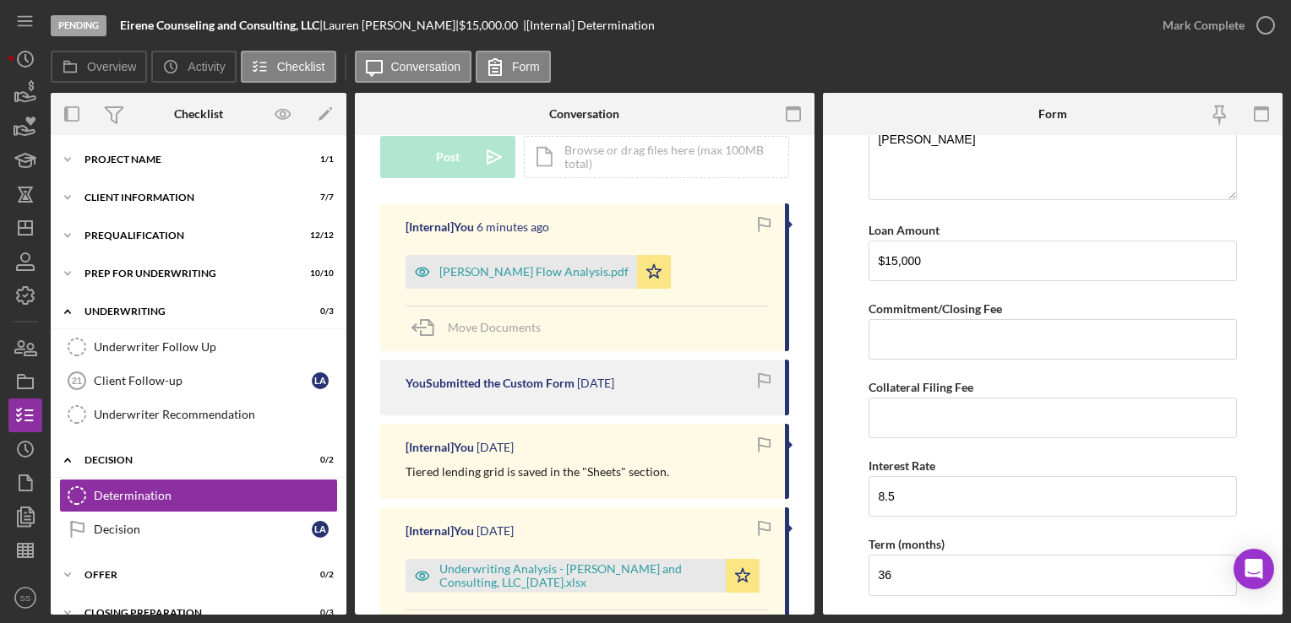
type textarea "NA"
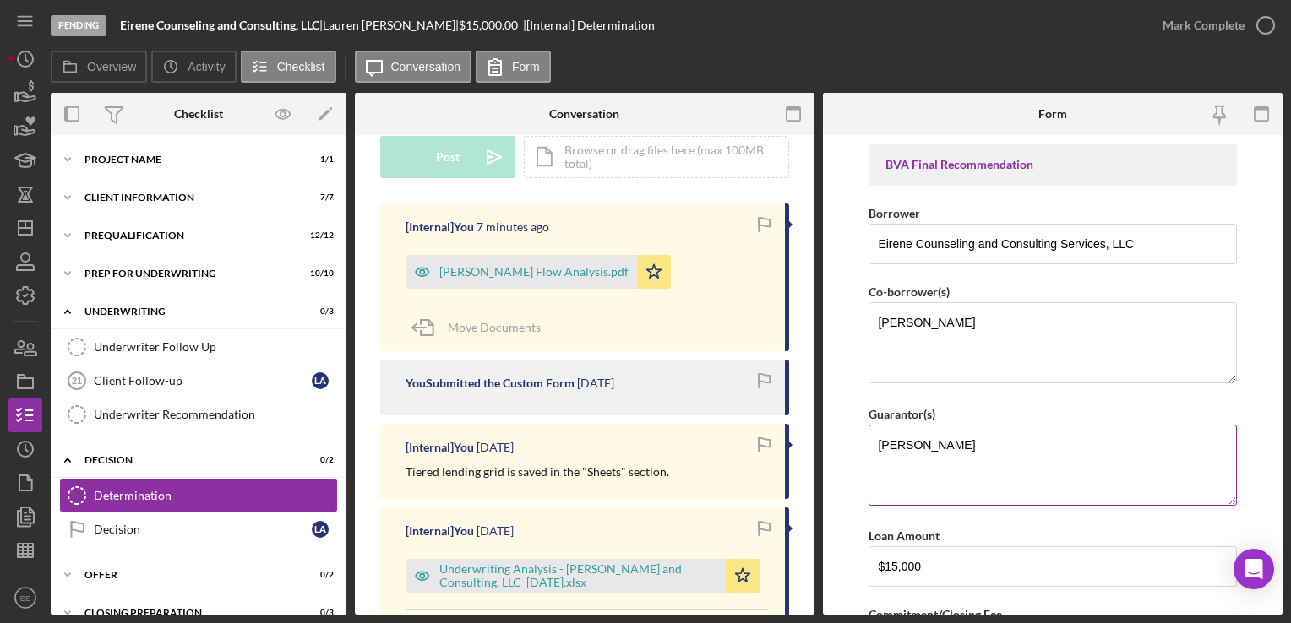
scroll to position [245, 0]
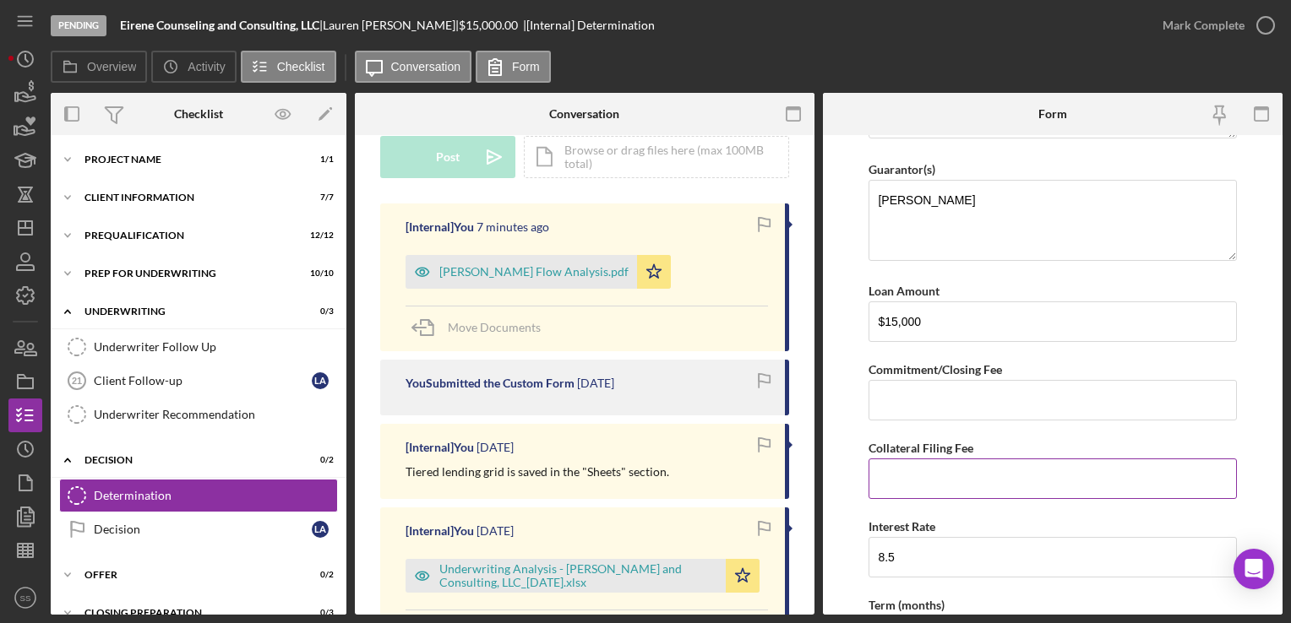
click at [976, 472] on input "Collateral Filing Fee" at bounding box center [1051, 479] width 367 height 41
type input "$20"
click at [939, 400] on input "Commitment/Closing Fee" at bounding box center [1051, 400] width 367 height 41
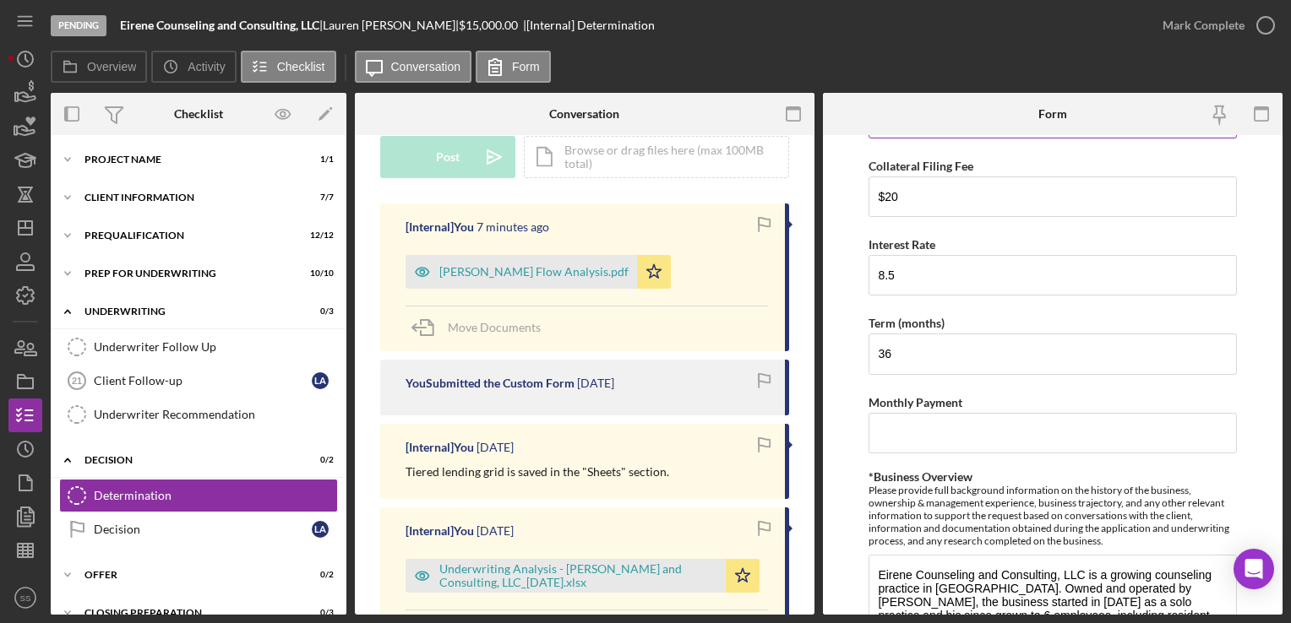
scroll to position [529, 0]
click at [938, 400] on label "Monthly Payment" at bounding box center [915, 401] width 94 height 14
click at [938, 411] on input "Monthly Payment" at bounding box center [1051, 431] width 367 height 41
type input "$650"
click at [936, 353] on input "36" at bounding box center [1051, 352] width 367 height 41
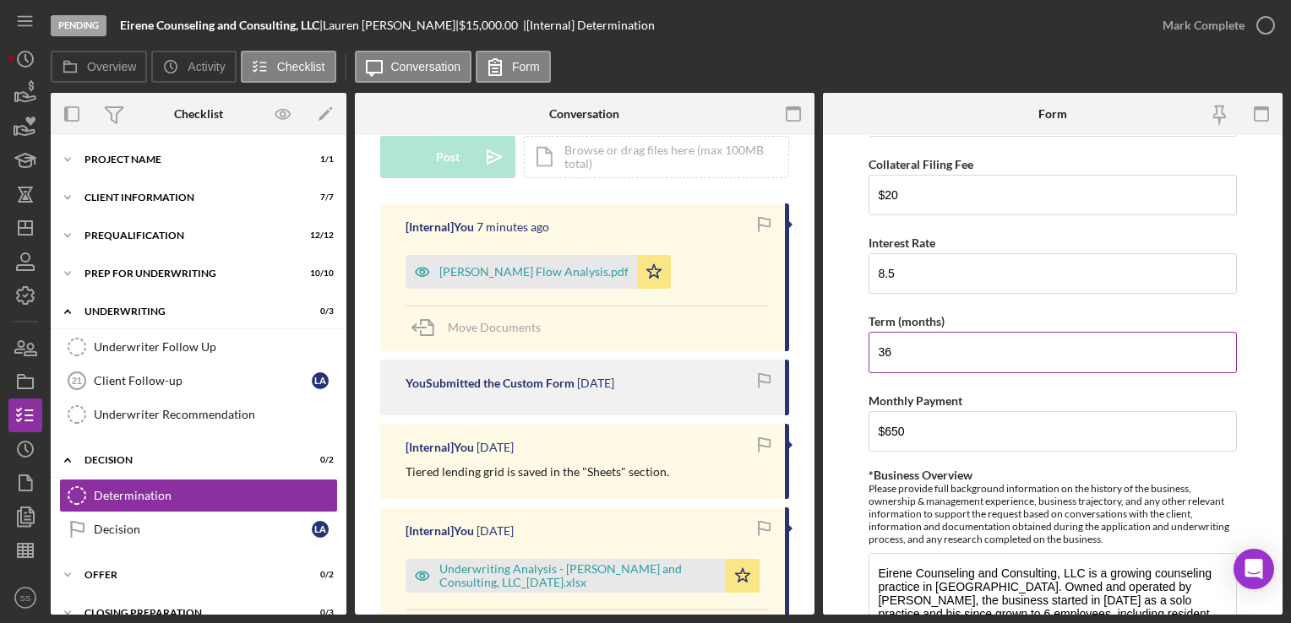
type input "3"
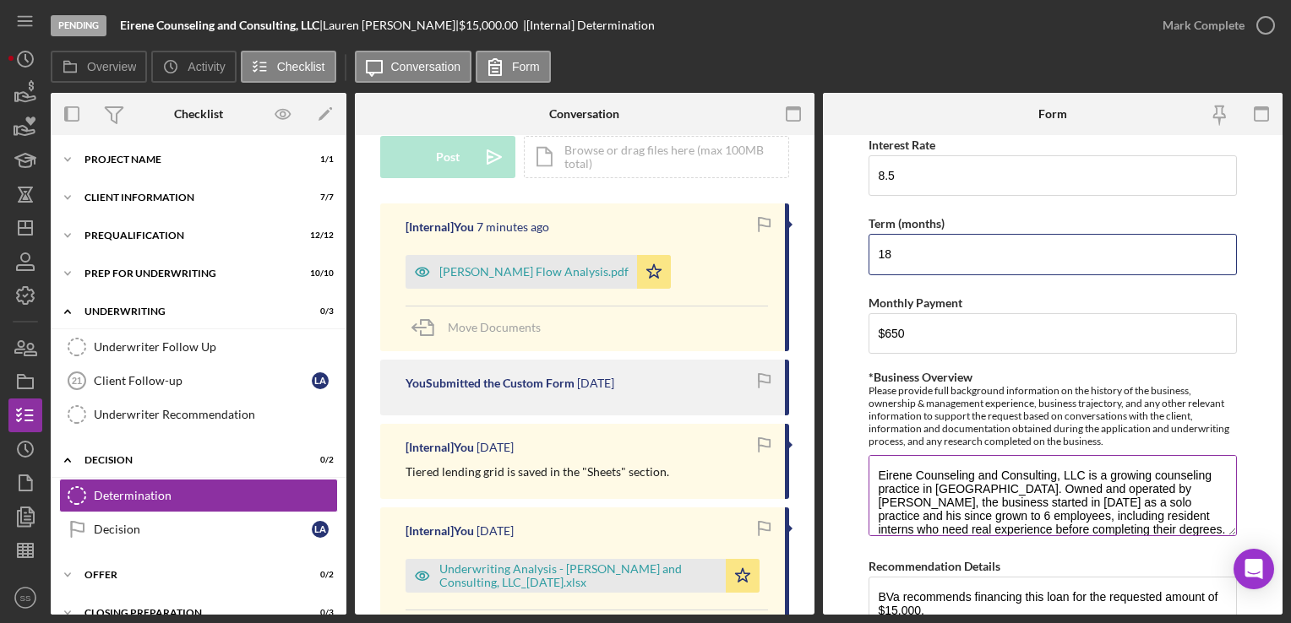
type input "18"
click at [1089, 396] on div "Please provide full background information on the history of the business, owne…" at bounding box center [1051, 415] width 367 height 63
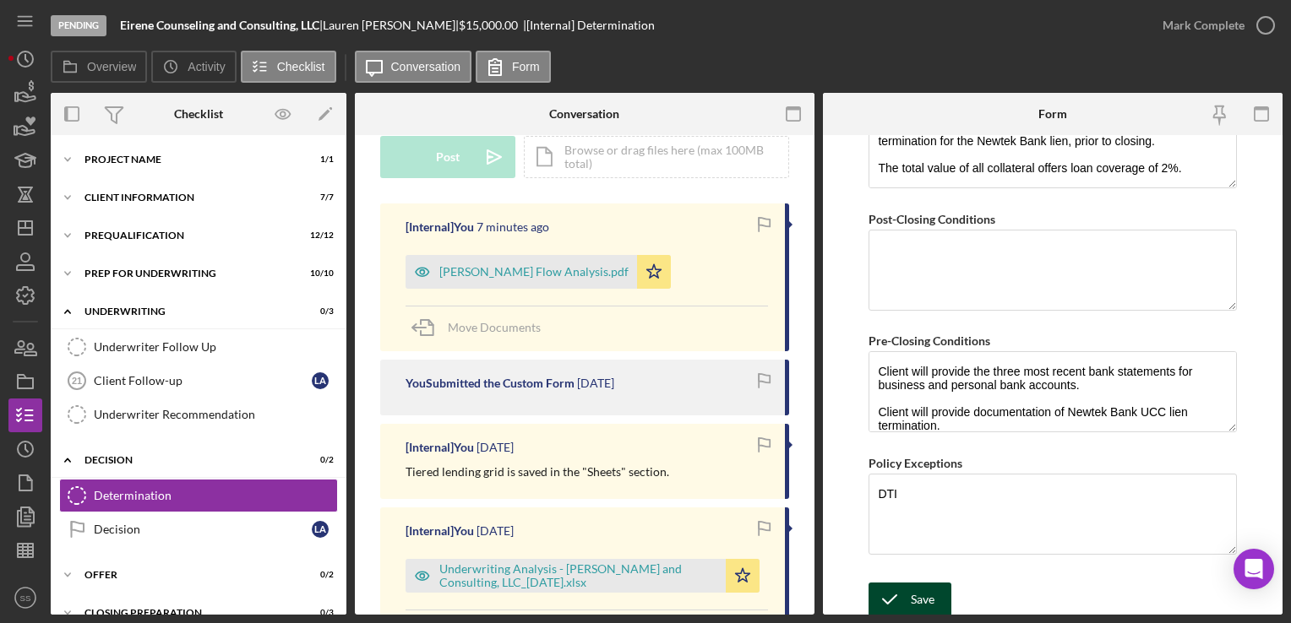
click at [919, 586] on div "Save" at bounding box center [922, 600] width 24 height 34
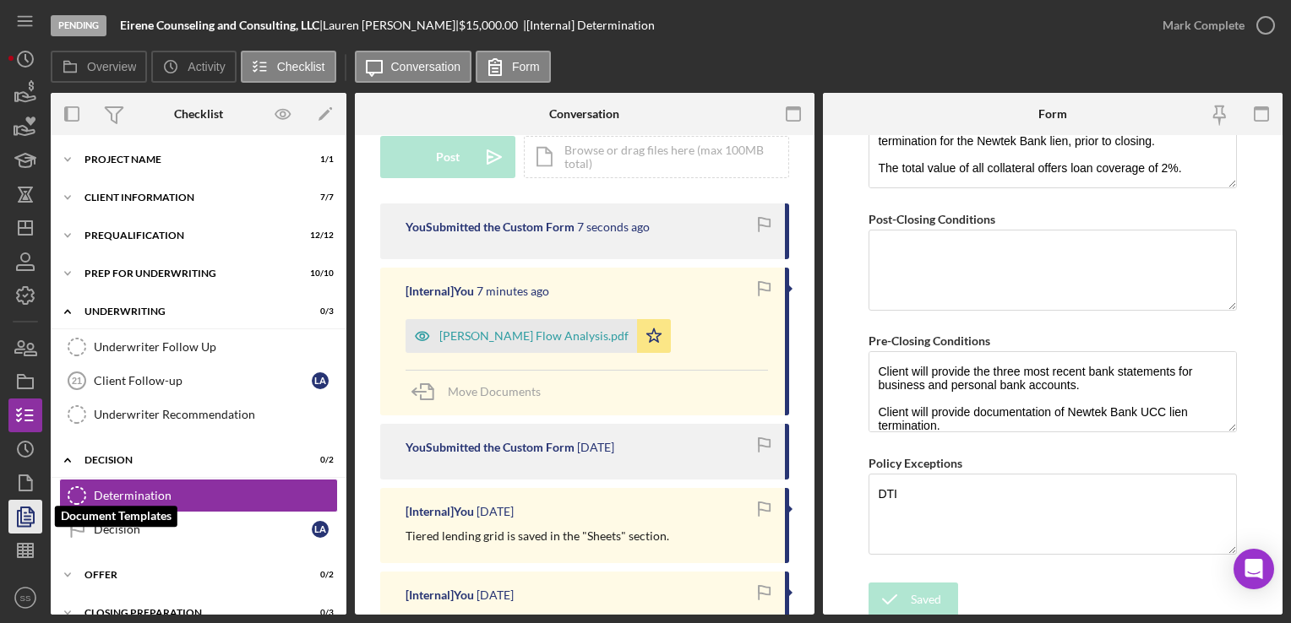
click at [26, 511] on icon "button" at bounding box center [25, 517] width 42 height 42
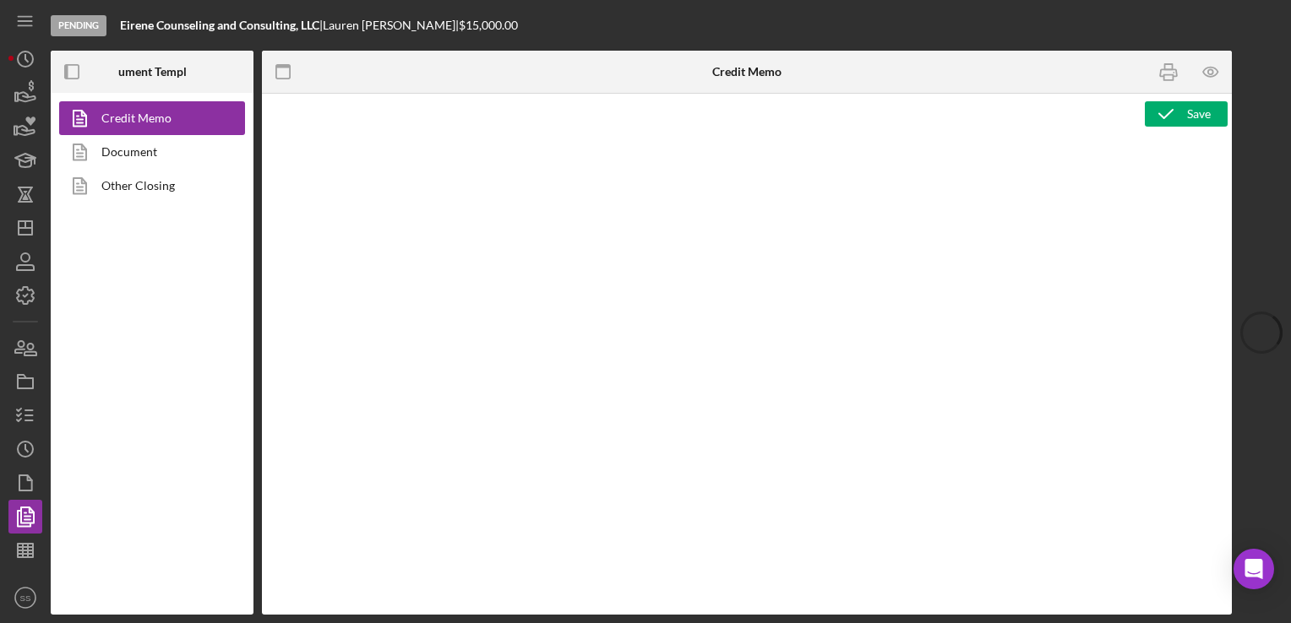
type textarea "<p><span style="text-decoration: underline"><strong>Loan Officer Recommendation…"
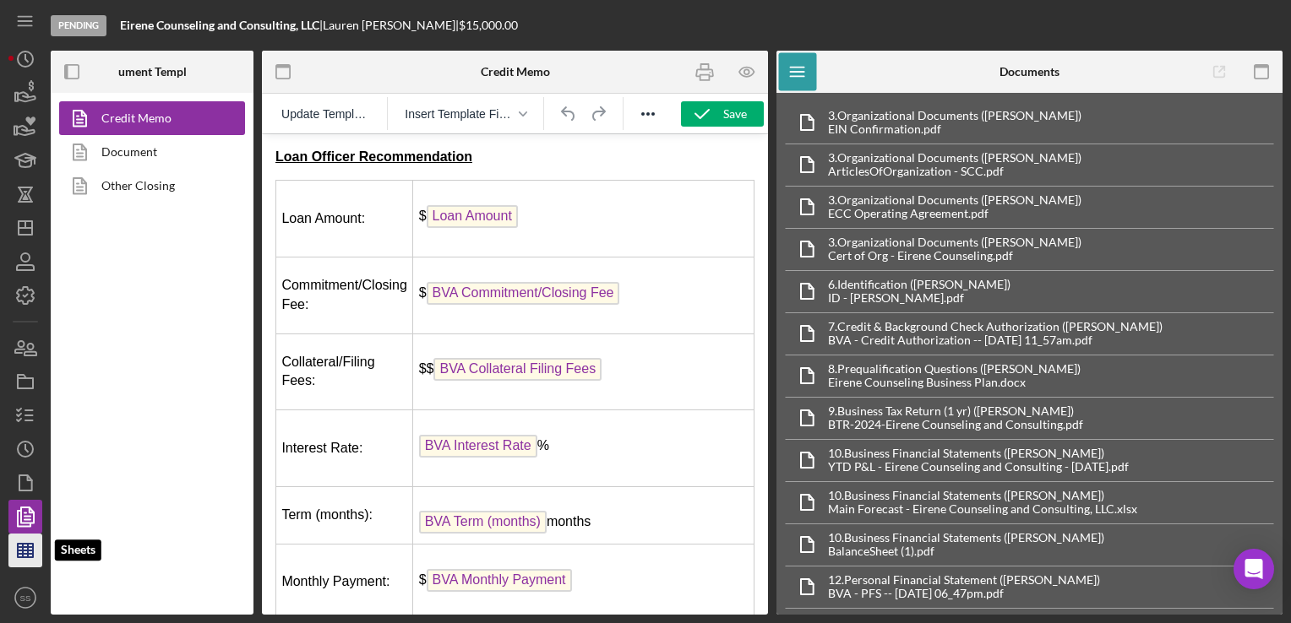
click at [21, 545] on icon "button" at bounding box center [25, 551] width 42 height 42
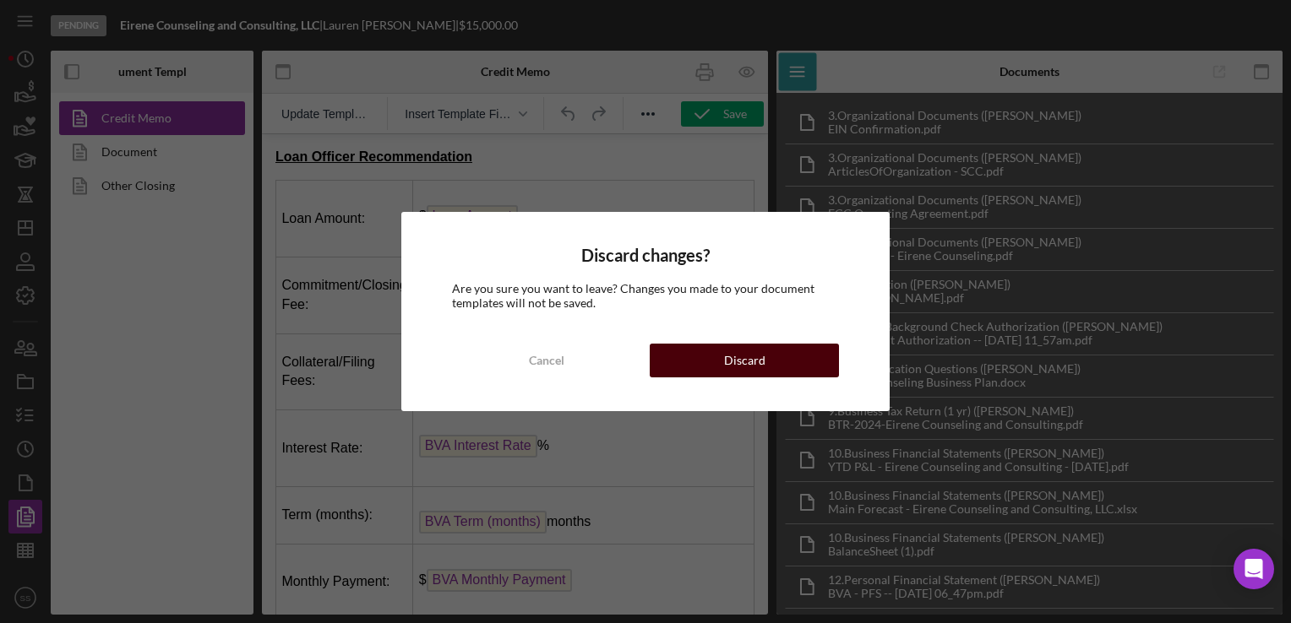
click at [715, 365] on button "Discard" at bounding box center [744, 361] width 189 height 34
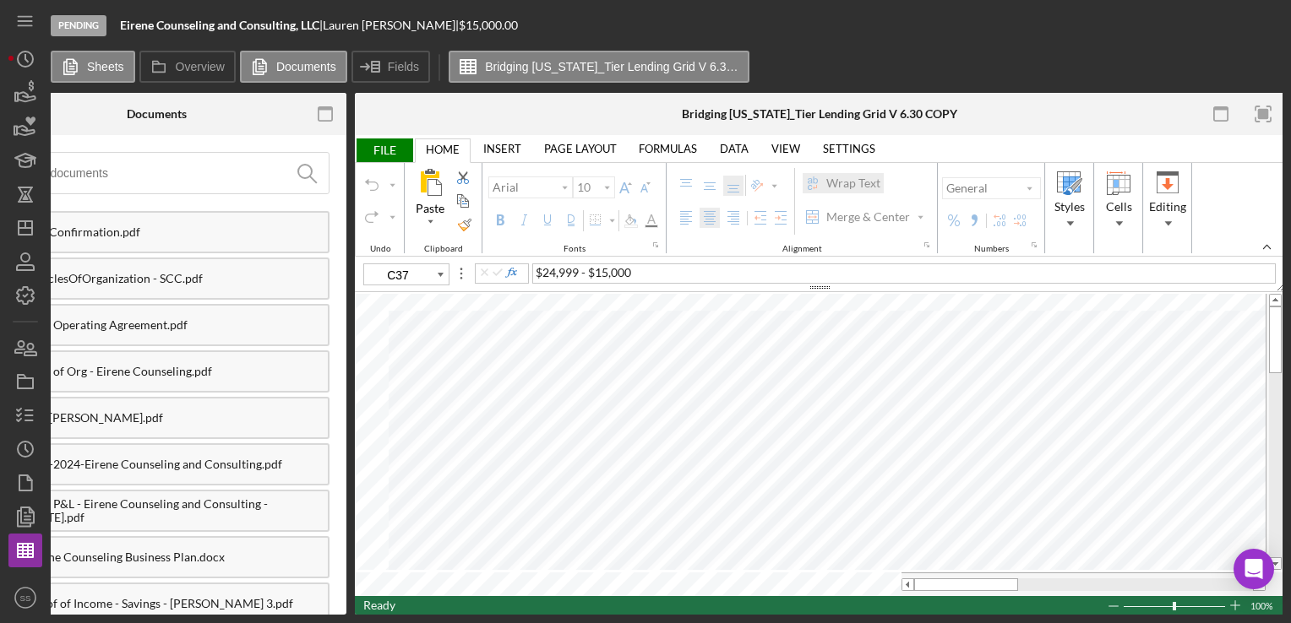
scroll to position [0, 305]
type input "11"
type input "C4"
select select "No individual DTIs meet policy requirements per loan amount"
click at [932, 379] on input "image" at bounding box center [934, 375] width 14 height 14
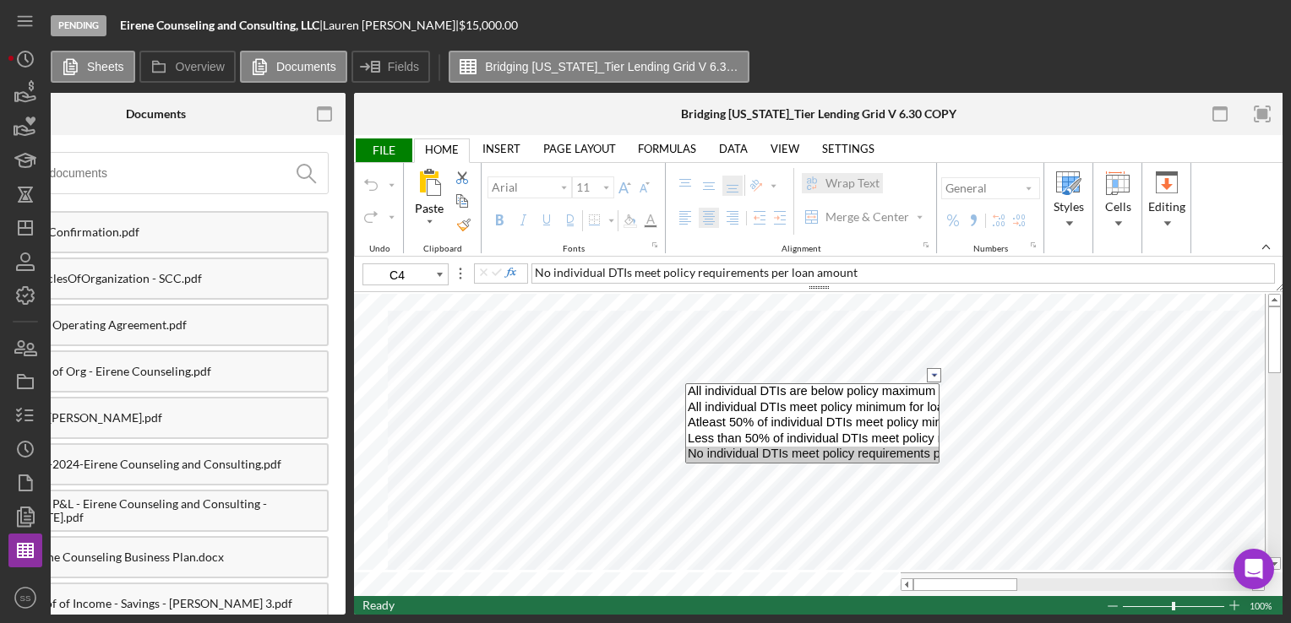
click at [803, 448] on option "No individual DTIs meet policy requirements per loan amount" at bounding box center [812, 455] width 253 height 16
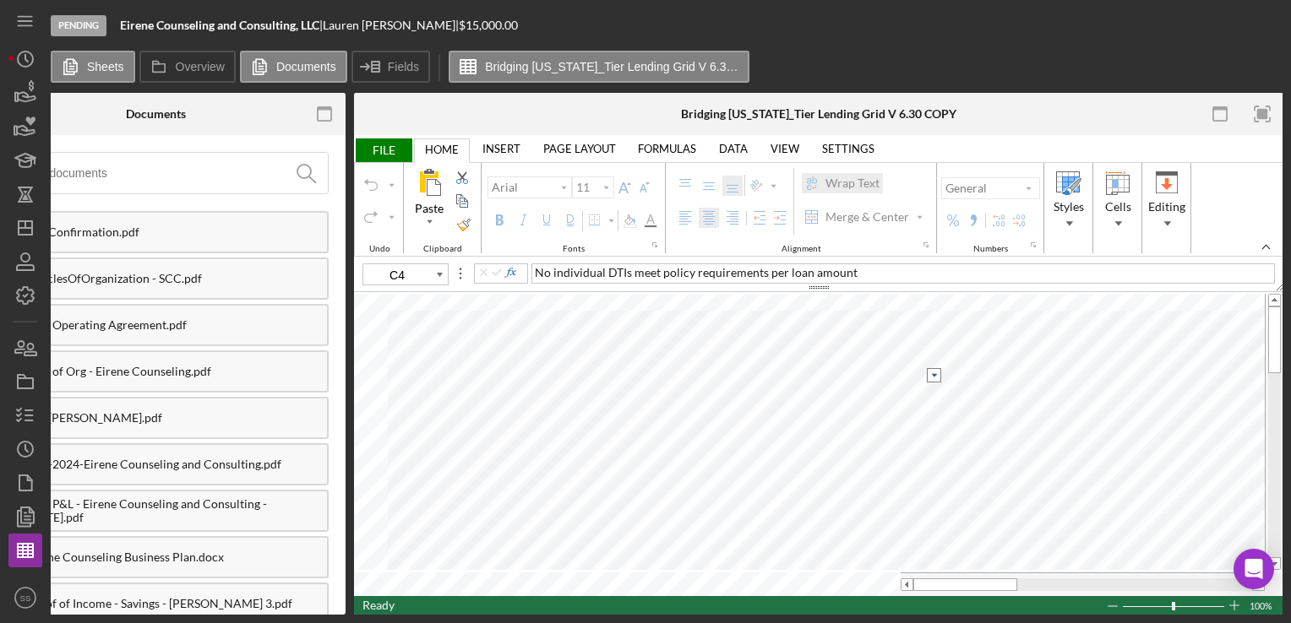
type input "10"
click at [932, 447] on input "image" at bounding box center [934, 446] width 14 height 14
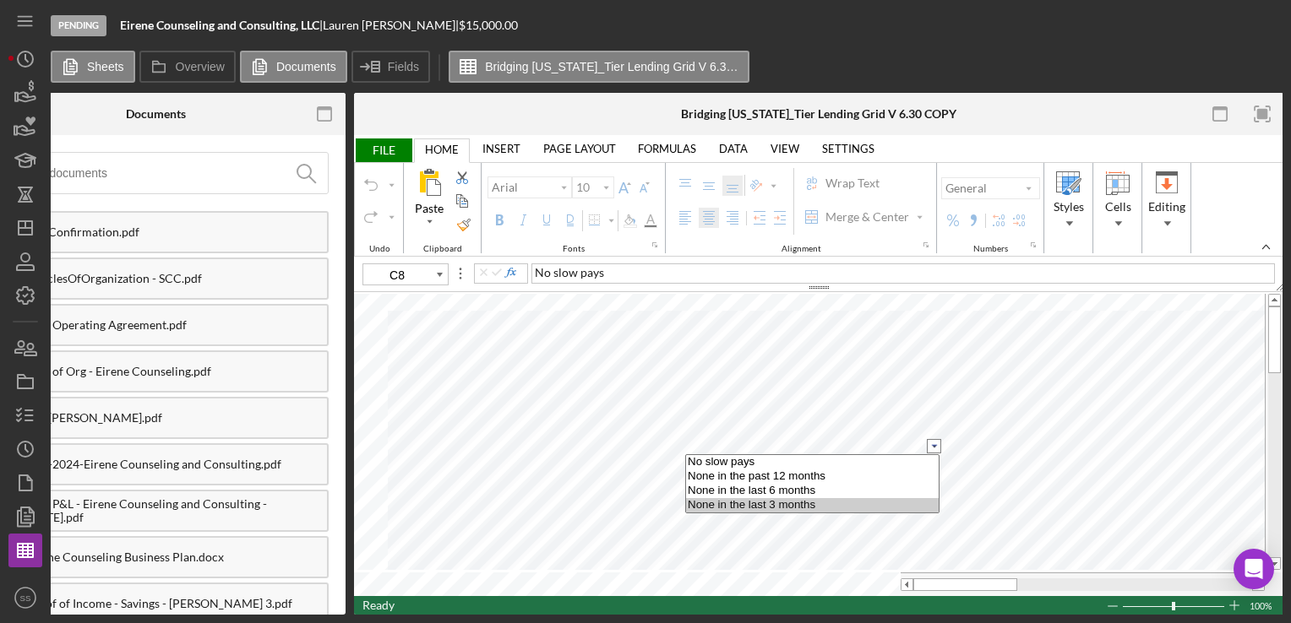
click at [738, 505] on option "None in the last 3 months" at bounding box center [812, 505] width 253 height 14
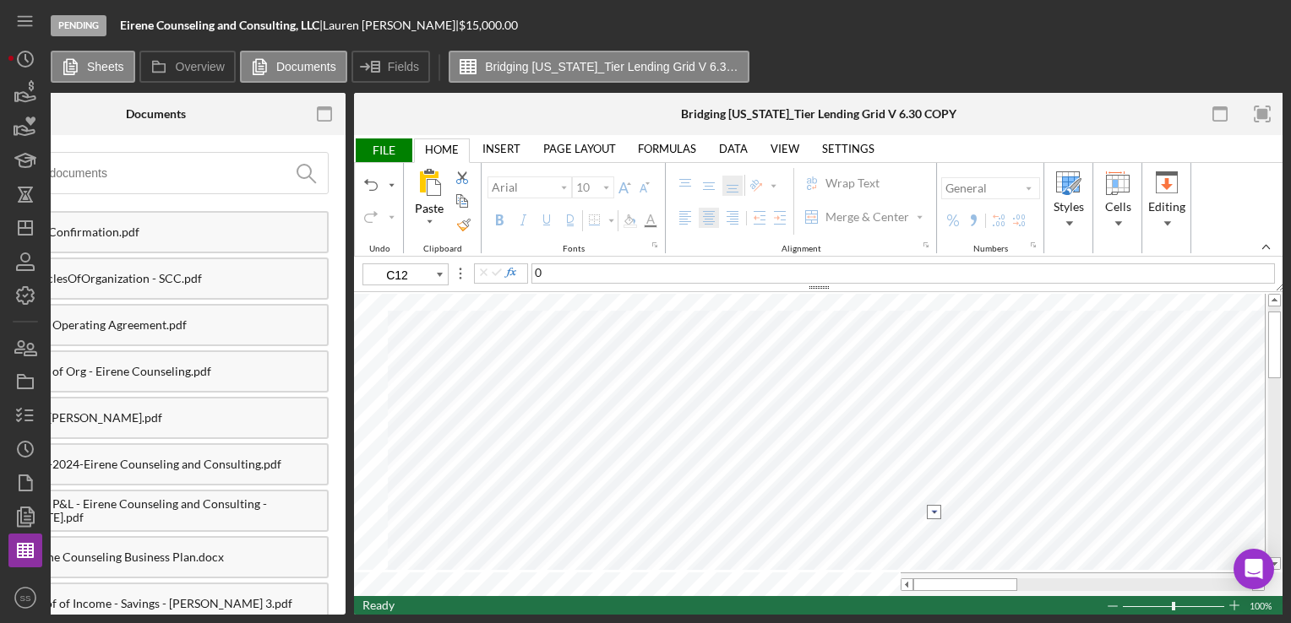
click at [935, 512] on input "image" at bounding box center [934, 512] width 14 height 14
click at [834, 546] on option "<3" at bounding box center [812, 542] width 253 height 14
click at [933, 418] on input "image" at bounding box center [934, 412] width 14 height 14
click at [875, 437] on option "more than 1" at bounding box center [812, 443] width 253 height 14
click at [932, 428] on input "image" at bounding box center [934, 428] width 14 height 14
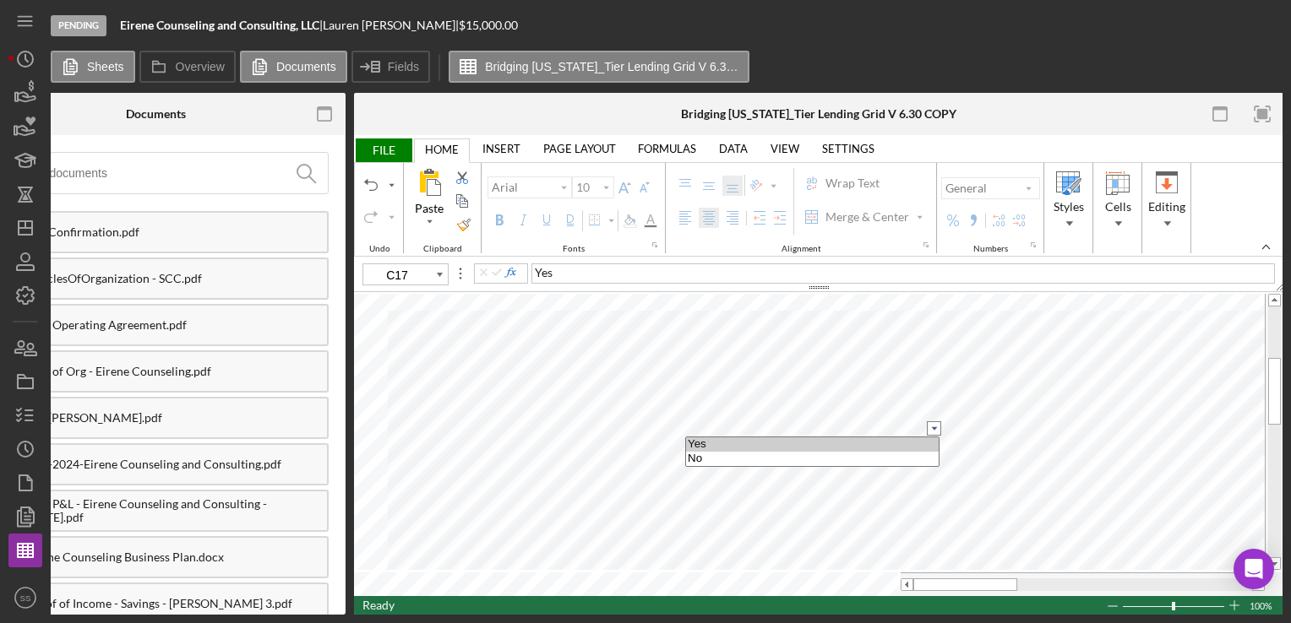
click at [934, 427] on input "image" at bounding box center [934, 428] width 14 height 14
type input "C37"
click at [381, 144] on span "FILE" at bounding box center [383, 151] width 58 height 24
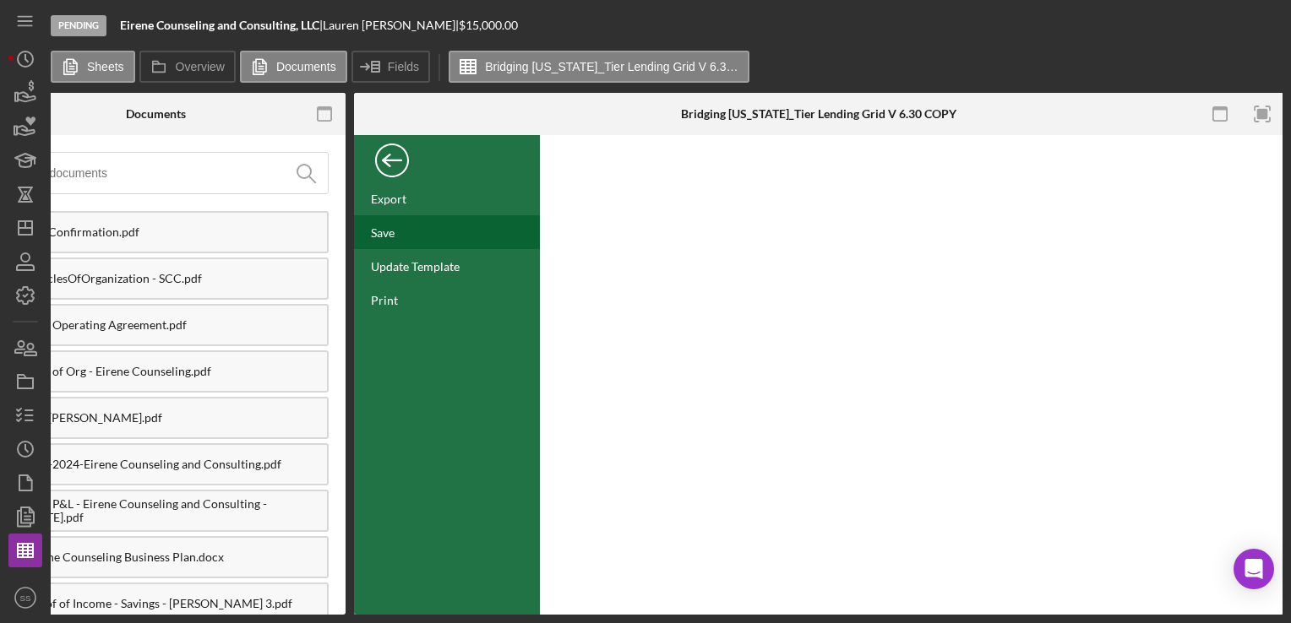
click at [393, 227] on div "Save" at bounding box center [383, 233] width 24 height 14
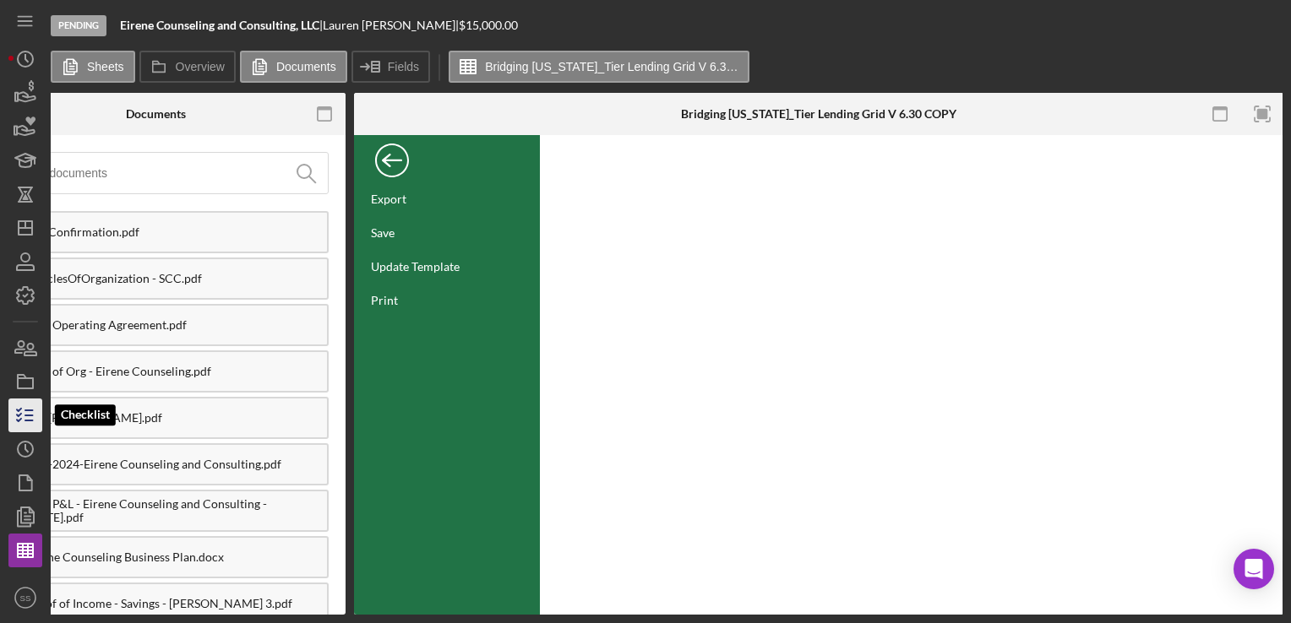
click at [14, 414] on icon "button" at bounding box center [25, 415] width 42 height 42
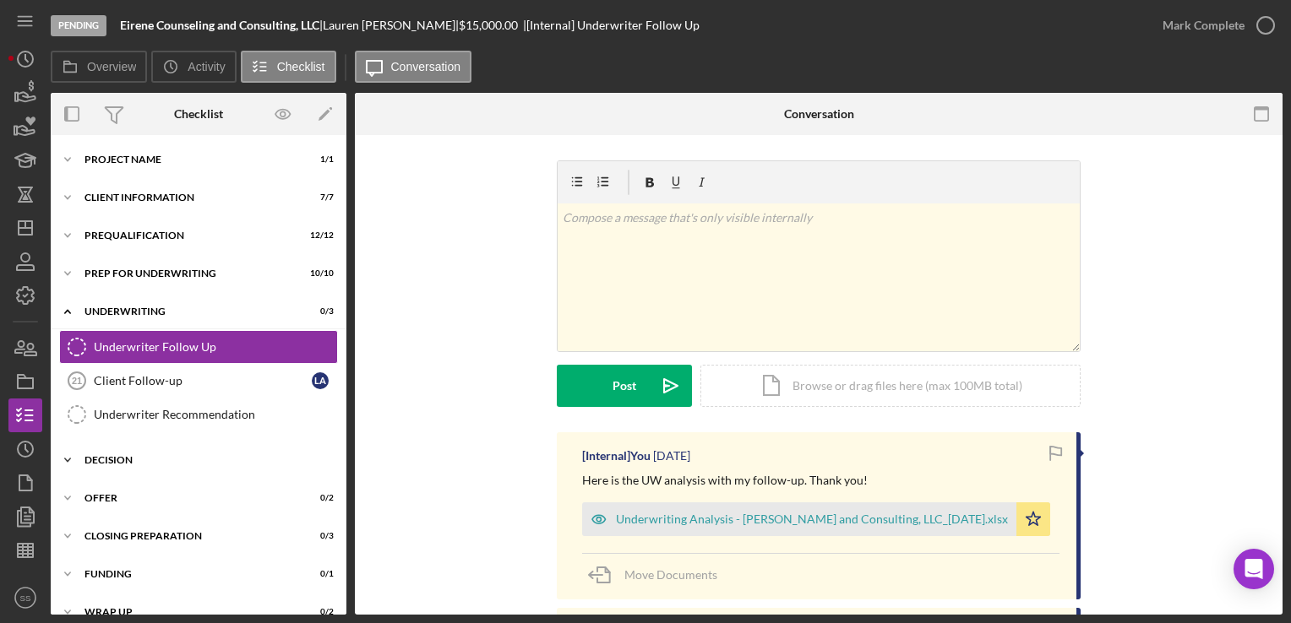
click at [182, 451] on div "Icon/Expander Decision 0 / 2" at bounding box center [199, 460] width 296 height 34
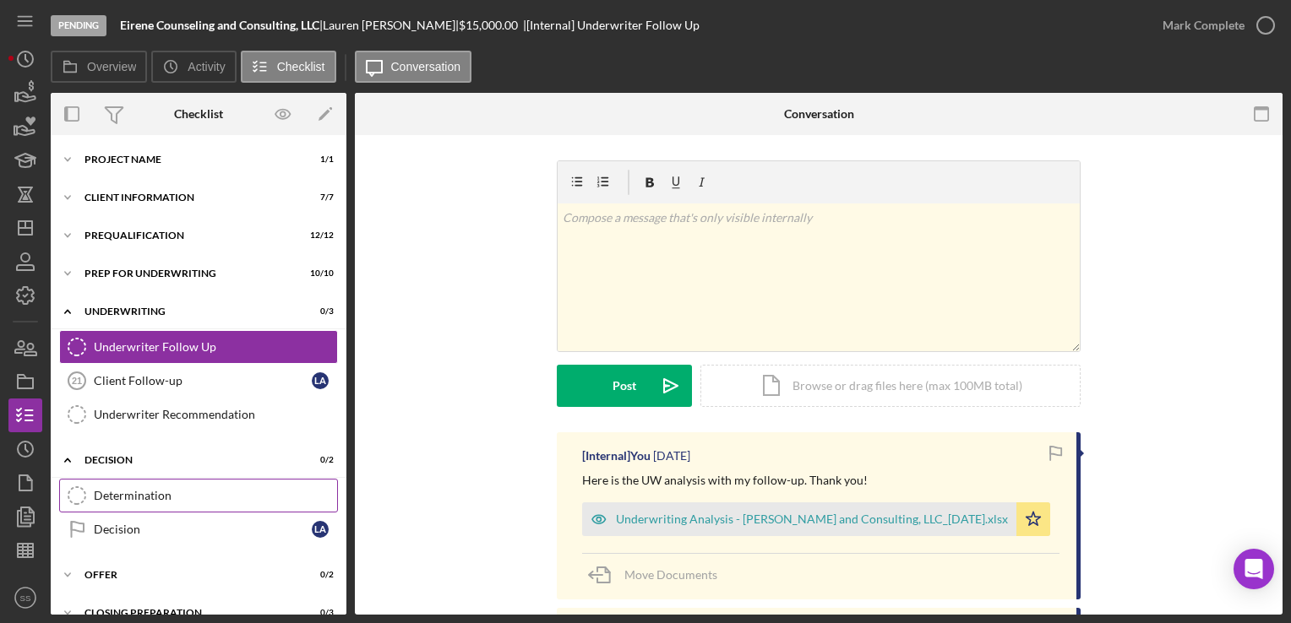
click at [193, 494] on div "Determination" at bounding box center [215, 496] width 243 height 14
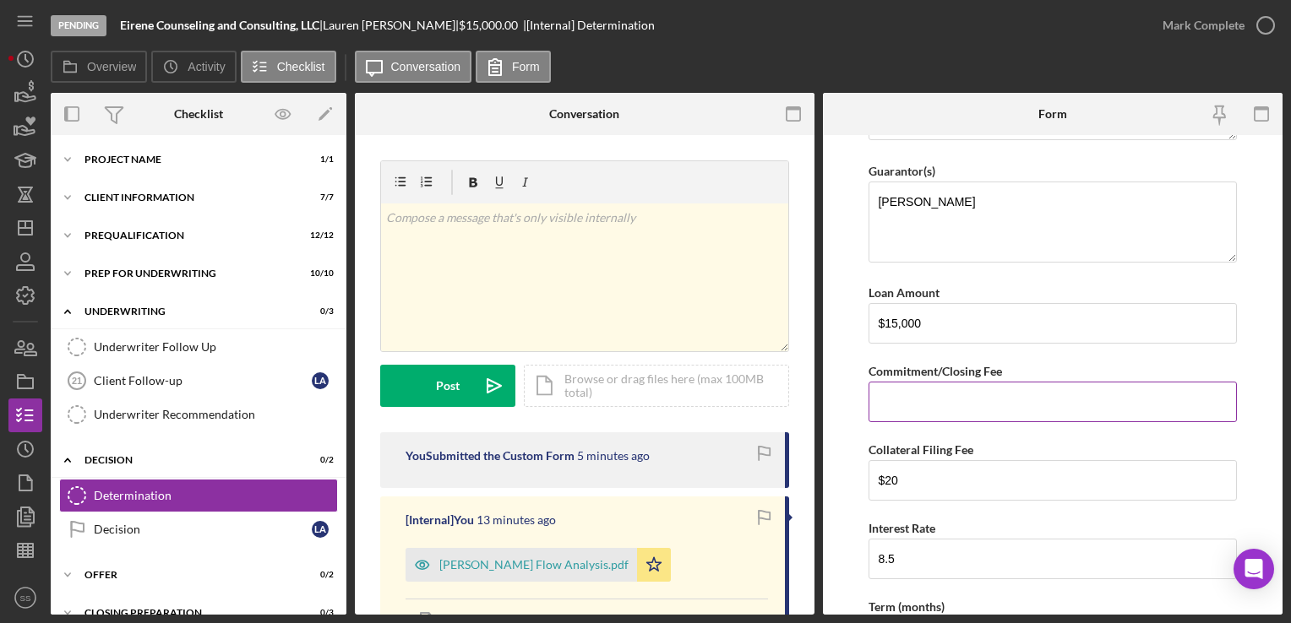
scroll to position [331, 0]
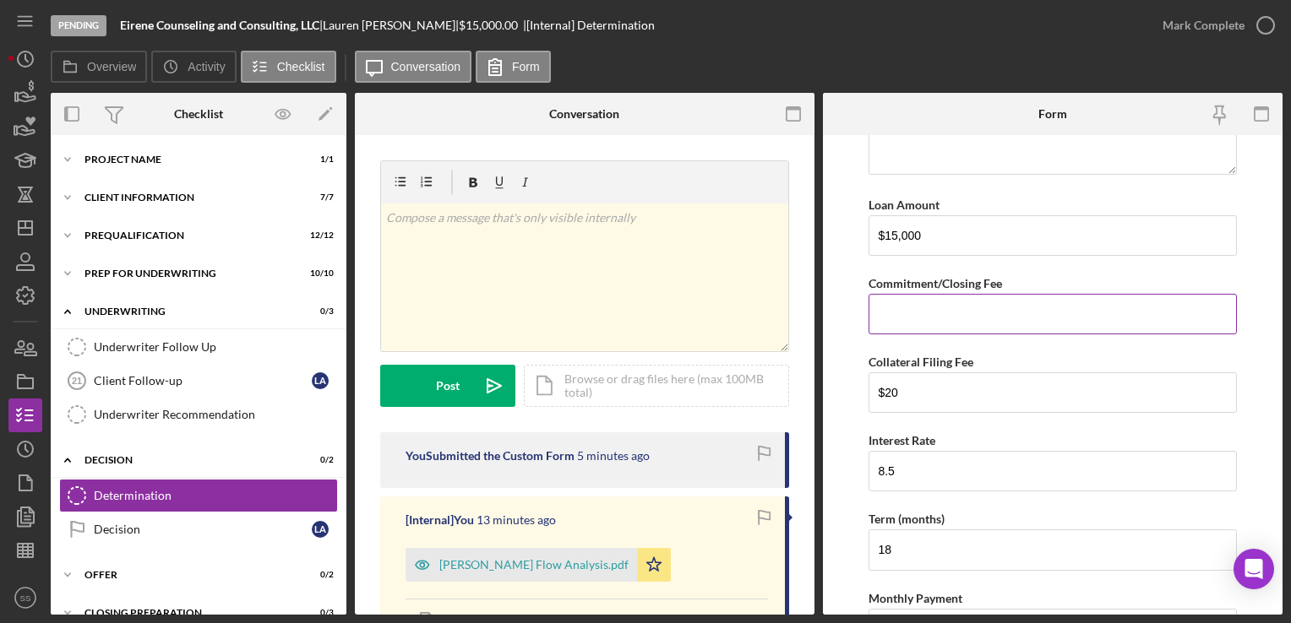
click at [972, 314] on input "Commitment/Closing Fee" at bounding box center [1051, 314] width 367 height 41
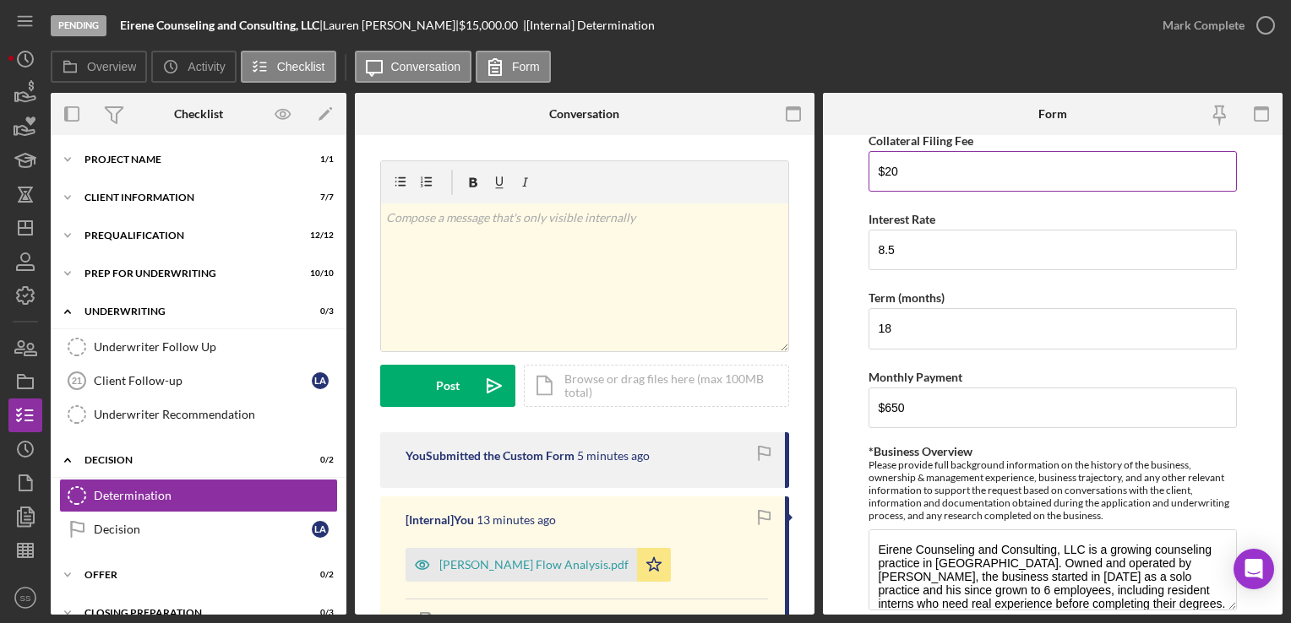
scroll to position [556, 0]
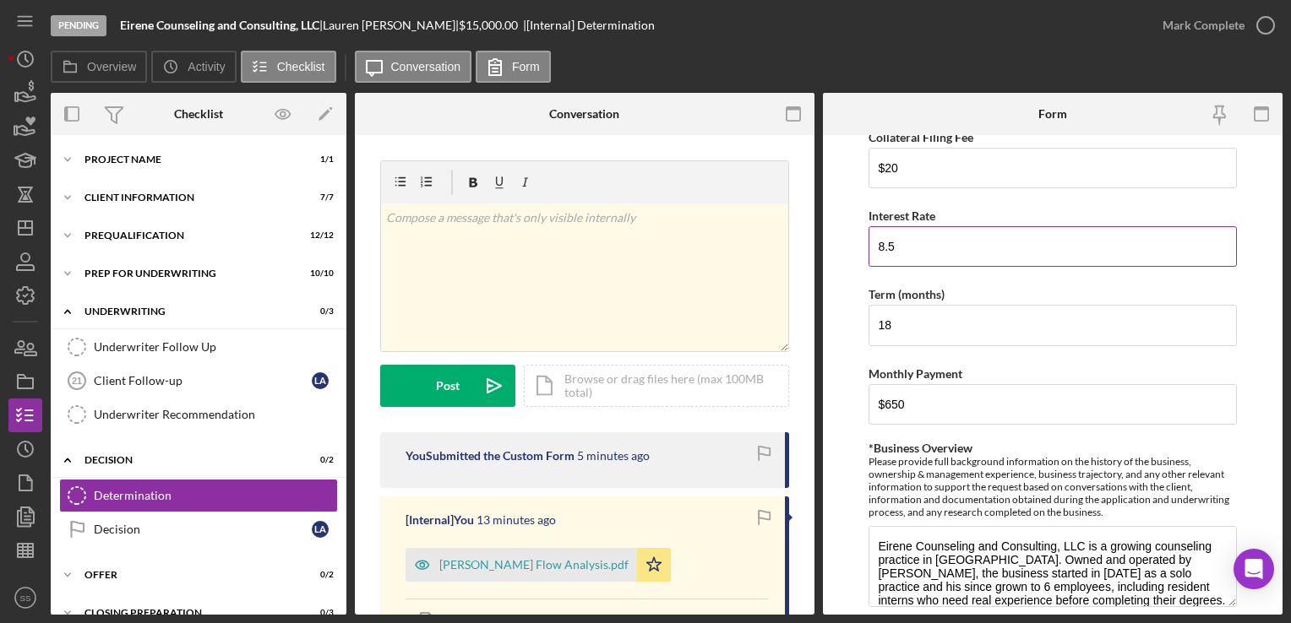
type input "$650"
click at [938, 243] on input "8.5" at bounding box center [1051, 246] width 367 height 41
type input "8"
type input "0"
click at [1148, 284] on div "Term (months)" at bounding box center [1051, 294] width 367 height 21
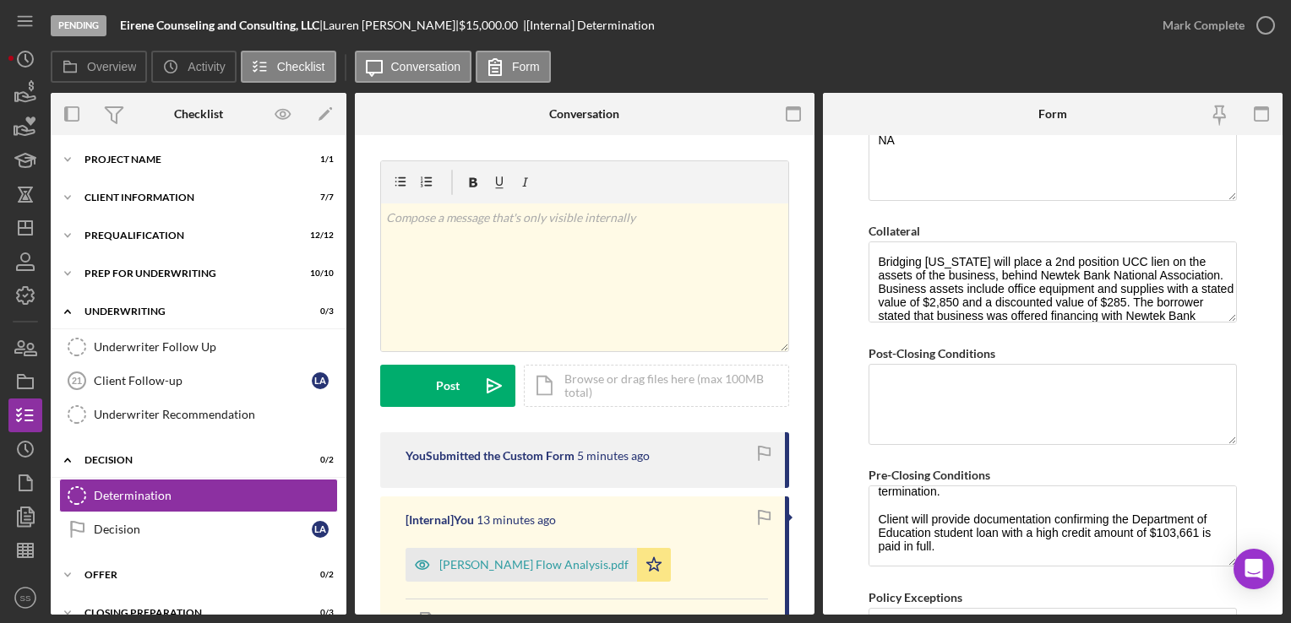
scroll to position [1340, 0]
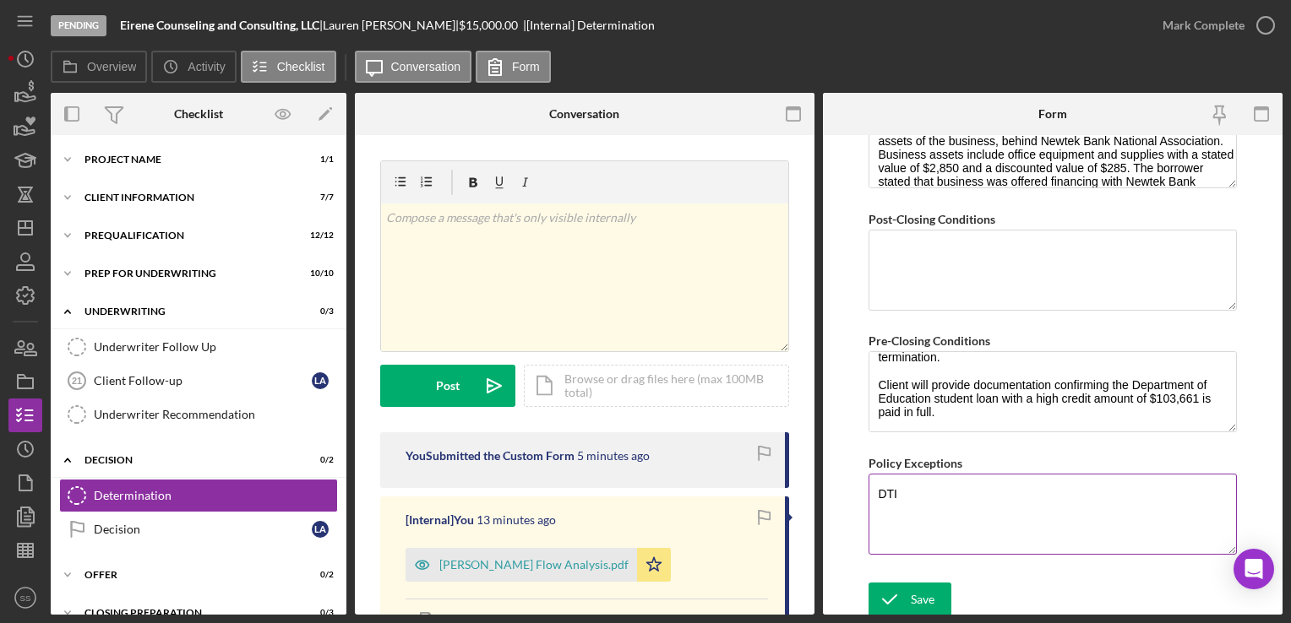
click at [939, 491] on textarea "DTI" at bounding box center [1051, 514] width 367 height 81
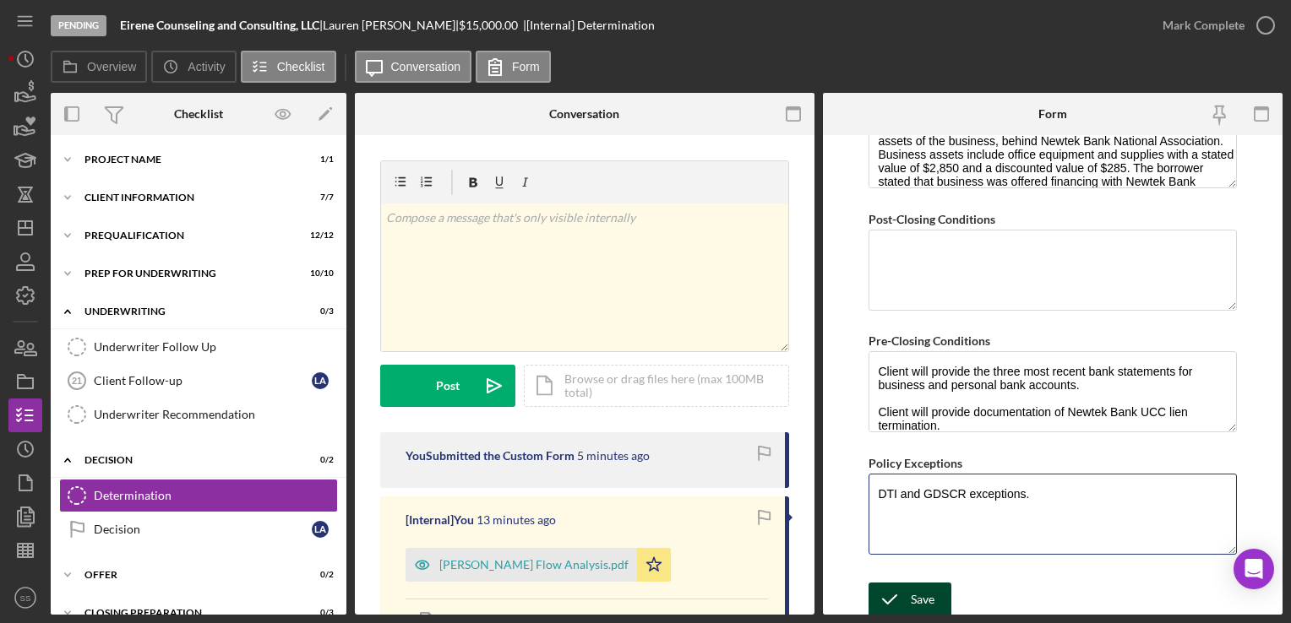
type textarea "DTI and GDSCR exceptions."
click at [902, 589] on icon "submit" at bounding box center [889, 600] width 42 height 42
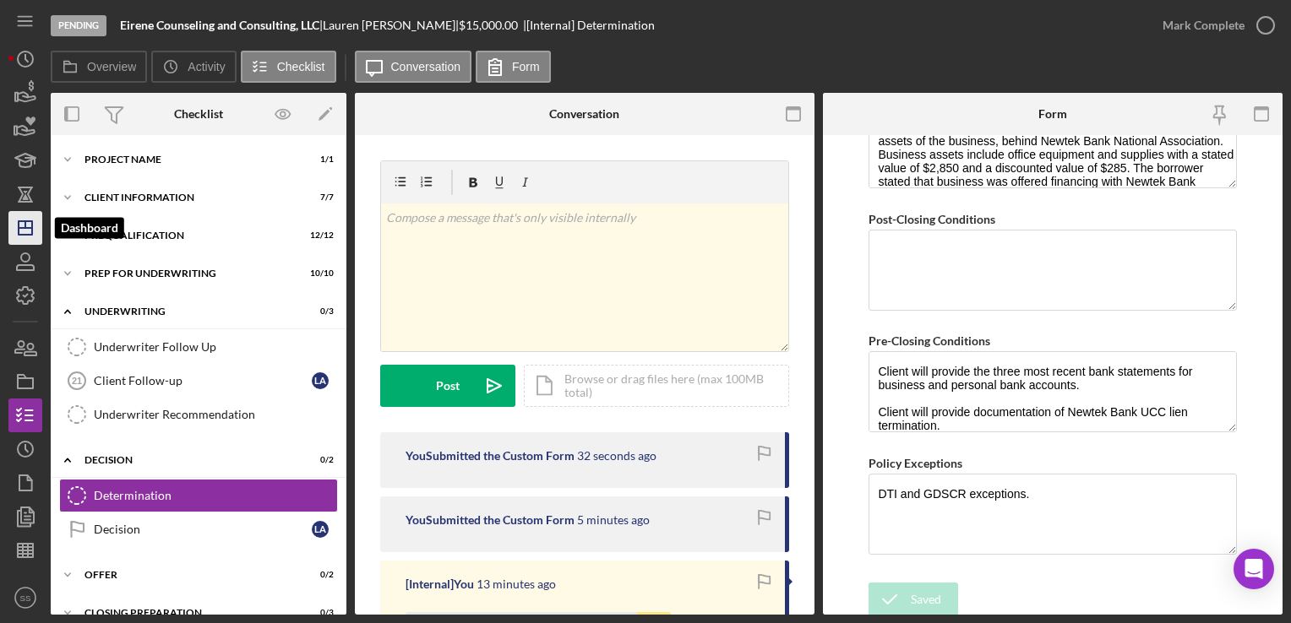
click at [21, 225] on icon "Icon/Dashboard" at bounding box center [25, 228] width 42 height 42
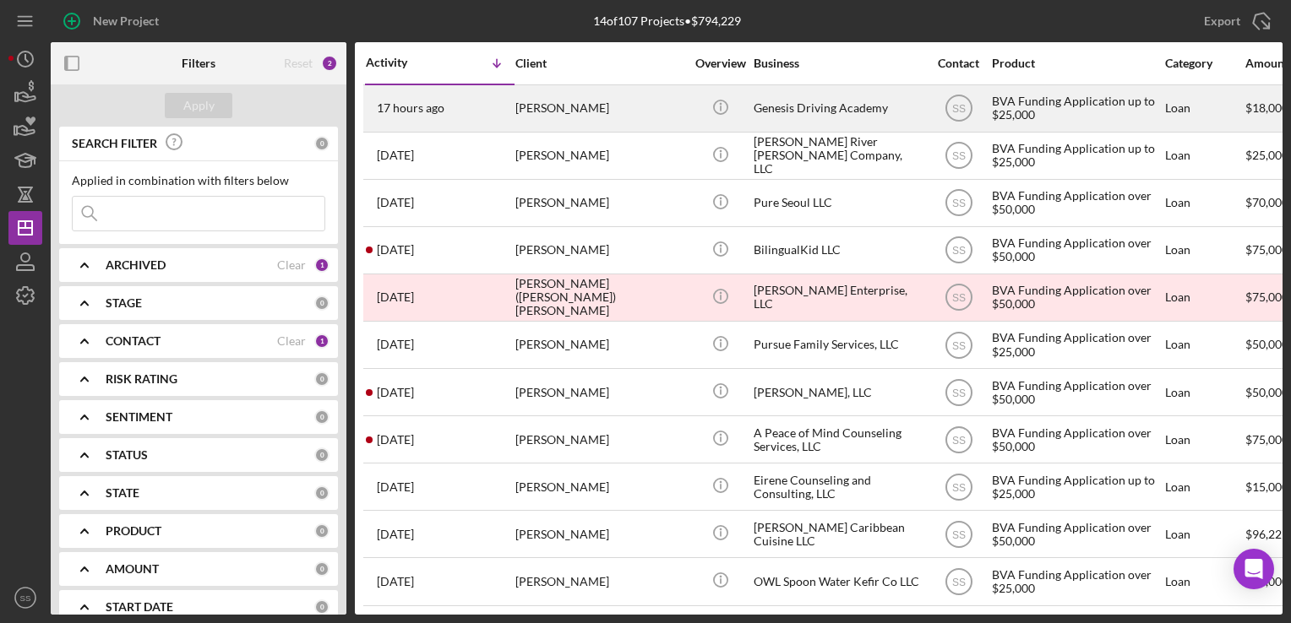
click at [537, 90] on div "[PERSON_NAME]" at bounding box center [599, 108] width 169 height 45
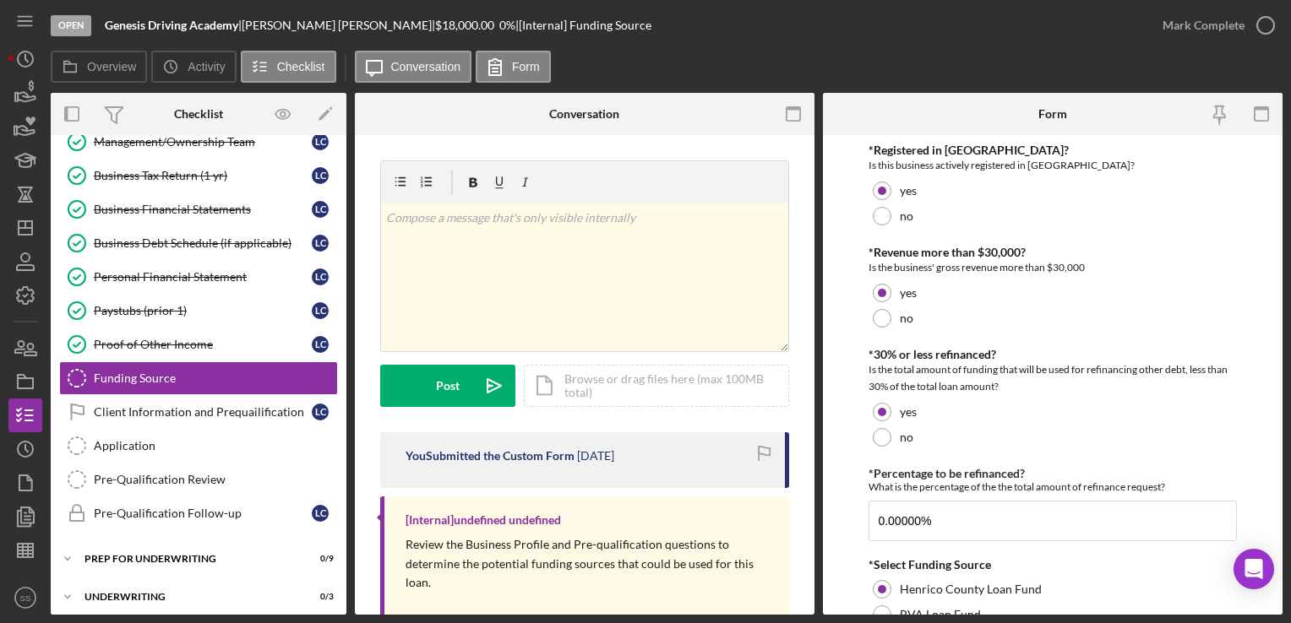
scroll to position [73, 0]
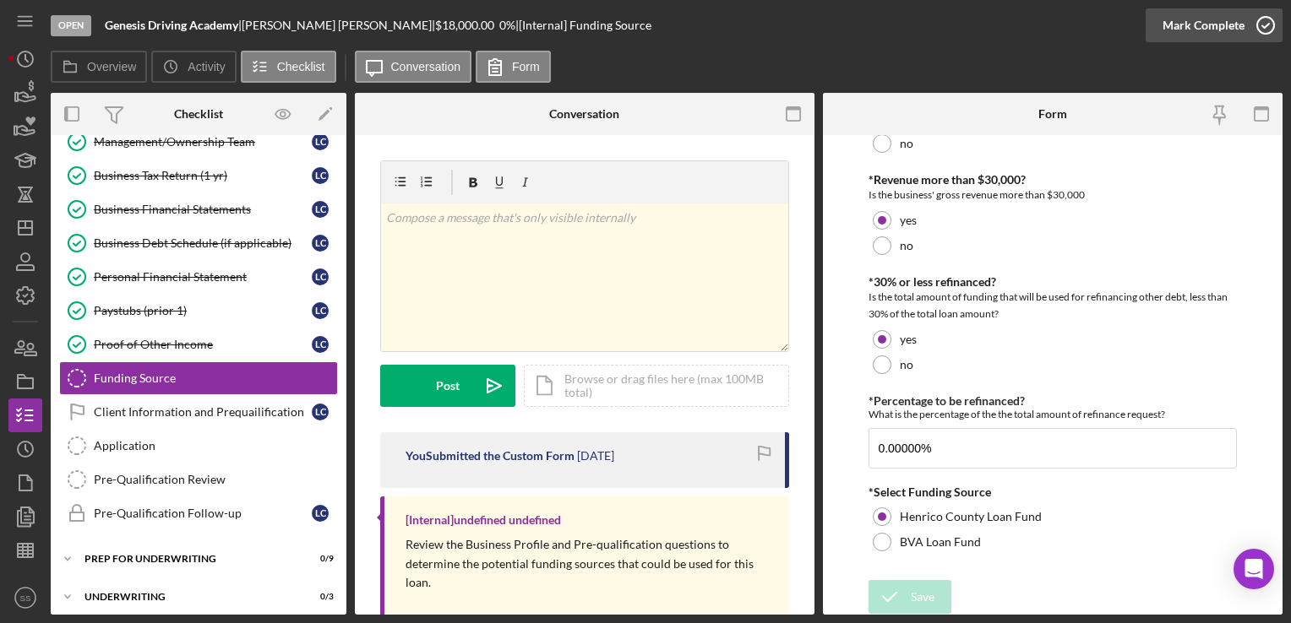
click at [1237, 31] on div "Mark Complete" at bounding box center [1203, 25] width 82 height 34
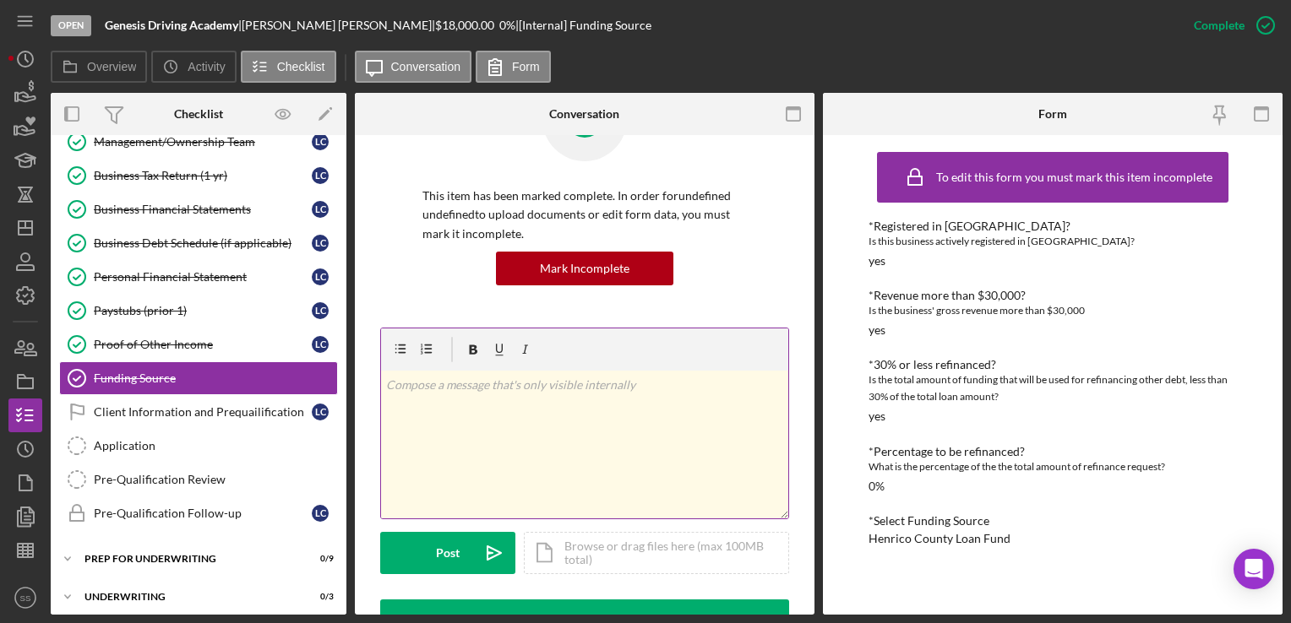
scroll to position [84, 0]
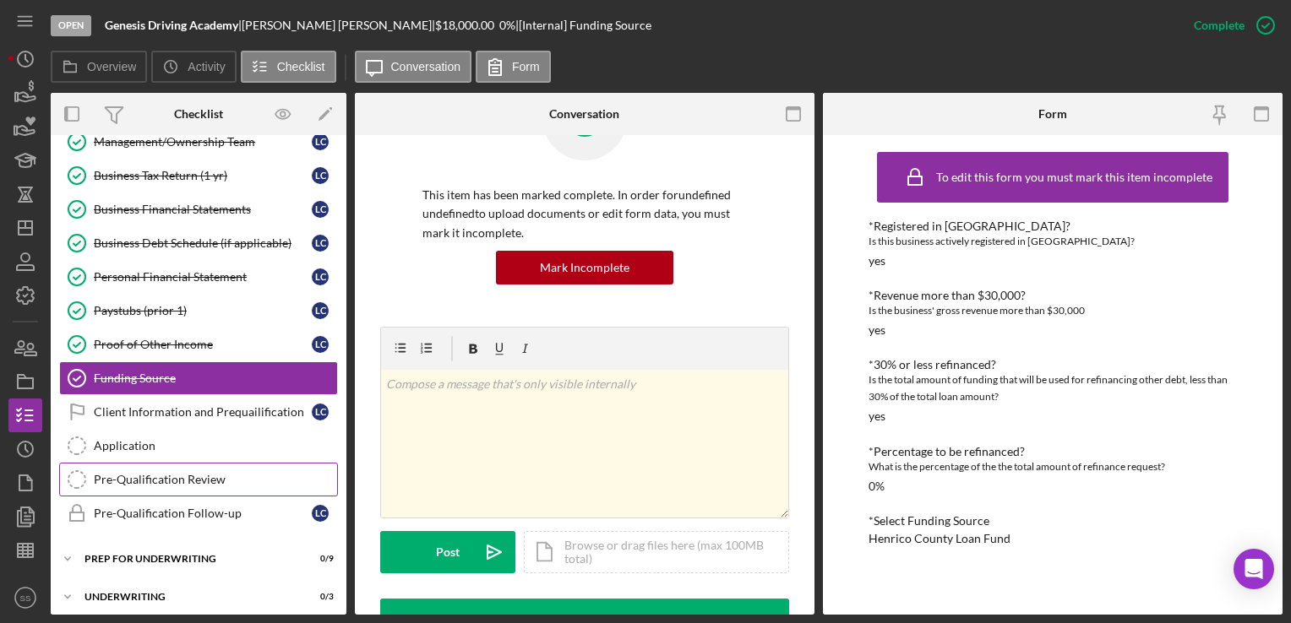
click at [120, 478] on div "Pre-Qualification Review" at bounding box center [215, 480] width 243 height 14
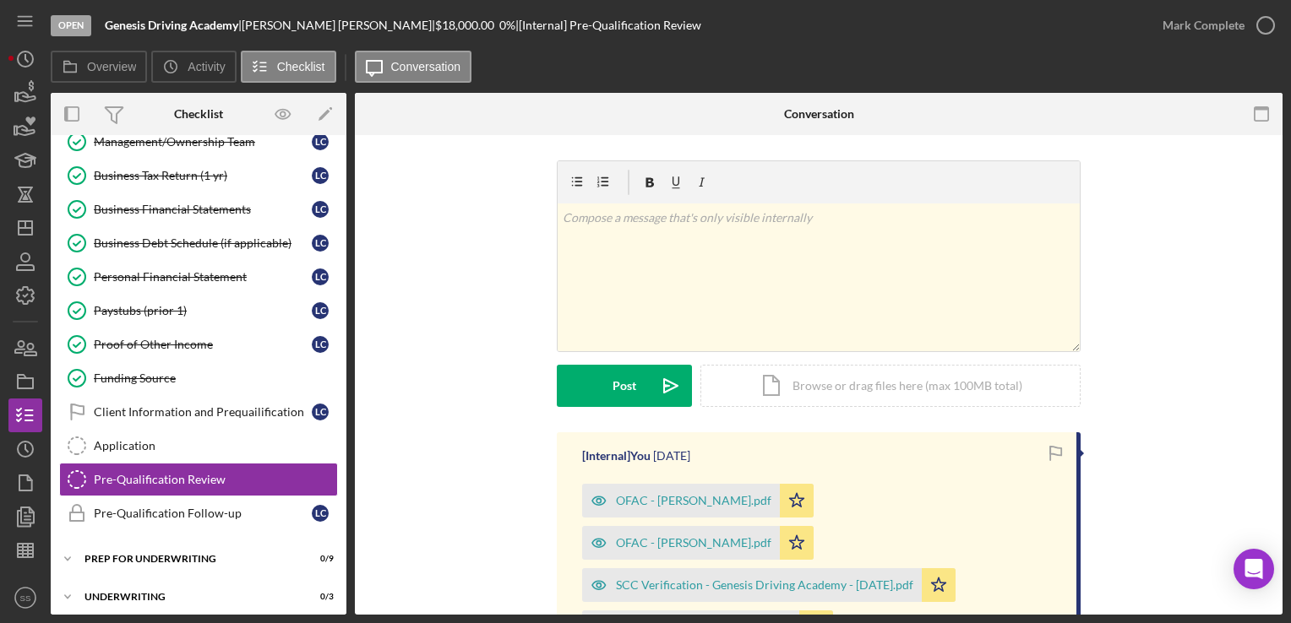
click at [1220, 366] on div "v Color teal Color pink Remove color Add row above Add row below Add column bef…" at bounding box center [818, 296] width 877 height 272
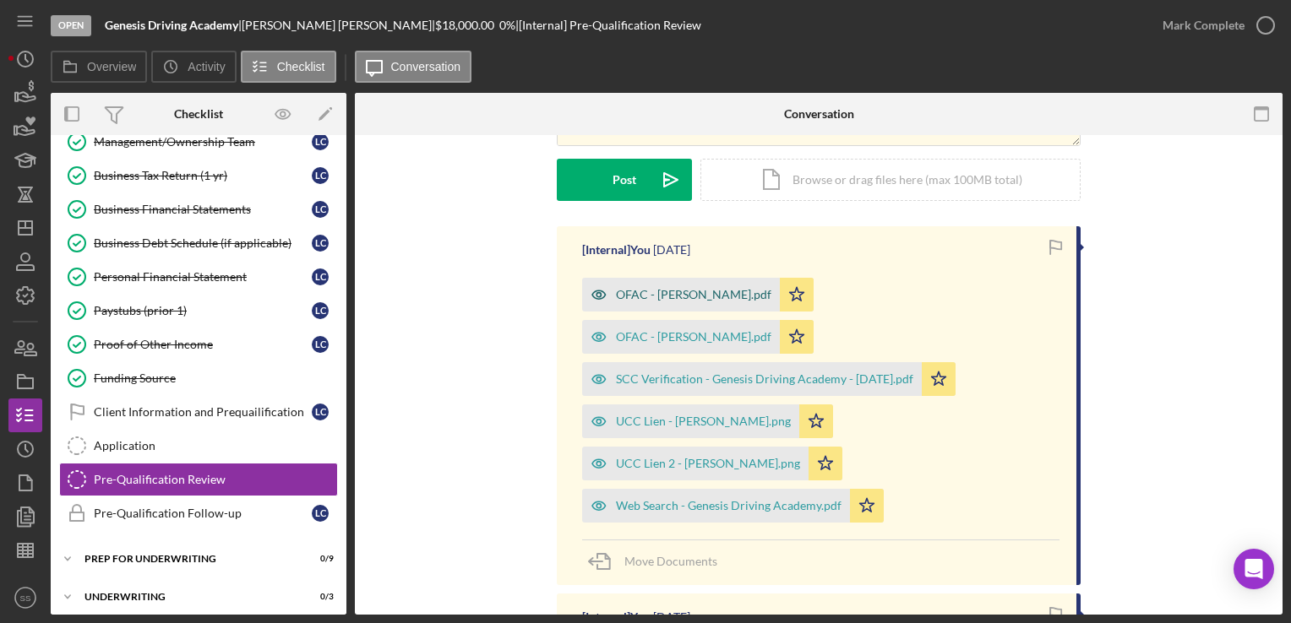
scroll to position [206, 0]
click at [645, 415] on div "UCC Lien - [PERSON_NAME].png" at bounding box center [703, 422] width 175 height 14
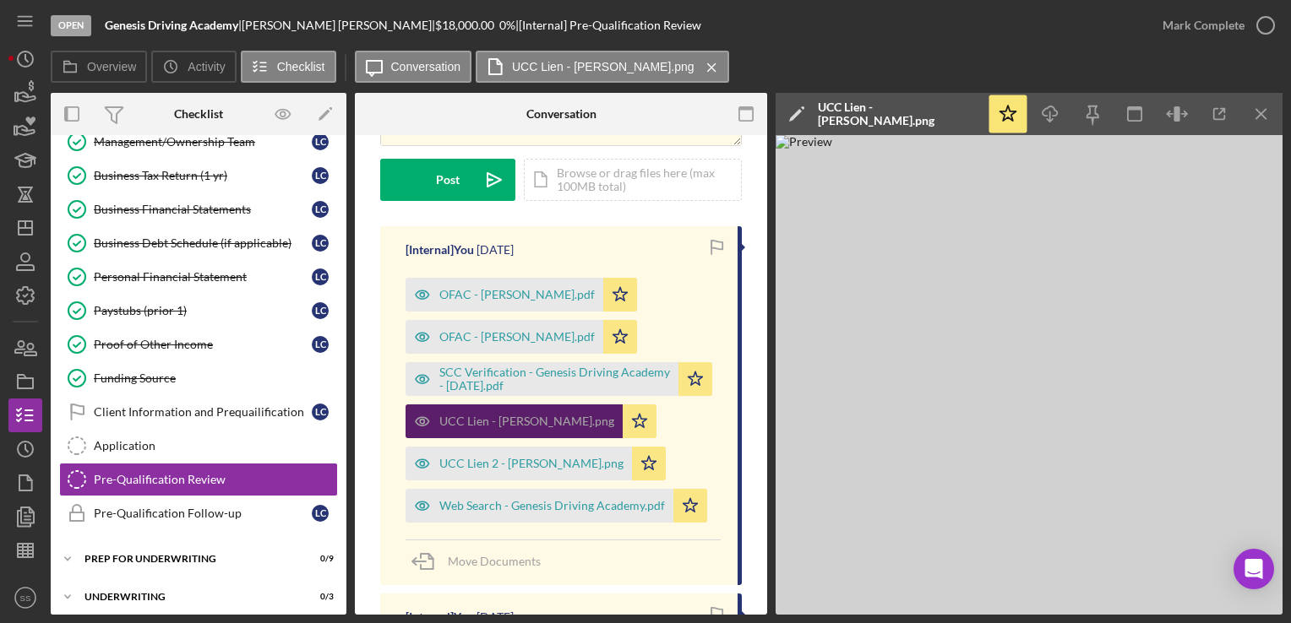
click at [645, 380] on div "SCC Verification - Genesis Driving Academy - [DATE].pdf" at bounding box center [554, 379] width 231 height 27
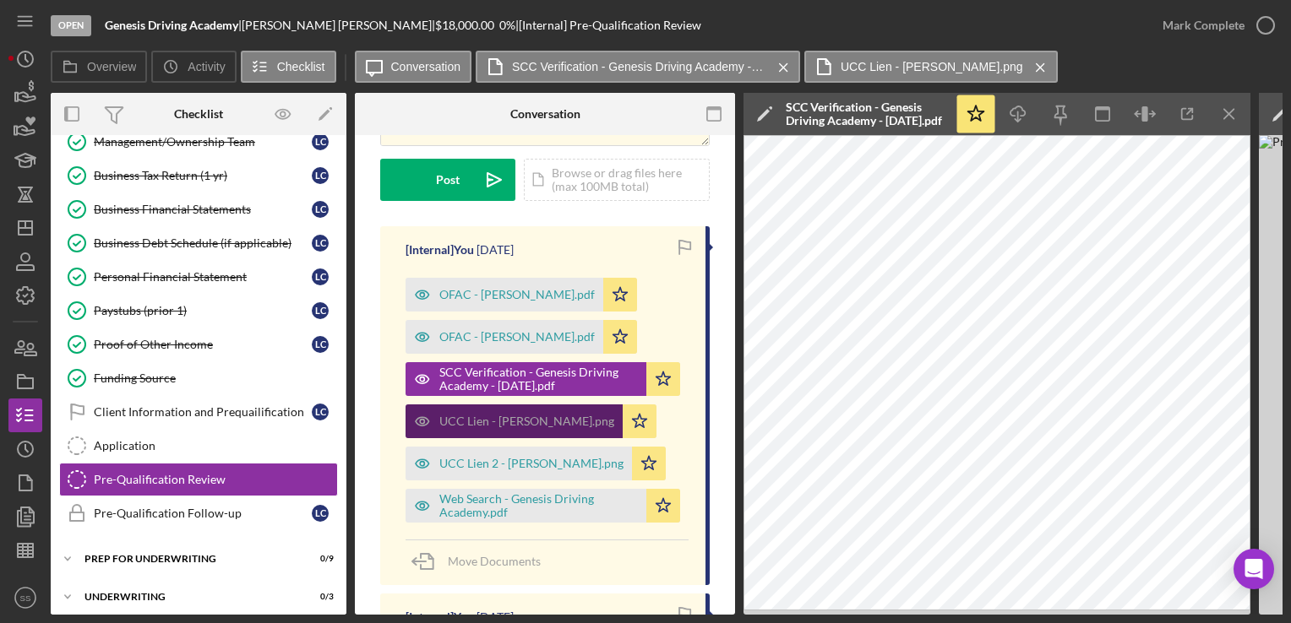
click at [542, 418] on div "UCC Lien - [PERSON_NAME].png" at bounding box center [526, 422] width 175 height 14
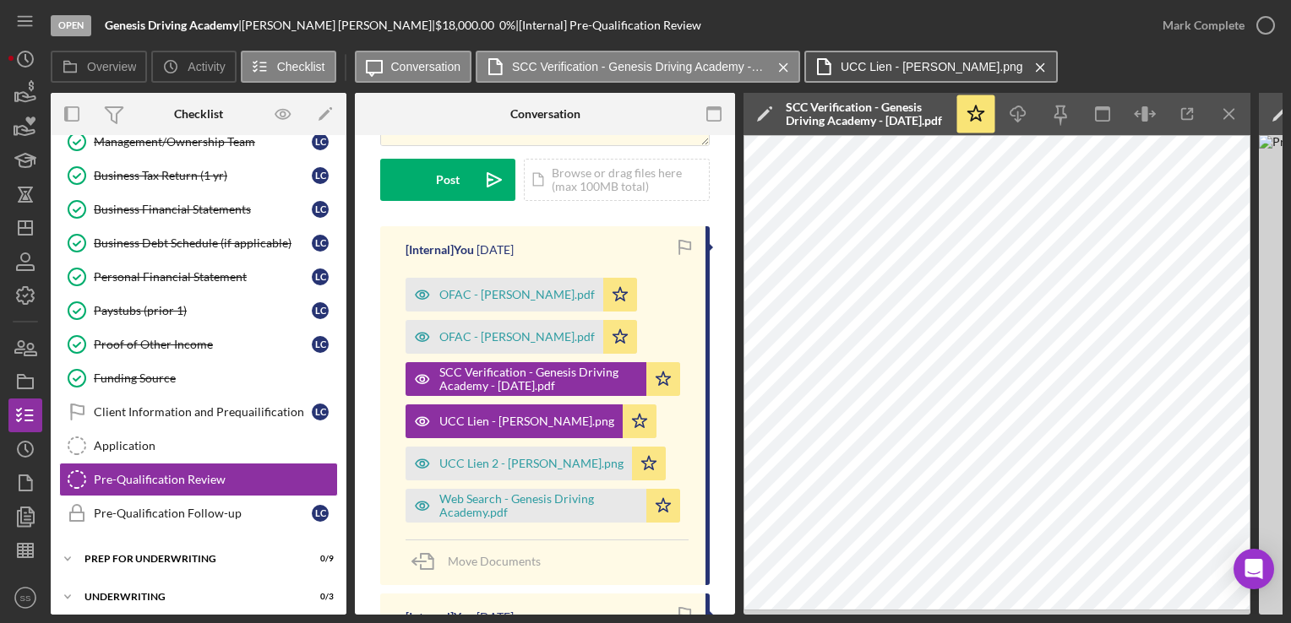
click at [885, 61] on label "UCC Lien - [PERSON_NAME].png" at bounding box center [931, 67] width 182 height 14
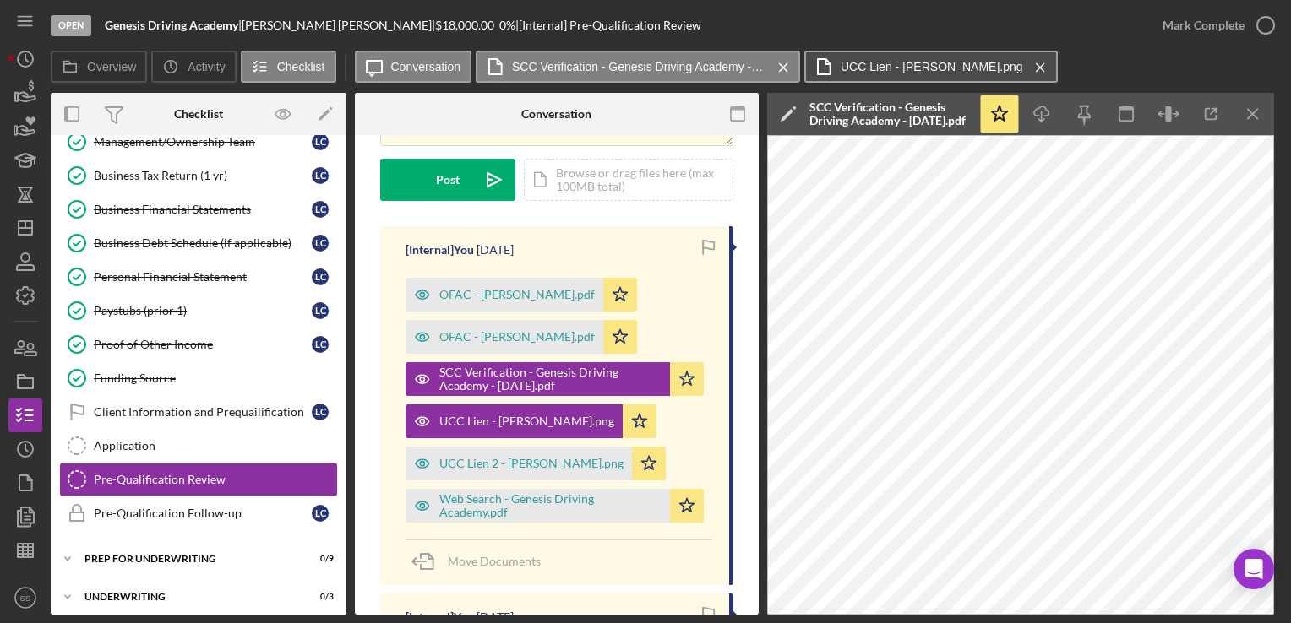
click at [956, 57] on button "UCC Lien - [PERSON_NAME].png Icon/Menu Close" at bounding box center [930, 67] width 253 height 32
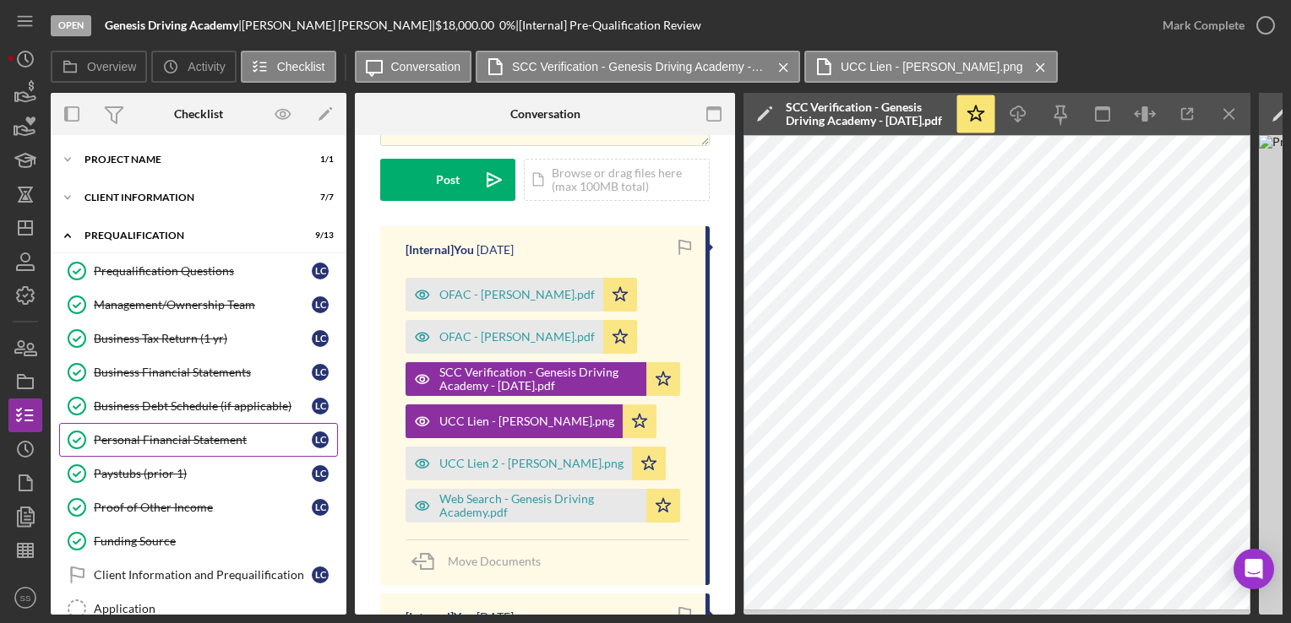
scroll to position [87, 0]
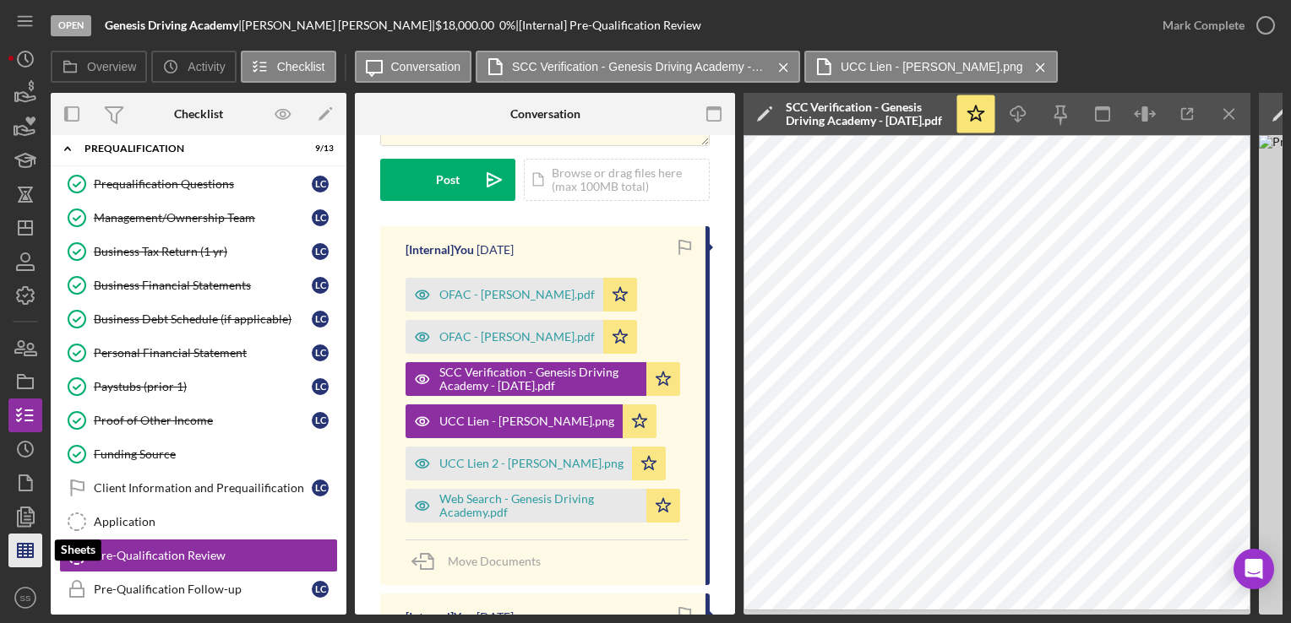
click at [31, 548] on icon "button" at bounding box center [25, 551] width 42 height 42
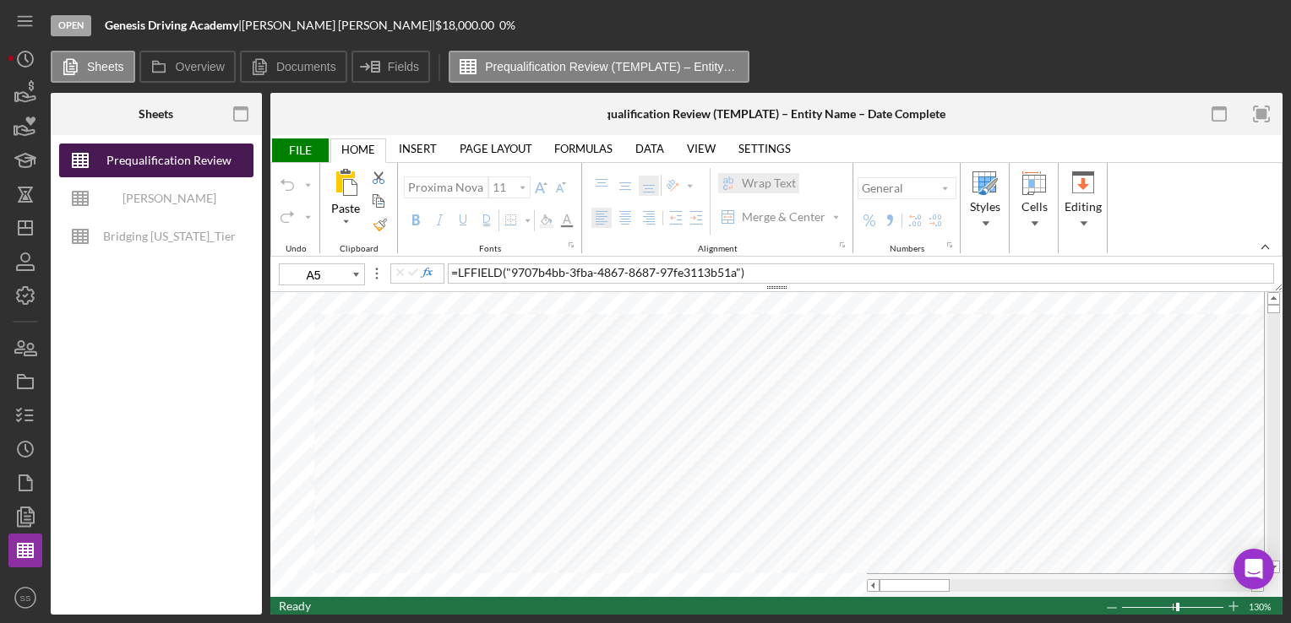
click at [172, 168] on div "Prequalification Review (TEMPLATE) – Entity Name – Date Completed (1)" at bounding box center [168, 161] width 135 height 34
click at [1226, 122] on icon "button" at bounding box center [1218, 114] width 38 height 38
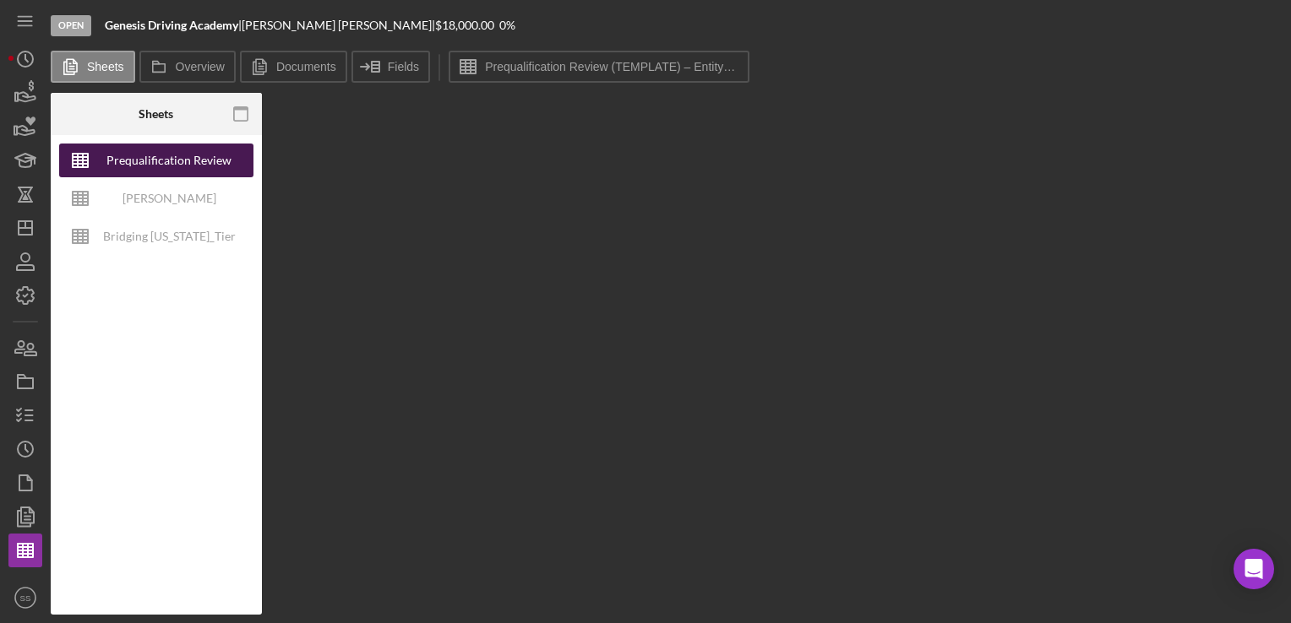
click at [184, 158] on div "Prequalification Review (TEMPLATE) – Entity Name – Date Completed (1)" at bounding box center [168, 161] width 135 height 34
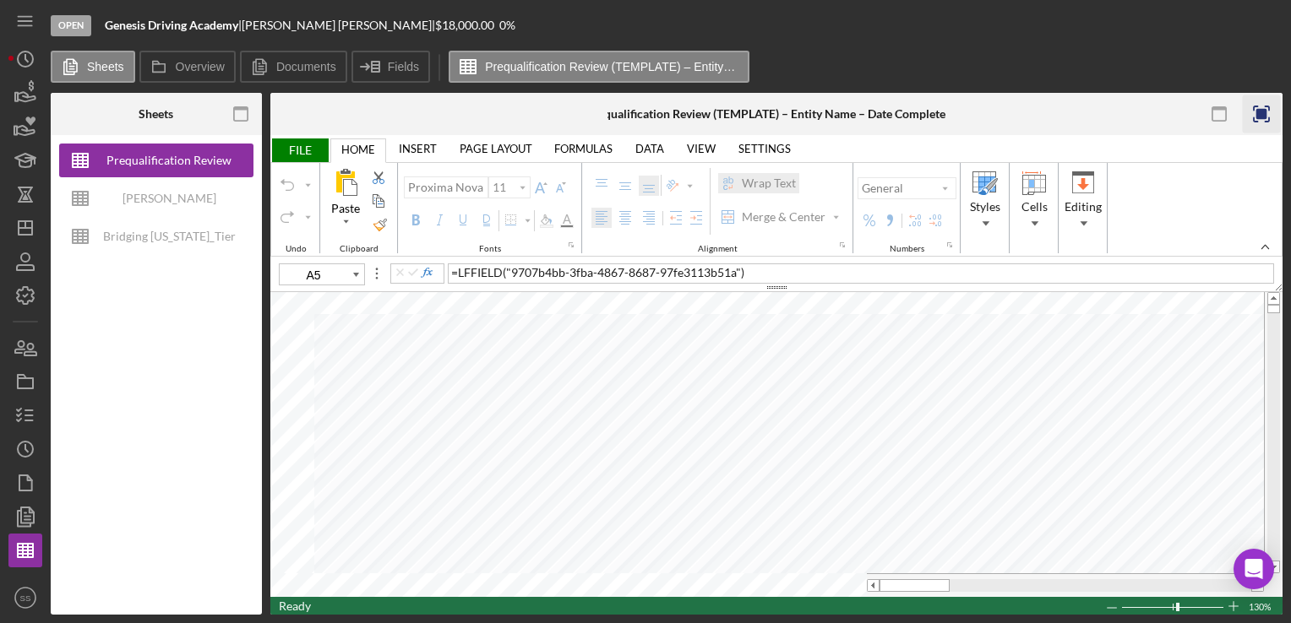
click at [1257, 118] on rect "button" at bounding box center [1261, 114] width 11 height 11
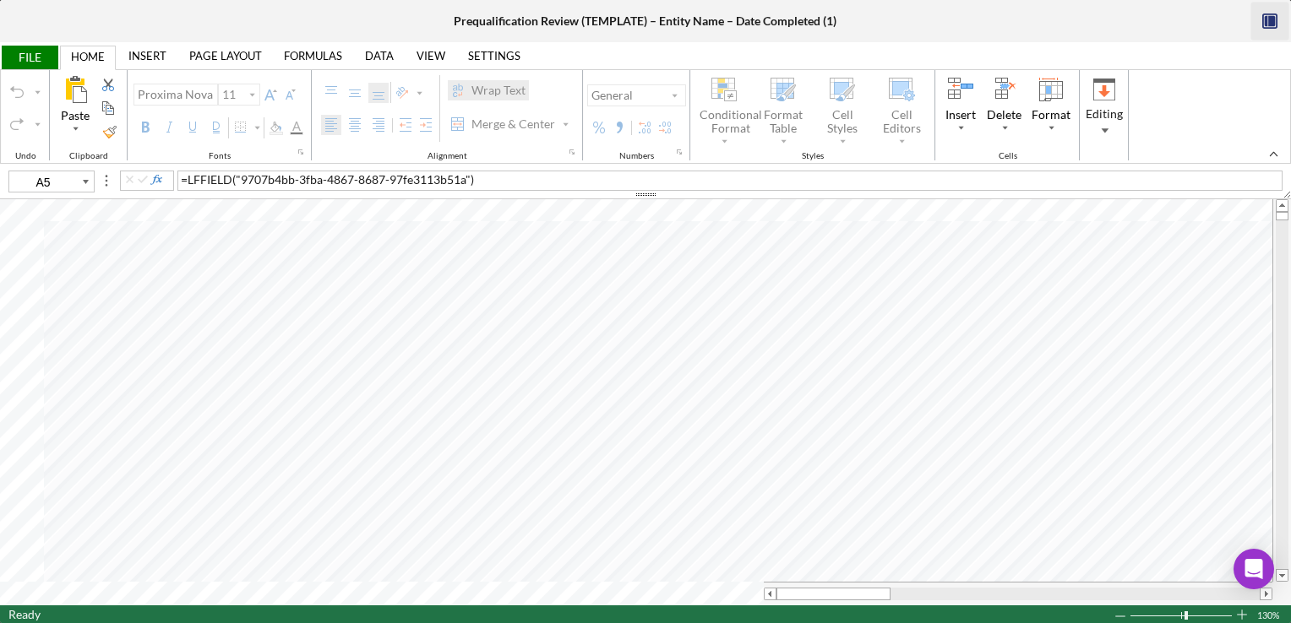
click at [591, 14] on div "Prequalification Review (TEMPLATE) – Entity Name – Date Completed (1)" at bounding box center [645, 21] width 383 height 14
click at [614, 24] on div "Prequalification Review (TEMPLATE) – Entity Name – Date Completed (1)" at bounding box center [645, 21] width 383 height 14
type input "A6"
type input "10"
type input "A4"
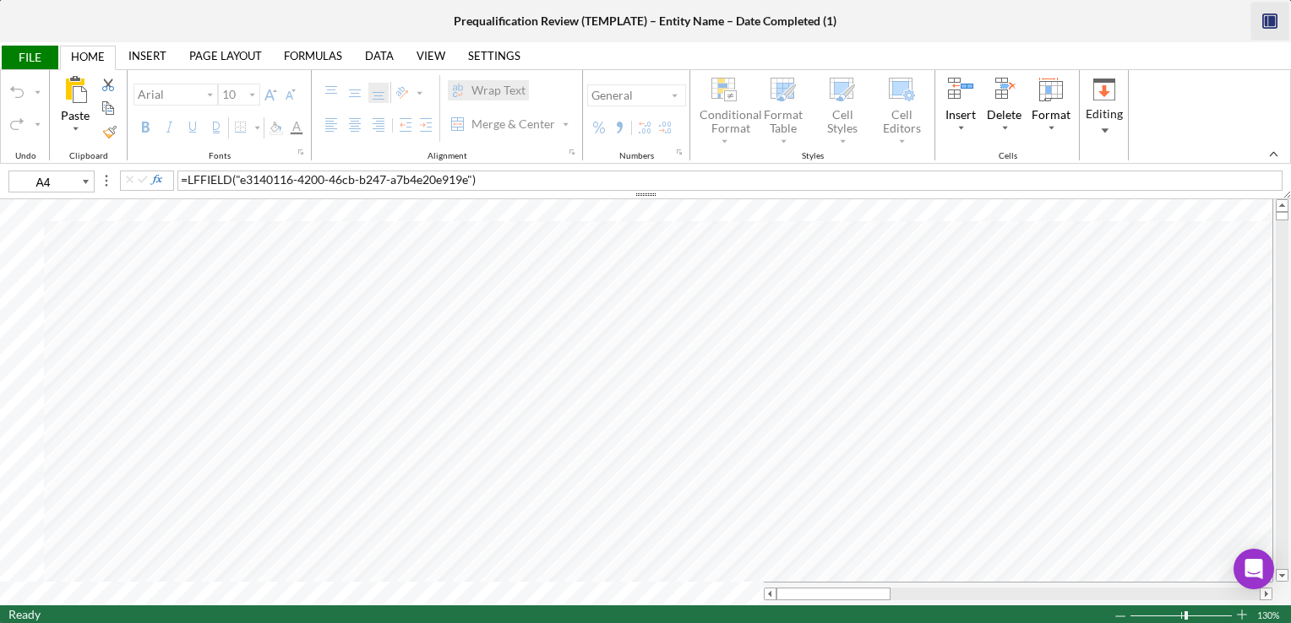
type input "11"
type input "B5"
type input "10"
type input "D4"
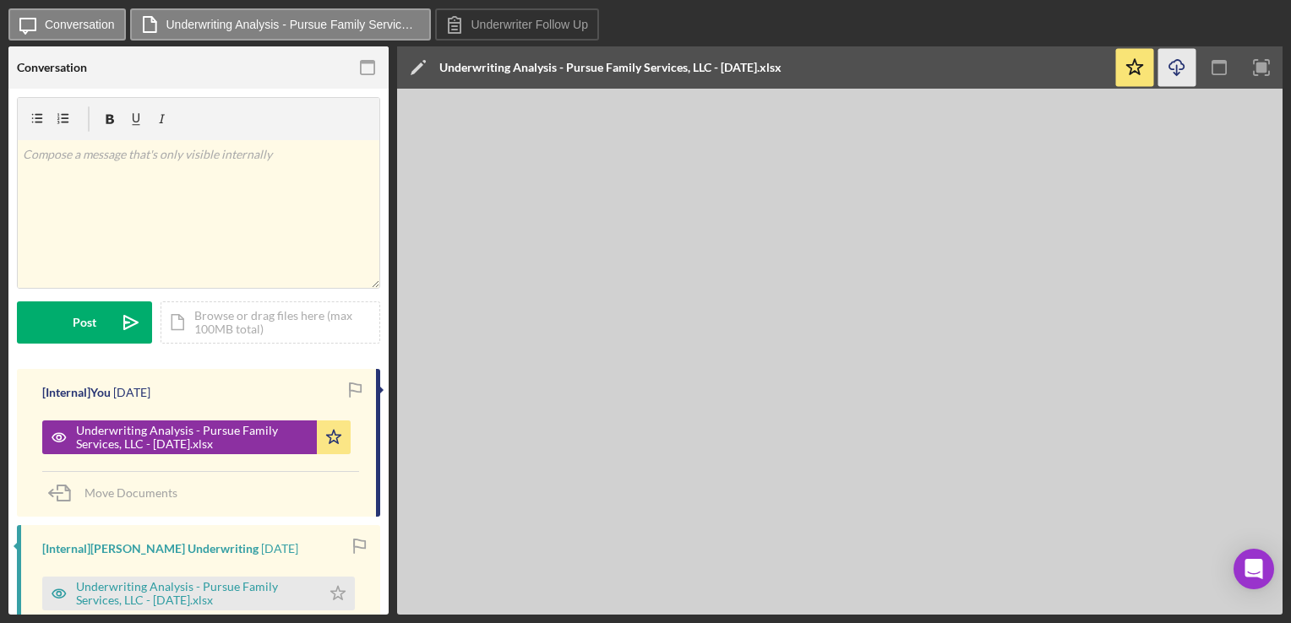
click at [1168, 68] on icon "Icon/Download" at bounding box center [1177, 68] width 38 height 38
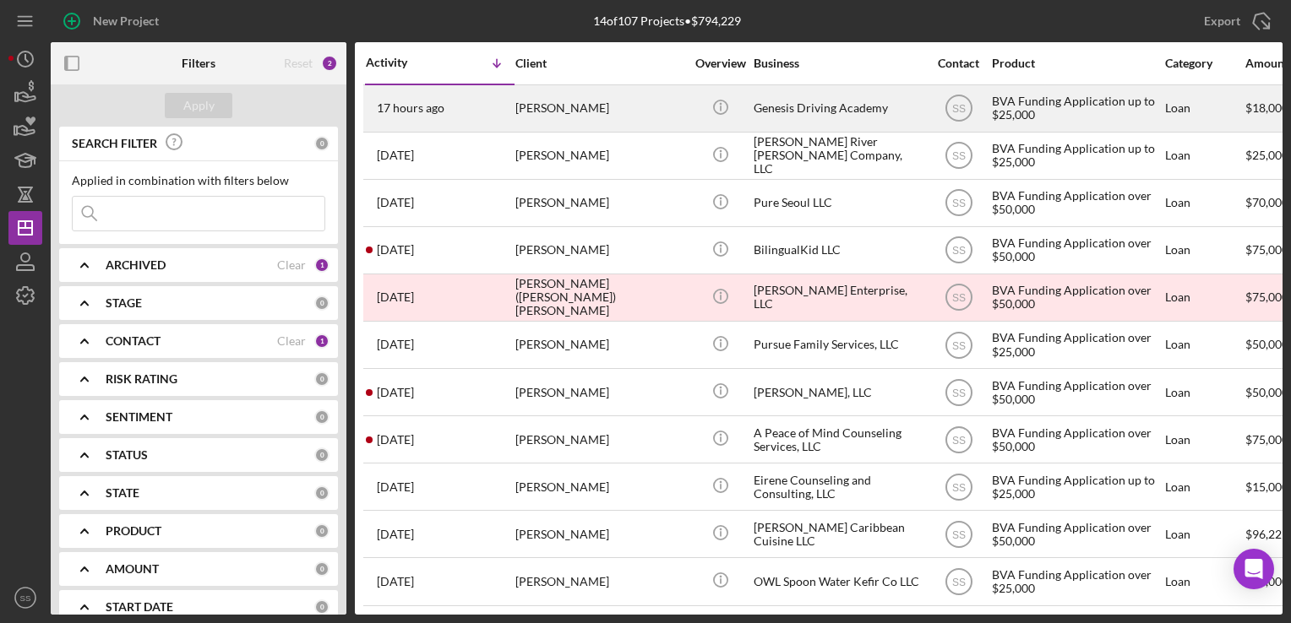
click at [584, 118] on div "LaTasha Copening" at bounding box center [599, 108] width 169 height 45
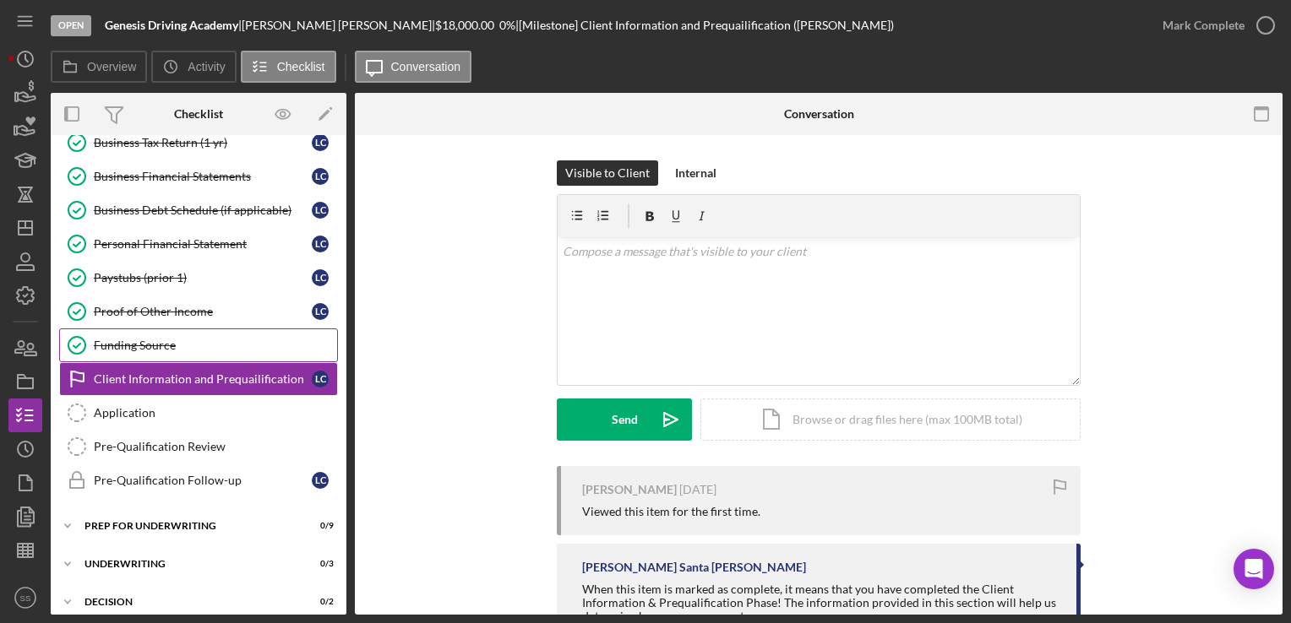
scroll to position [98, 0]
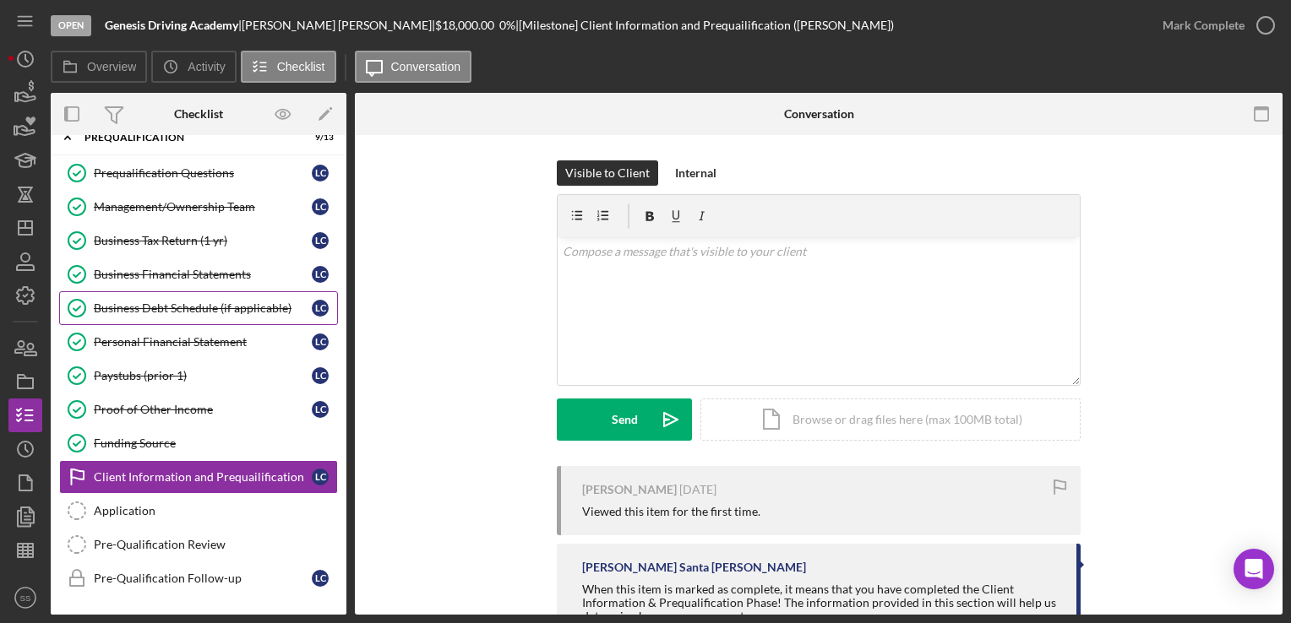
click at [153, 302] on div "Business Debt Schedule (if applicable)" at bounding box center [203, 309] width 218 height 14
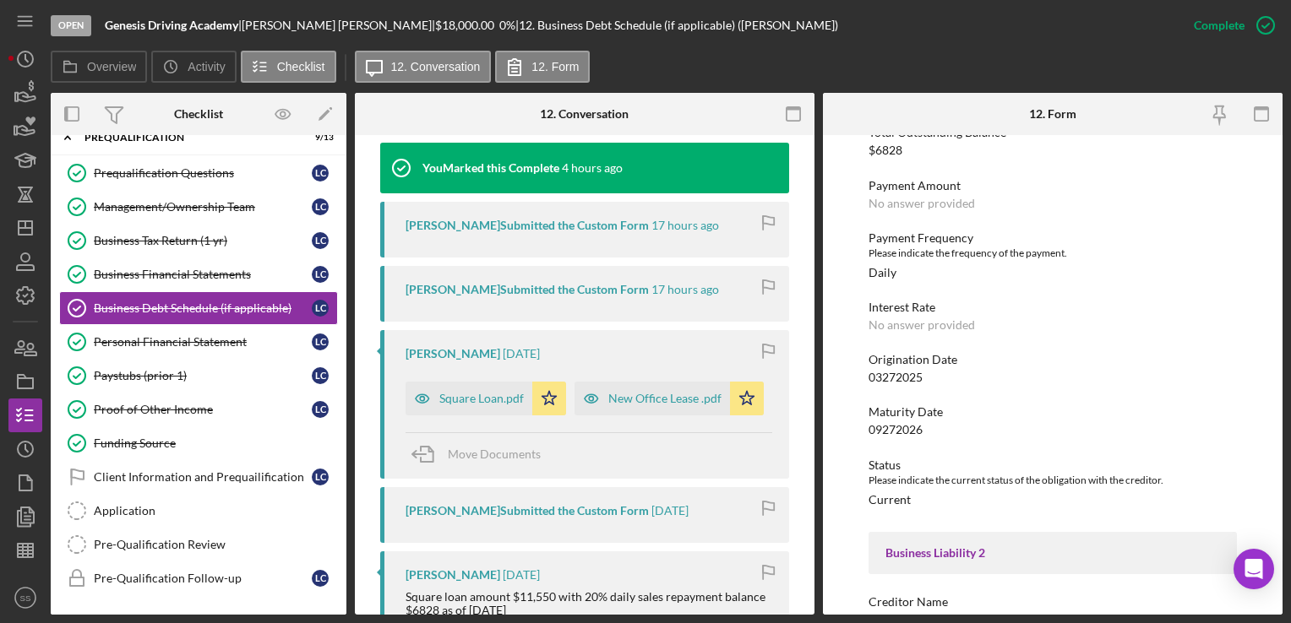
scroll to position [633, 0]
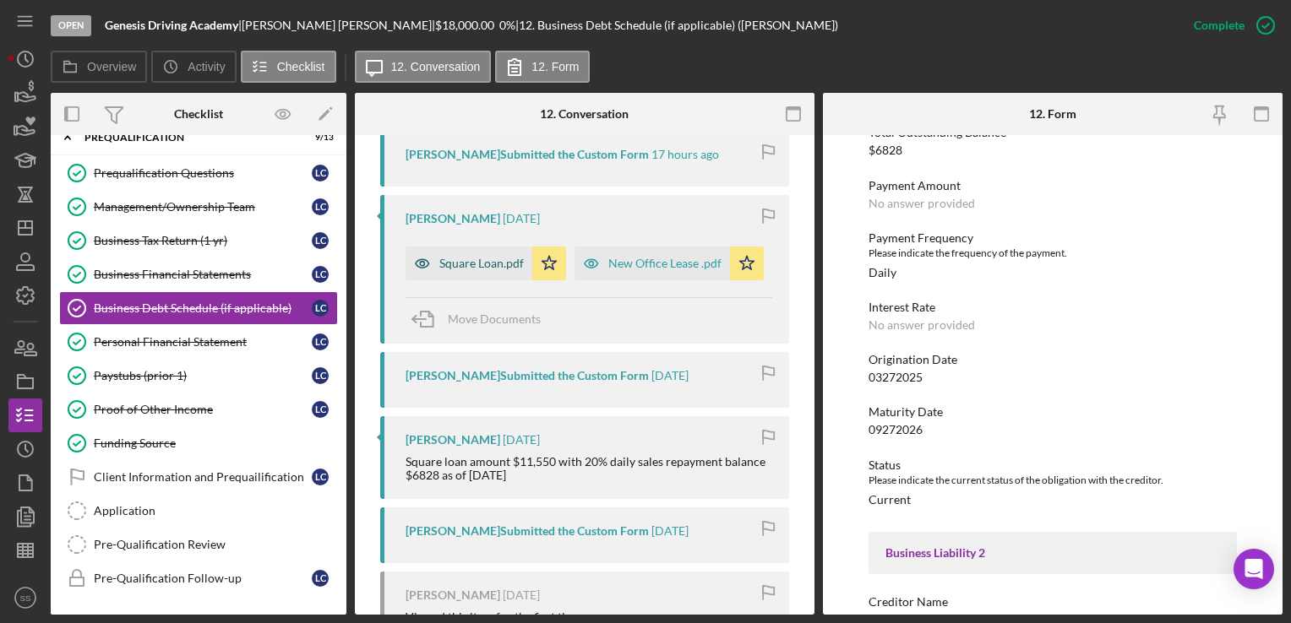
click at [469, 254] on div "Square Loan.pdf" at bounding box center [468, 264] width 127 height 34
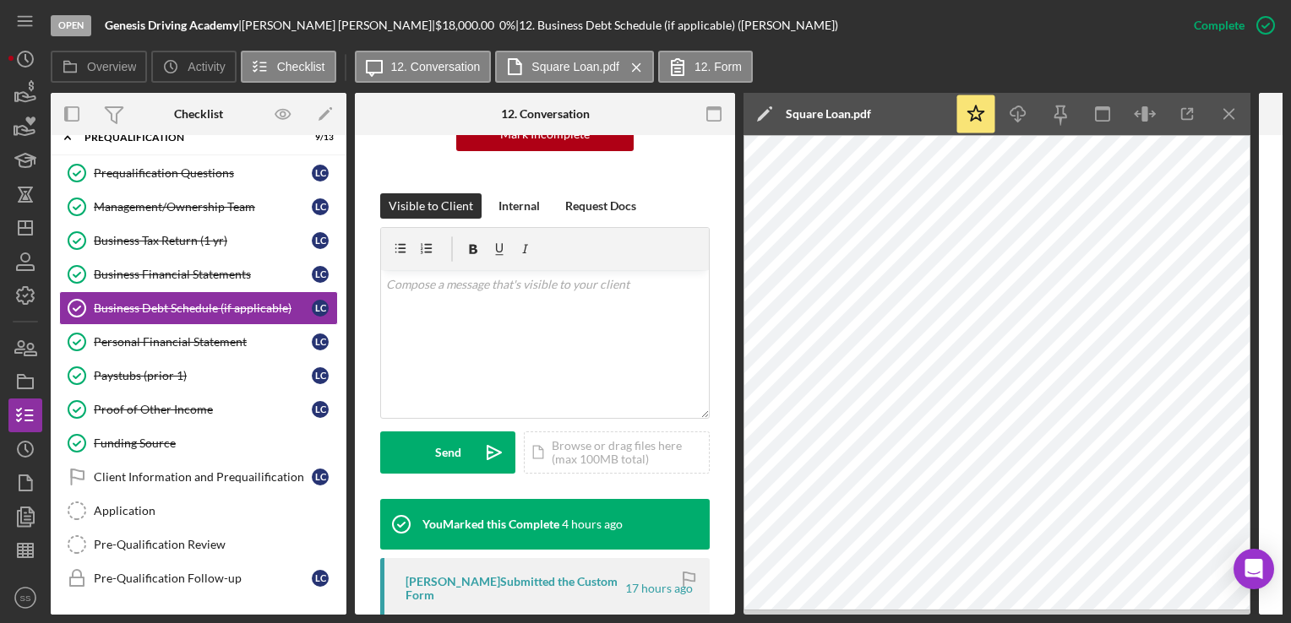
scroll to position [172, 0]
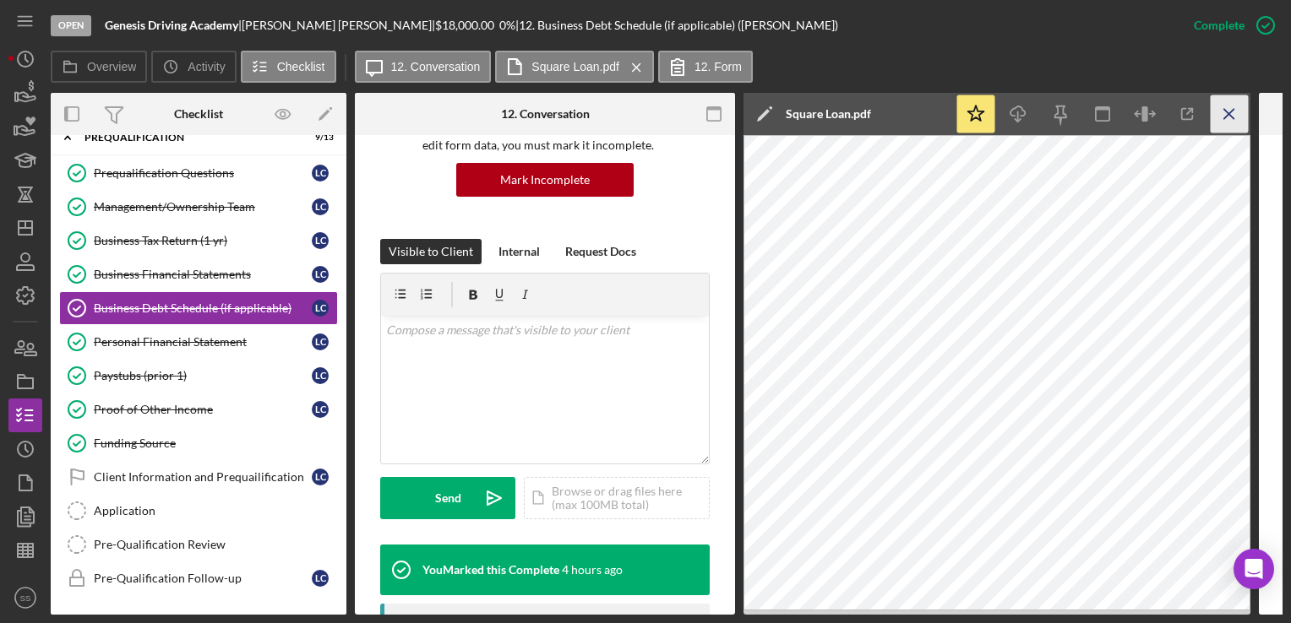
click at [1223, 111] on icon "Icon/Menu Close" at bounding box center [1229, 114] width 38 height 38
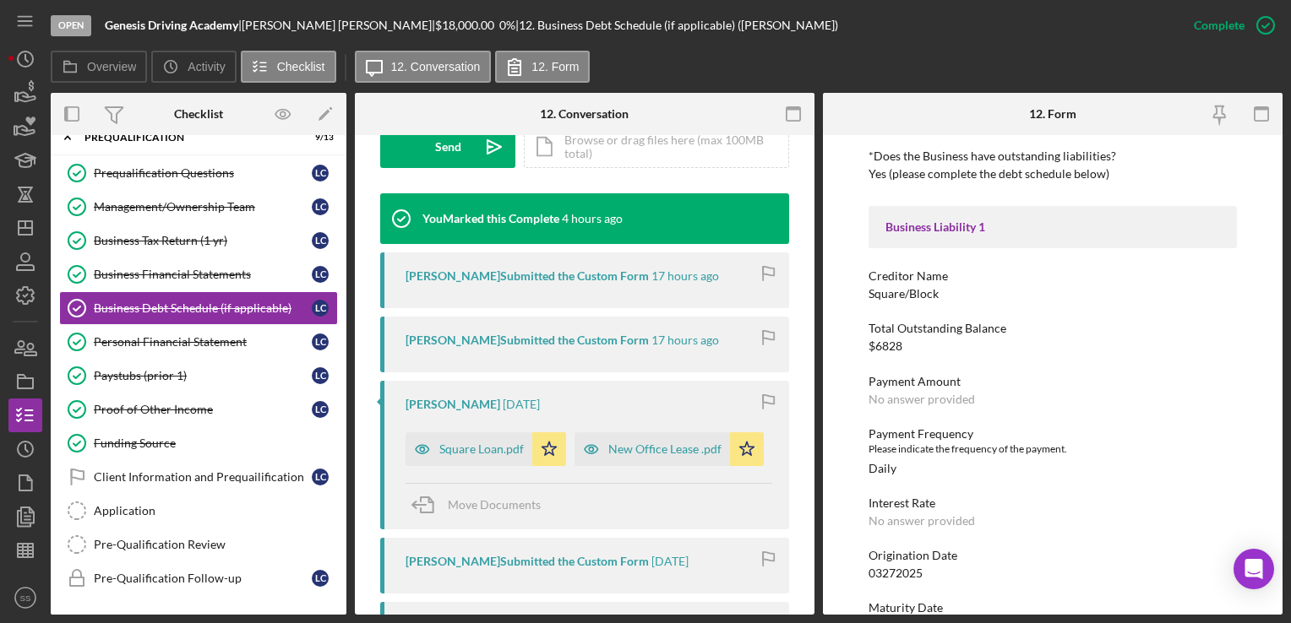
scroll to position [524, 0]
click at [454, 445] on div "Square Loan.pdf" at bounding box center [481, 450] width 84 height 14
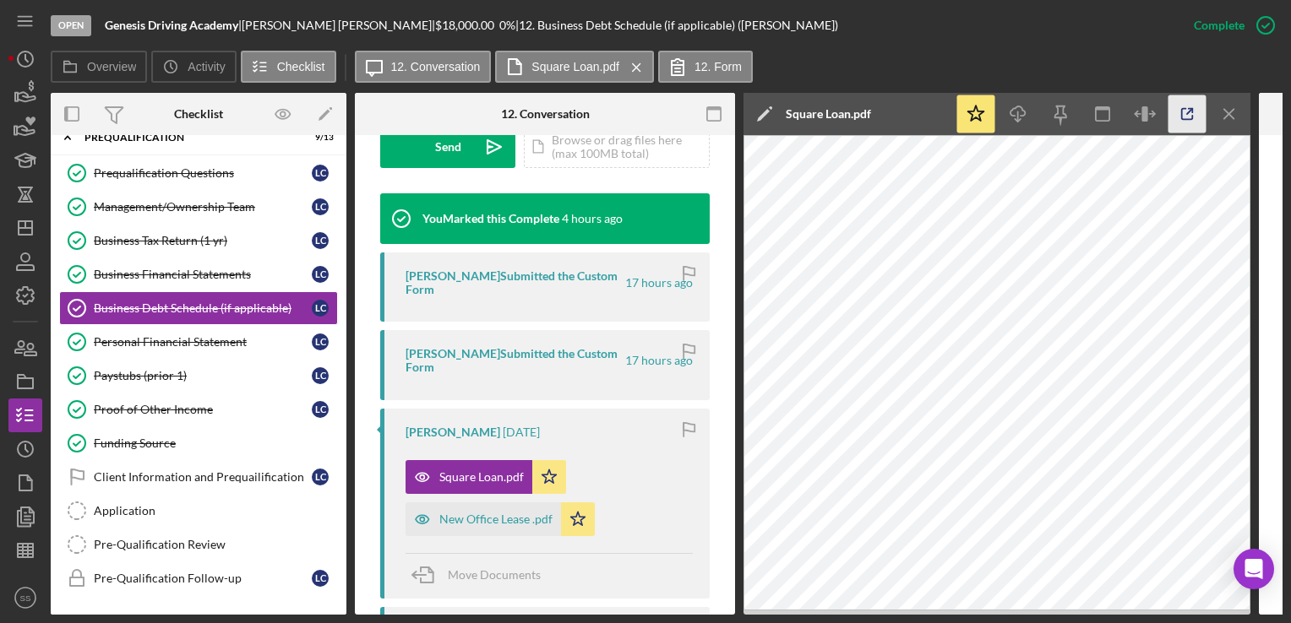
click at [1191, 111] on icon "button" at bounding box center [1187, 114] width 38 height 38
